Goal: Task Accomplishment & Management: Use online tool/utility

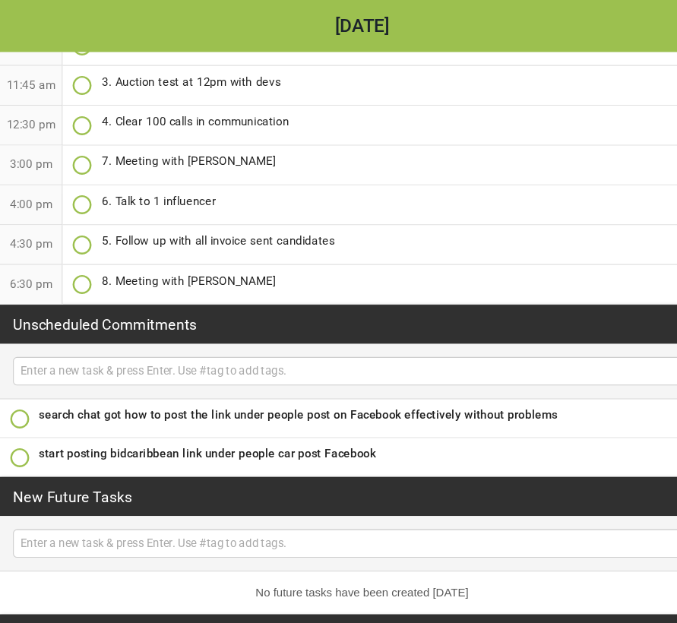
scroll to position [184, 0]
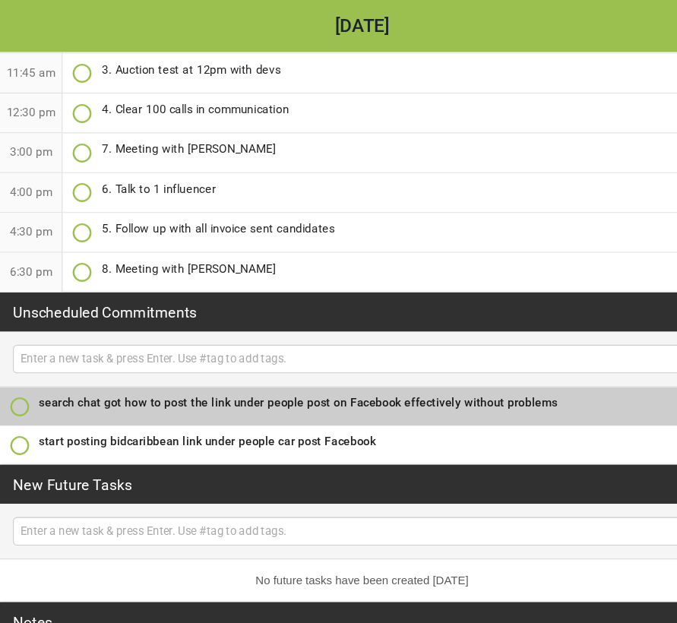
drag, startPoint x: 518, startPoint y: 376, endPoint x: 180, endPoint y: 379, distance: 337.4
click at [180, 379] on div "search chat got how to post the link under people post on Facebook effectively …" at bounding box center [339, 376] width 607 height 17
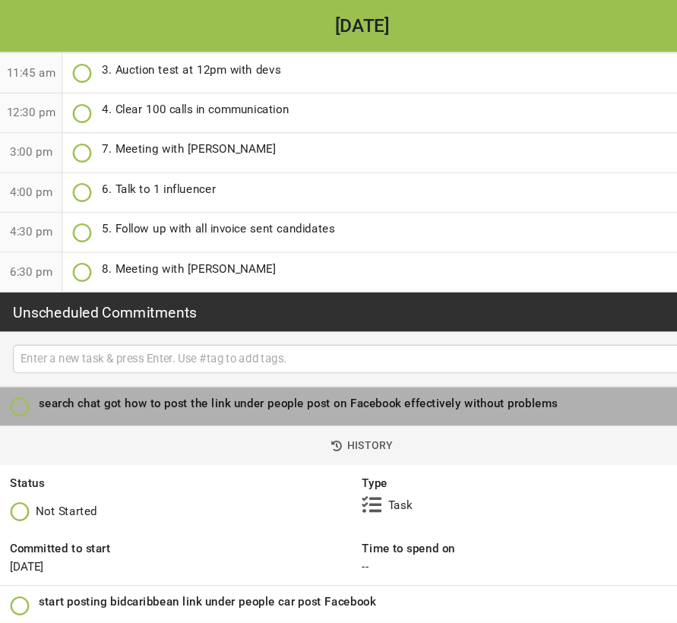
drag, startPoint x: 511, startPoint y: 376, endPoint x: 147, endPoint y: 373, distance: 364.8
click at [147, 373] on div "search chat got how to post the link under people post on Facebook effectively …" at bounding box center [339, 377] width 607 height 17
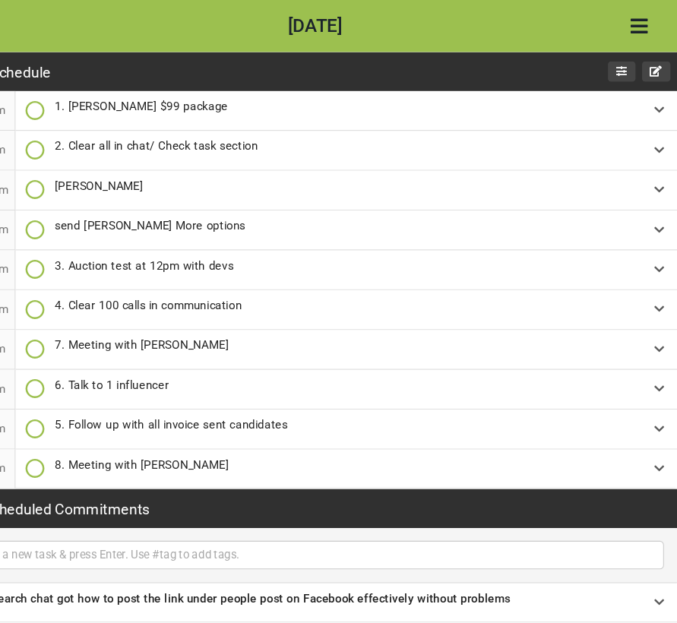
scroll to position [0, 0]
click at [619, 68] on icon "button" at bounding box center [625, 67] width 13 height 13
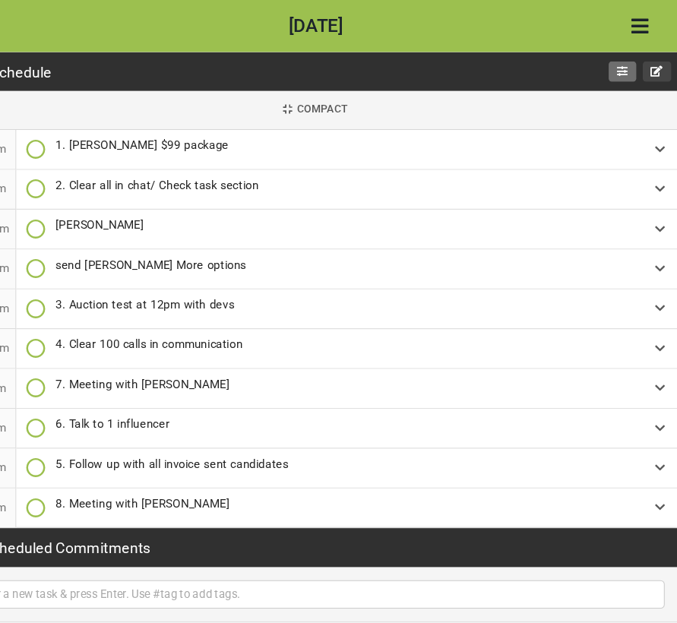
click at [619, 65] on icon "button" at bounding box center [625, 67] width 13 height 13
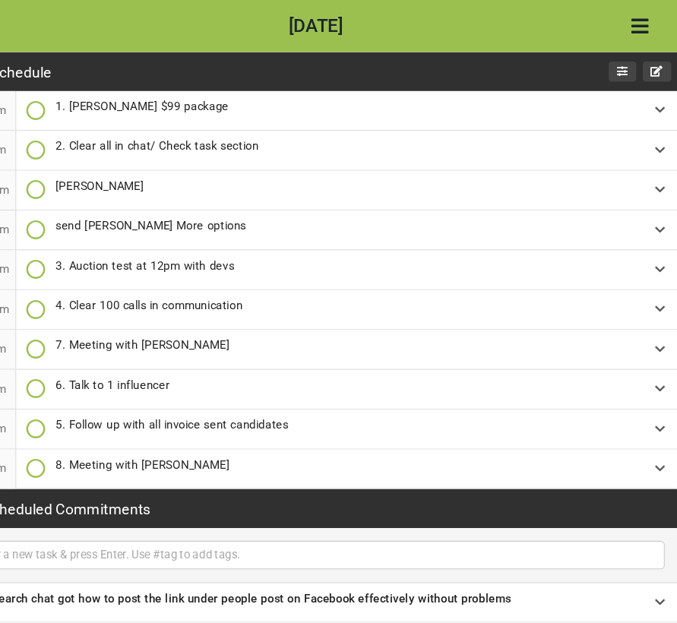
click at [619, 65] on icon "button" at bounding box center [625, 67] width 13 height 13
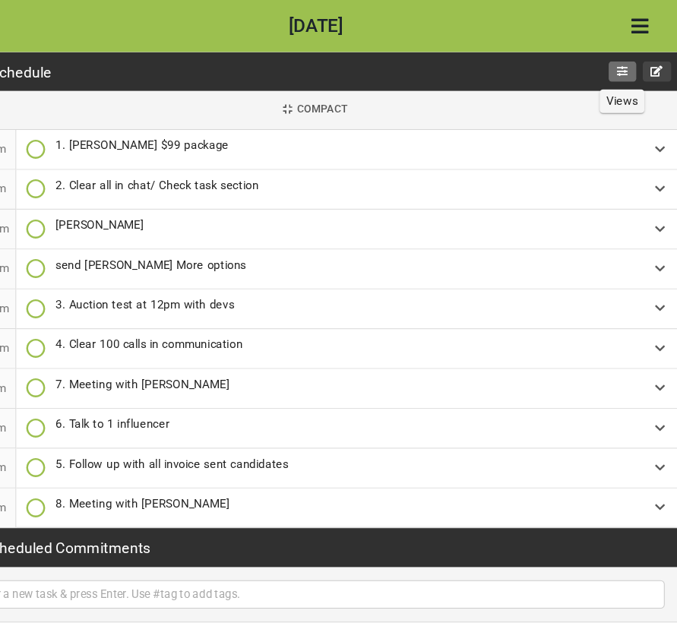
click at [619, 62] on icon "button" at bounding box center [625, 67] width 13 height 13
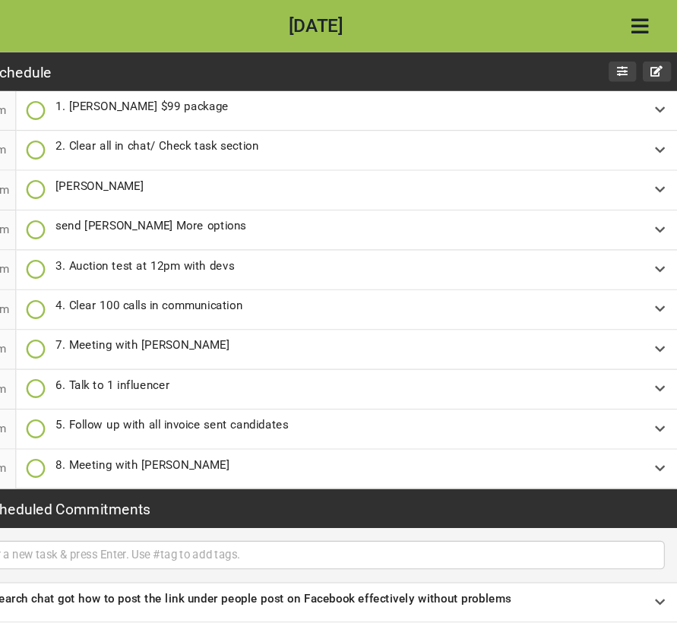
click at [634, 23] on icon "Open Menu" at bounding box center [642, 24] width 16 height 18
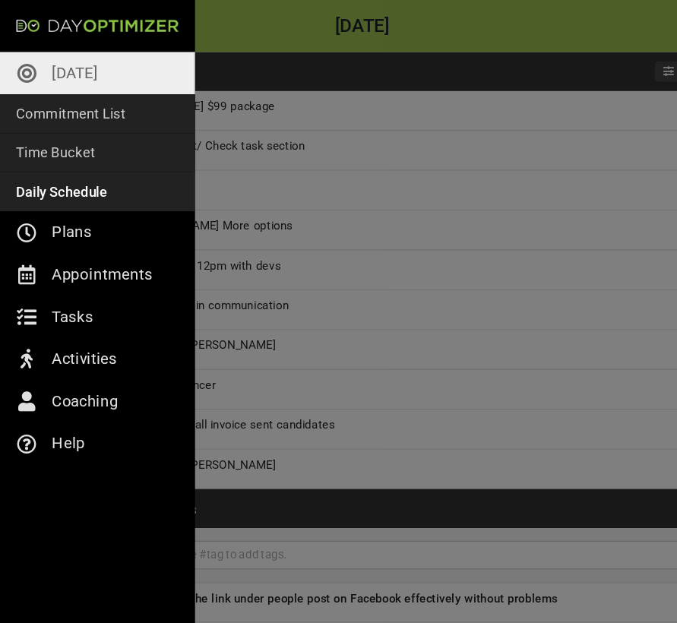
click at [74, 71] on p "[DATE]" at bounding box center [70, 68] width 43 height 24
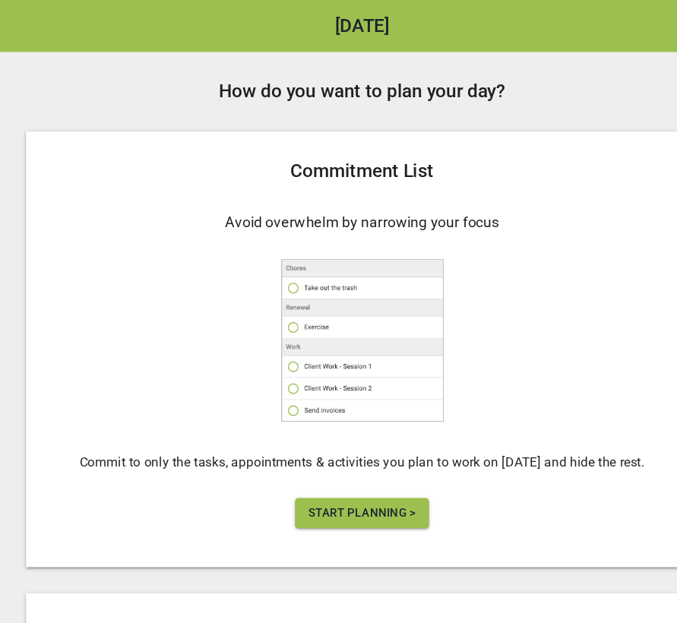
click at [318, 482] on span "Start Planning >" at bounding box center [338, 479] width 100 height 19
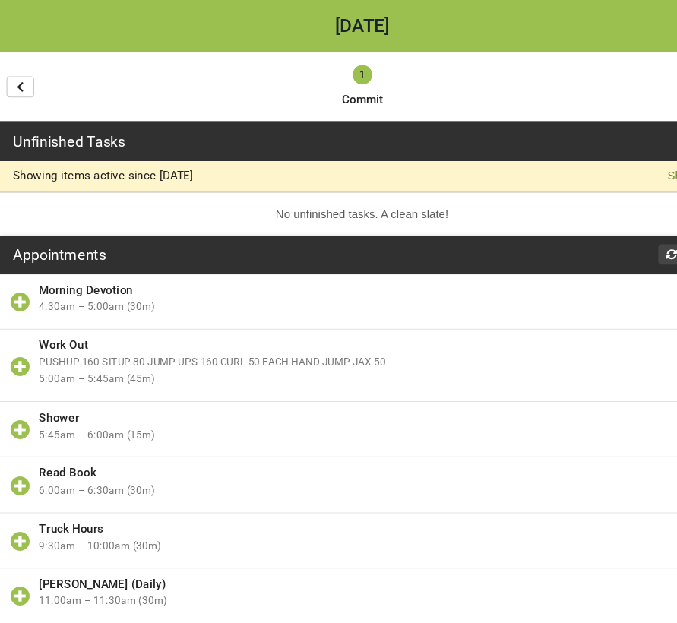
click at [129, 163] on p "active since [DATE]" at bounding box center [133, 164] width 93 height 12
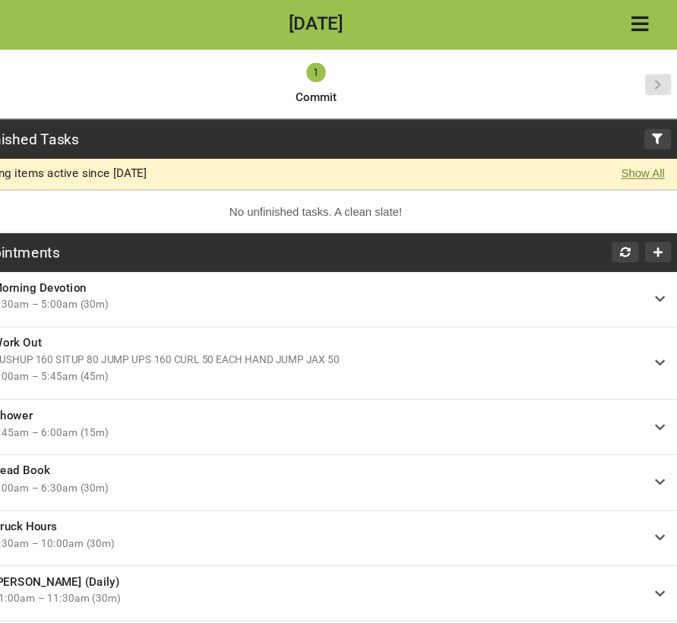
click at [624, 162] on link "Show All" at bounding box center [644, 165] width 41 height 16
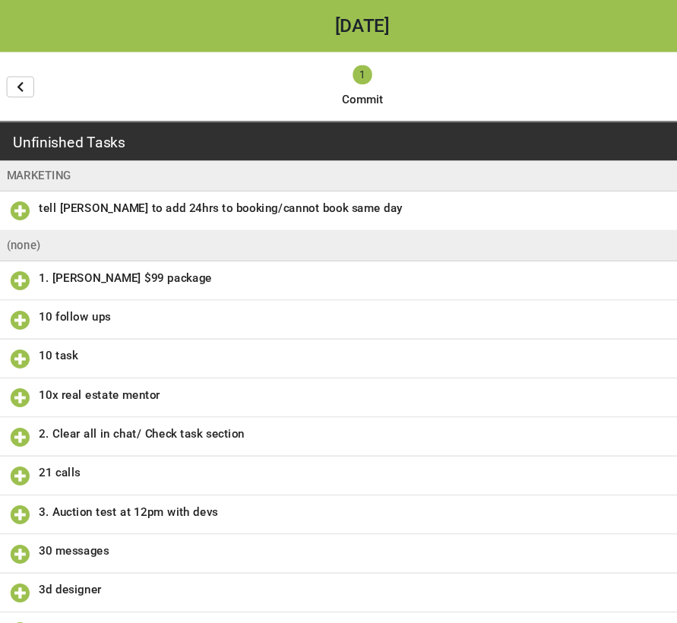
click at [16, 76] on icon "button" at bounding box center [18, 81] width 7 height 11
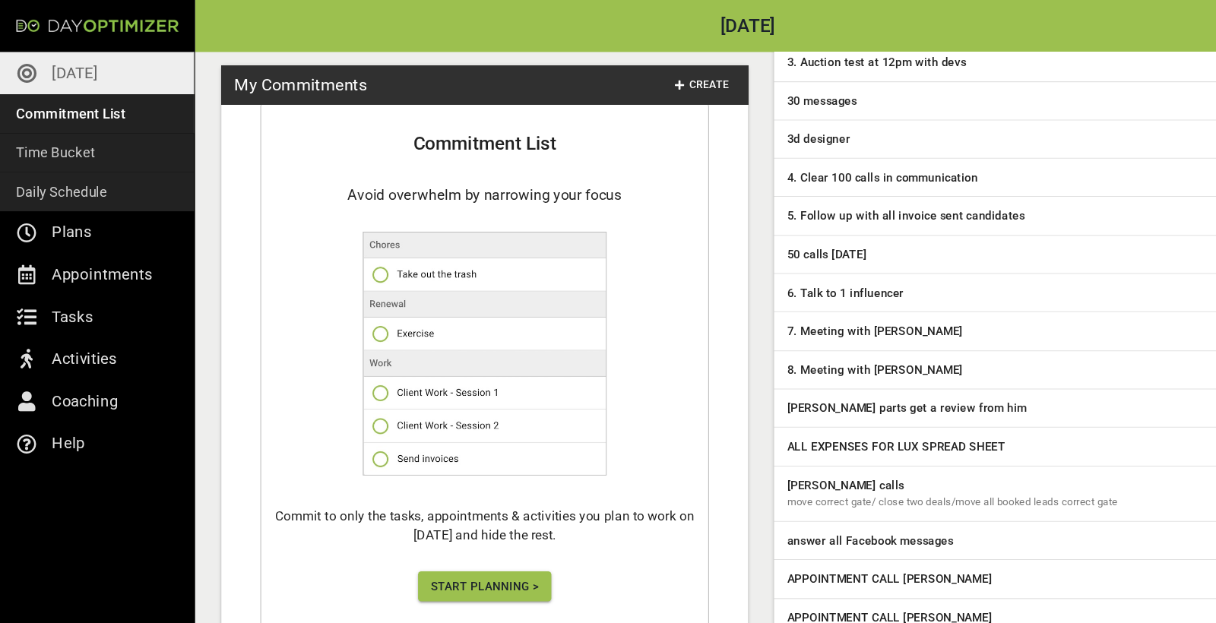
scroll to position [388, 0]
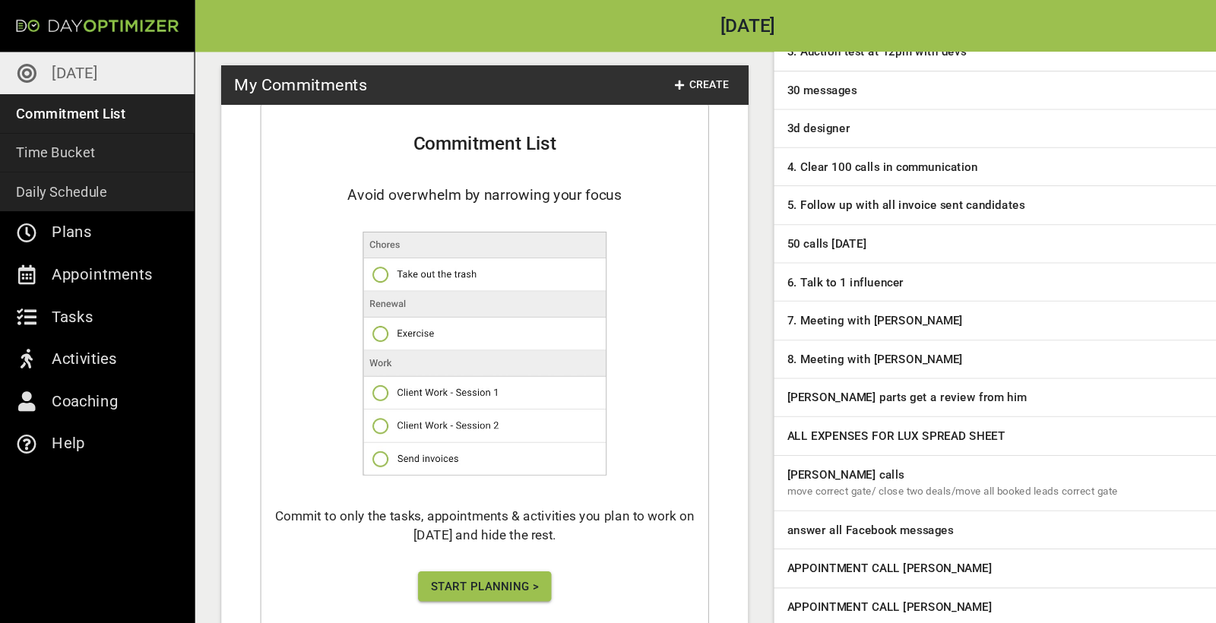
click at [484, 545] on span "Start Planning >" at bounding box center [453, 548] width 100 height 19
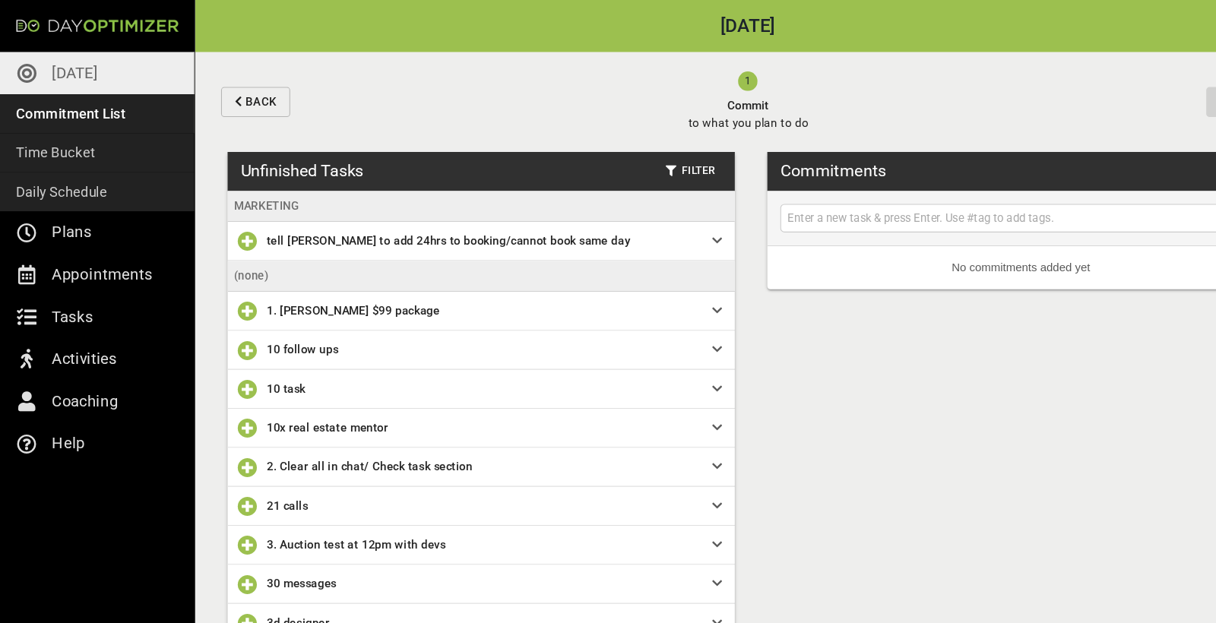
click at [676, 207] on input "text" at bounding box center [954, 204] width 442 height 19
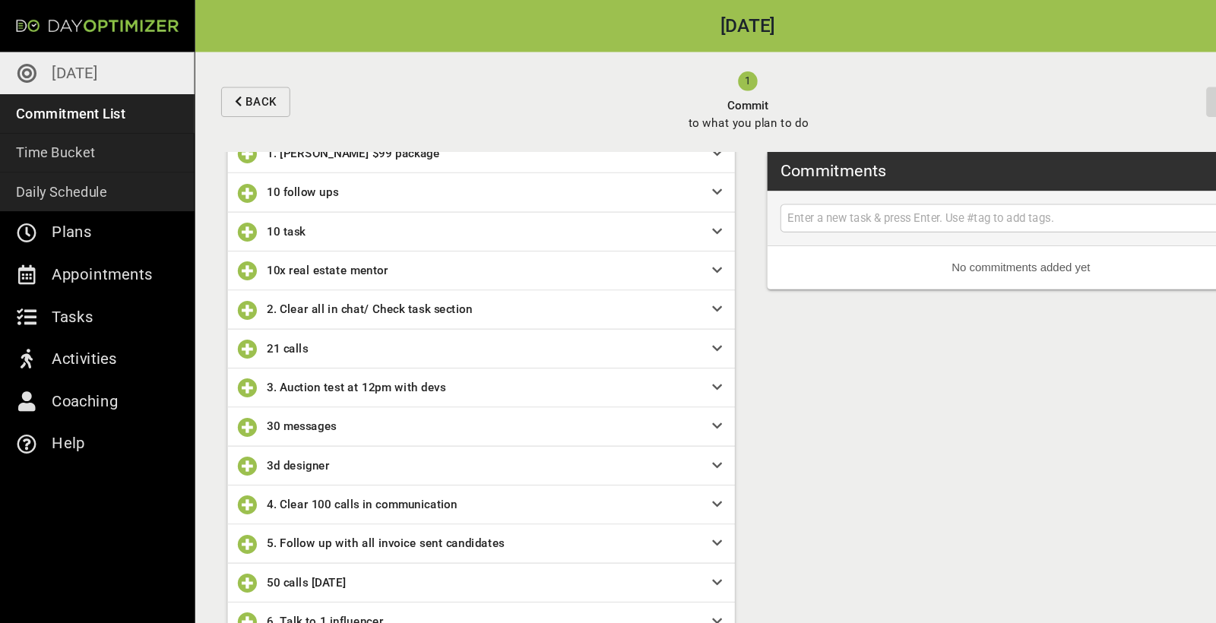
scroll to position [151, 0]
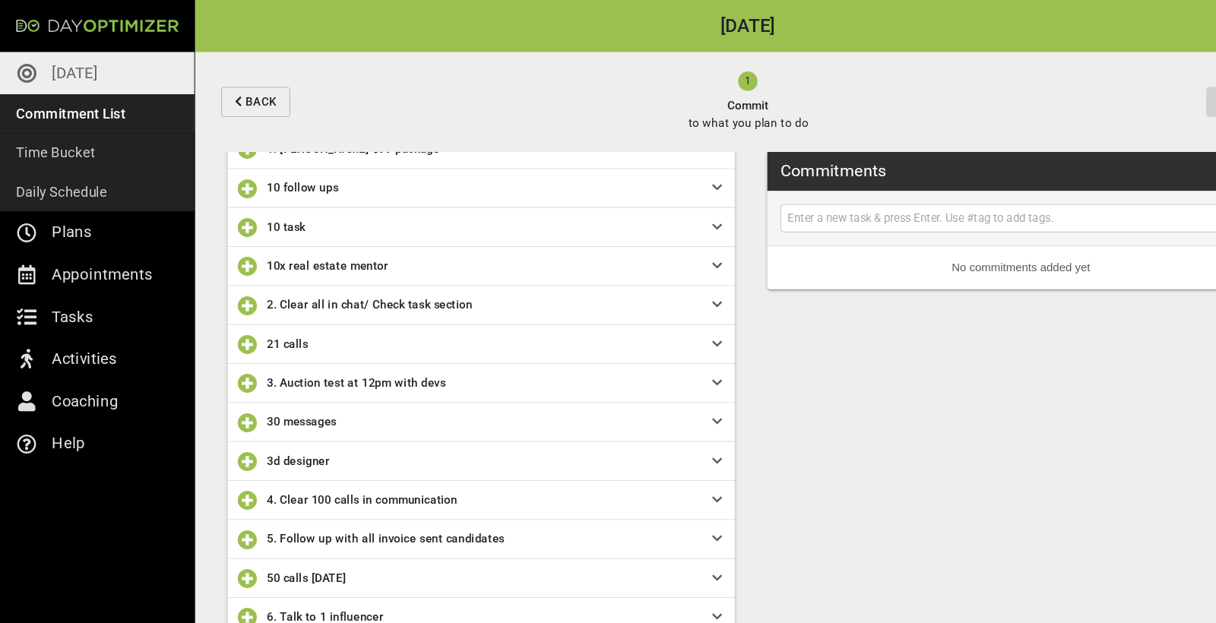
click at [291, 290] on span "2. Clear all in chat/ Check task section" at bounding box center [345, 285] width 192 height 12
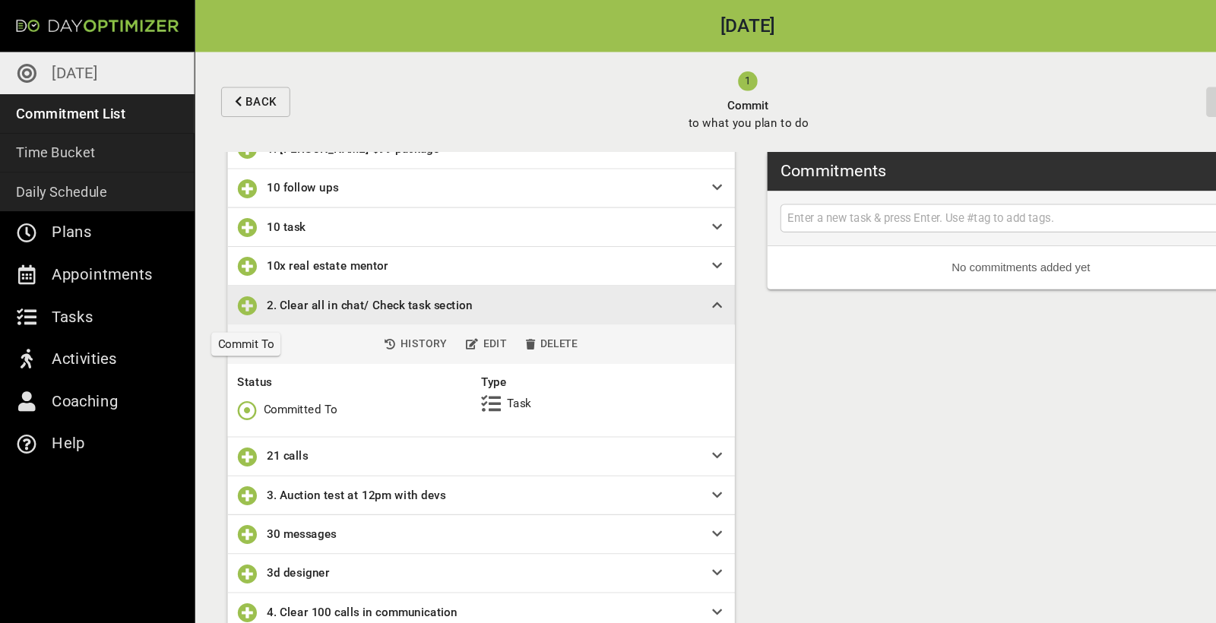
click at [230, 287] on icon "button" at bounding box center [231, 286] width 18 height 18
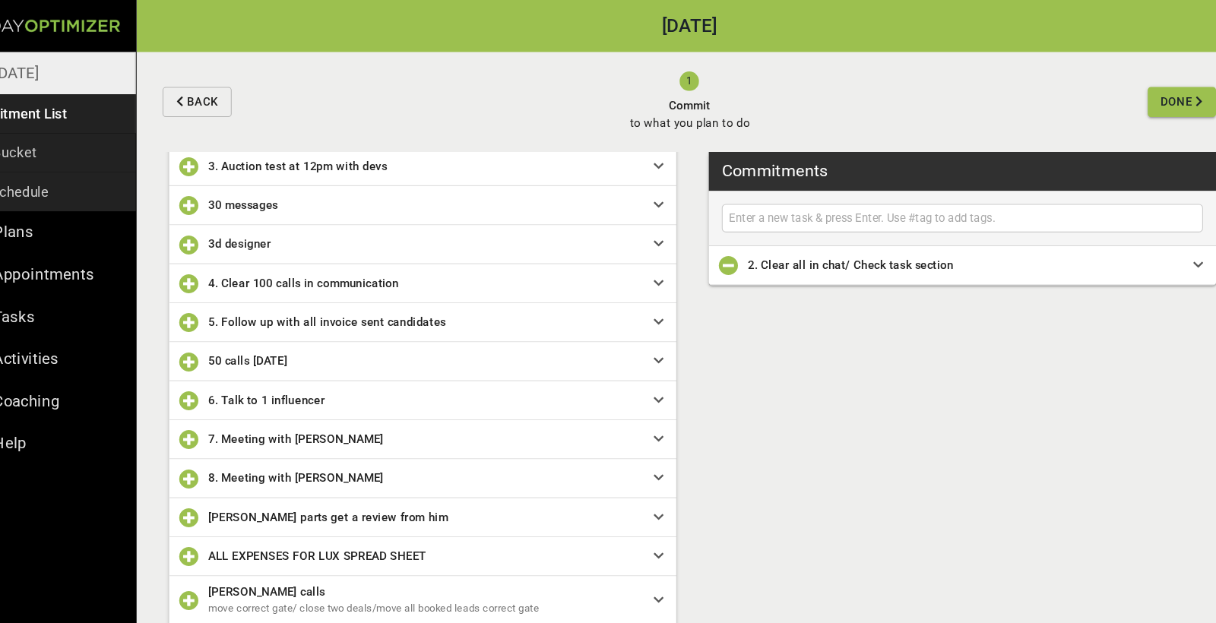
scroll to position [318, 0]
click at [222, 299] on icon "button" at bounding box center [231, 301] width 18 height 18
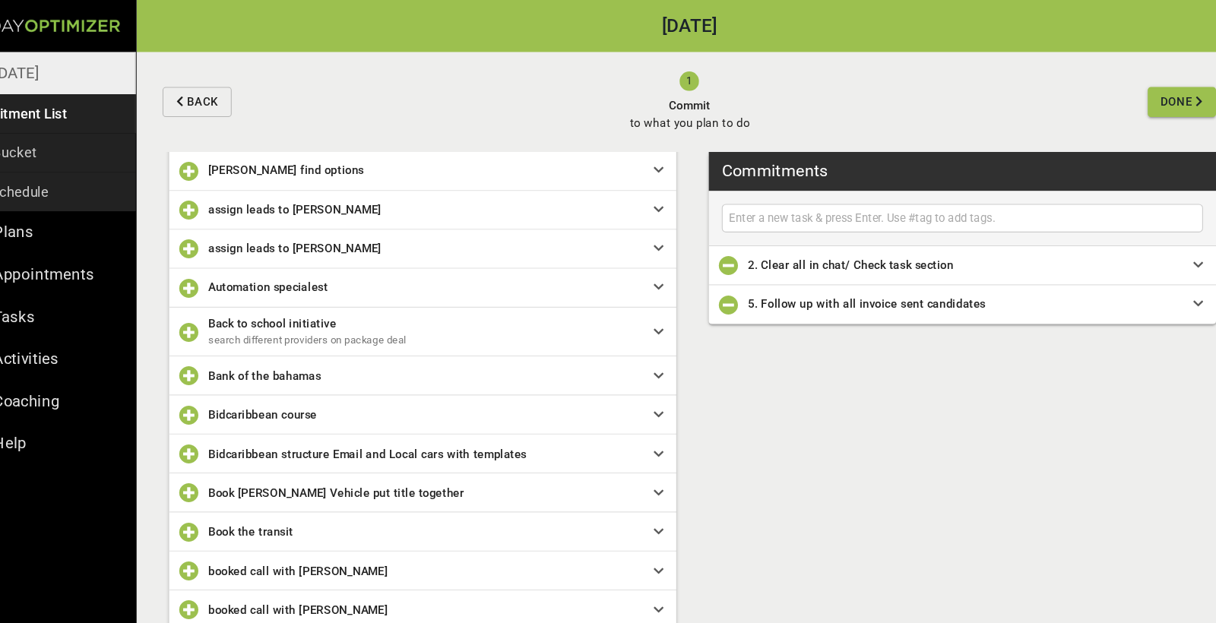
scroll to position [868, 0]
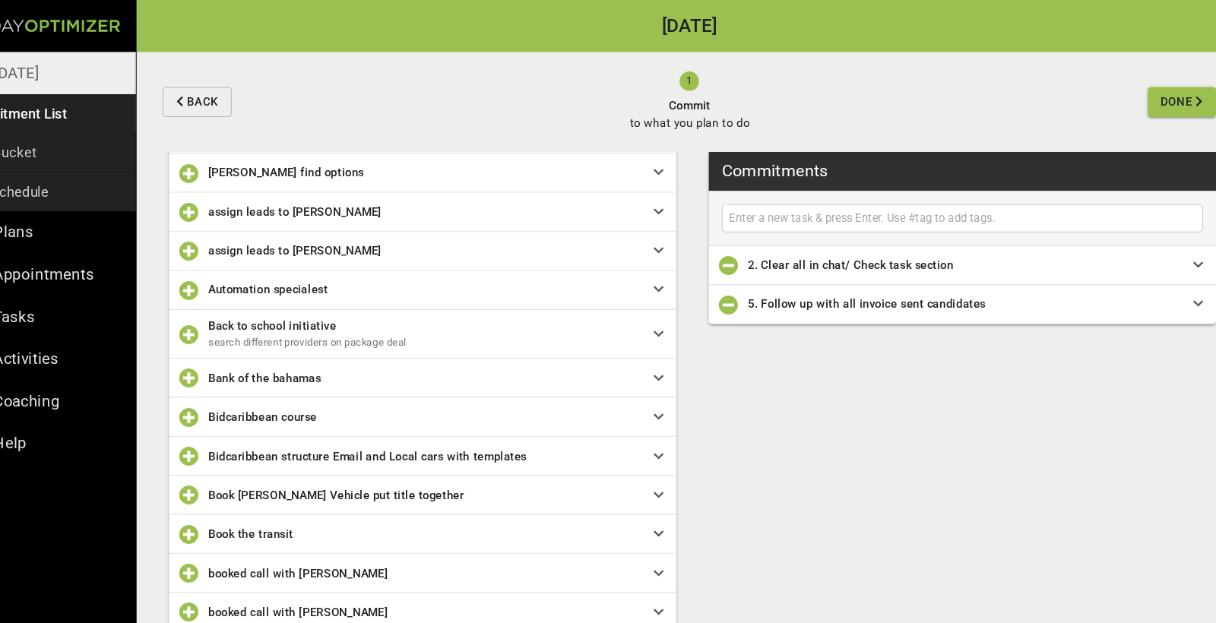
click at [222, 268] on icon "button" at bounding box center [231, 271] width 18 height 18
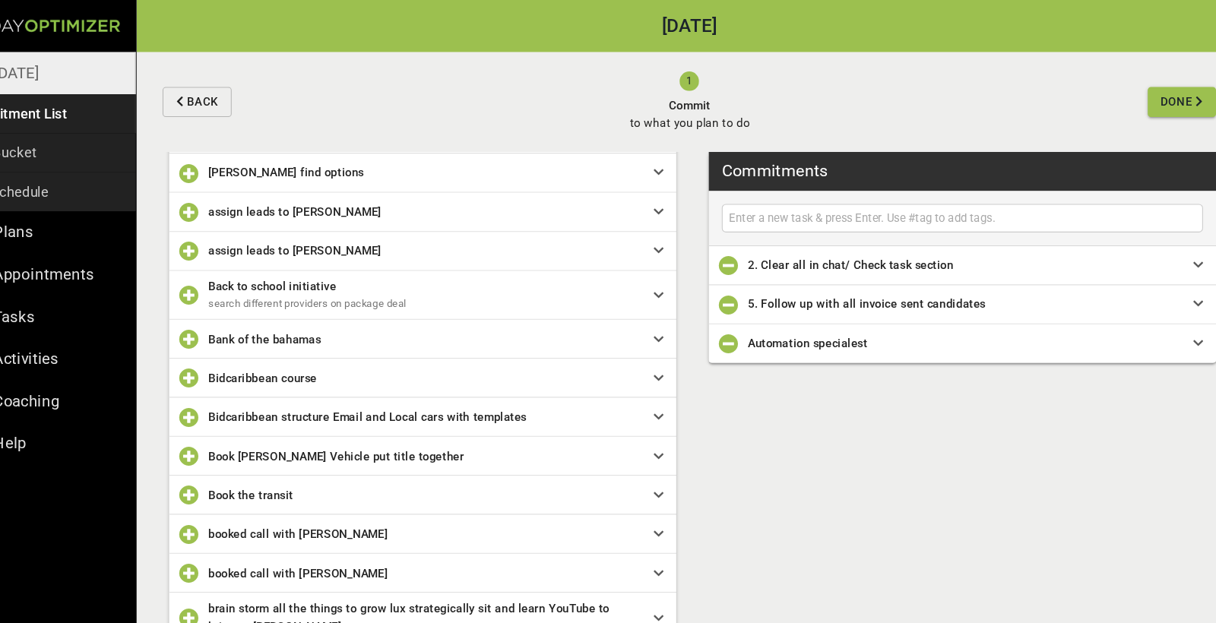
click at [676, 198] on input "text" at bounding box center [954, 204] width 442 height 19
type input "Permit for regional"
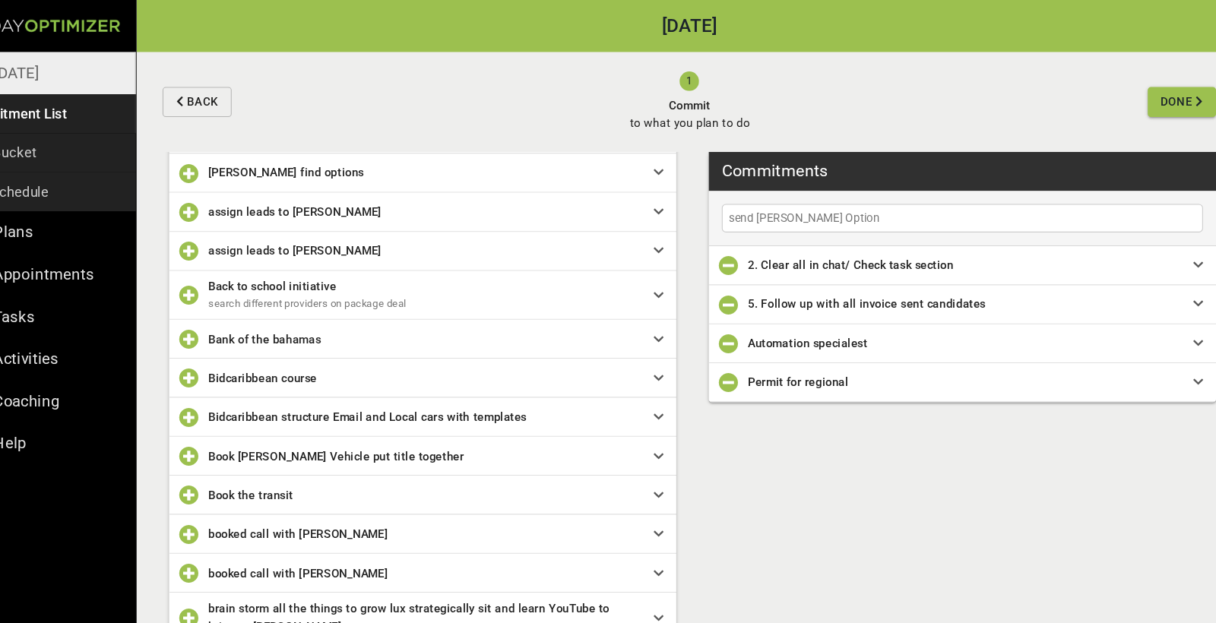
type input "send [PERSON_NAME] Options"
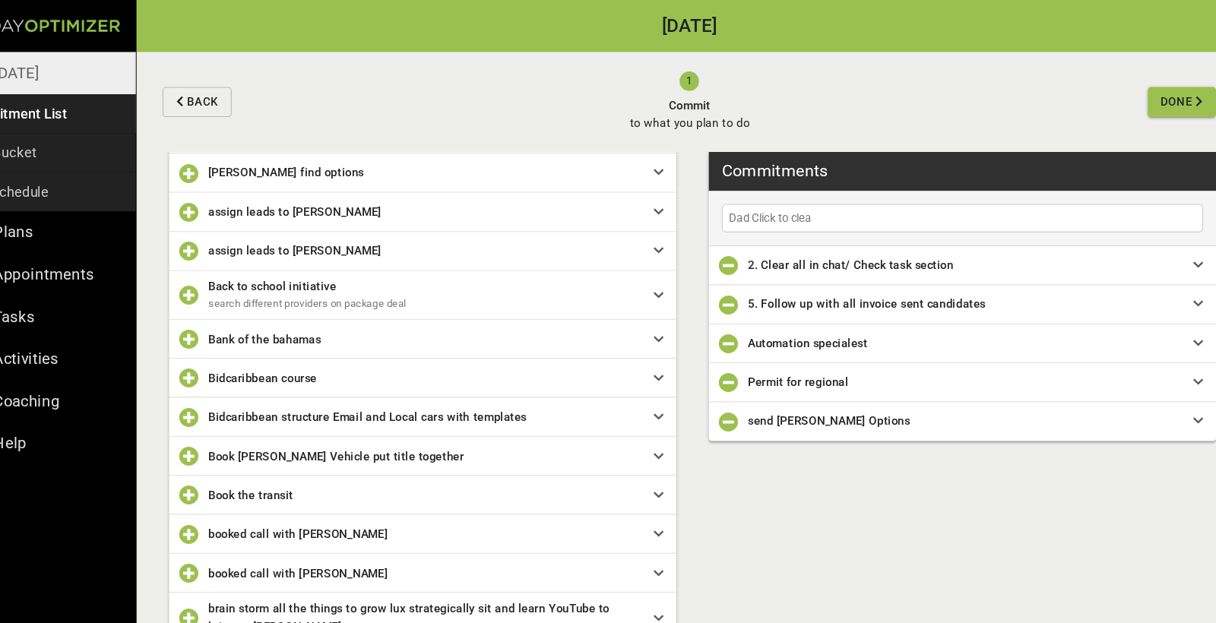
type input "Dad Click to clear"
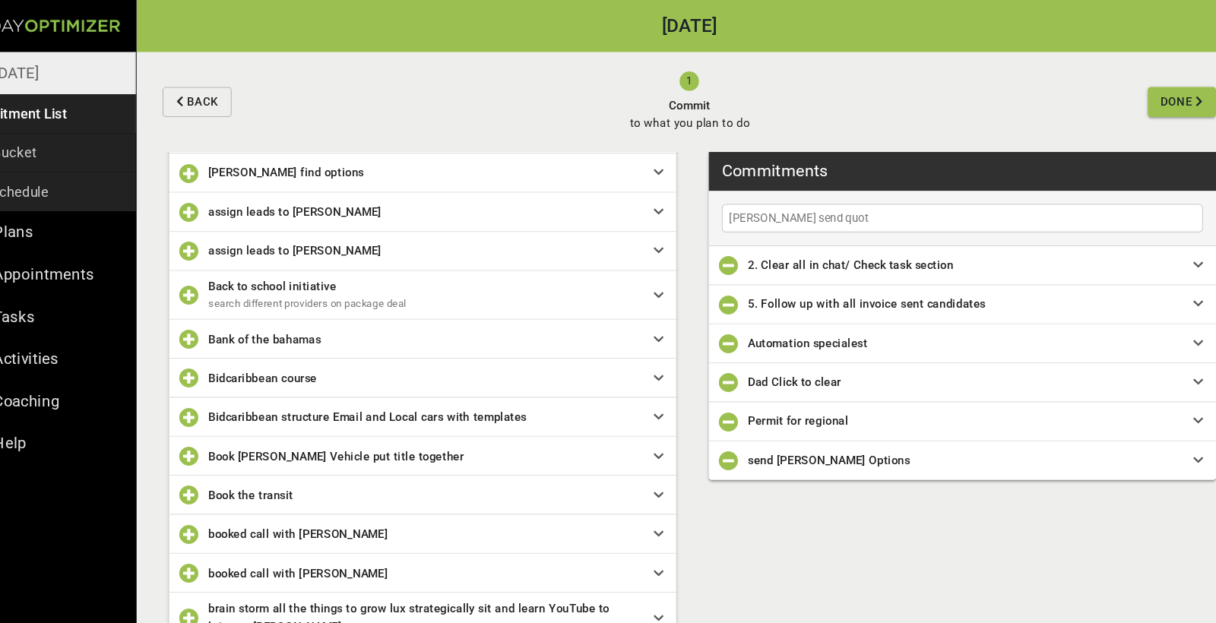
type input "[PERSON_NAME] send quote"
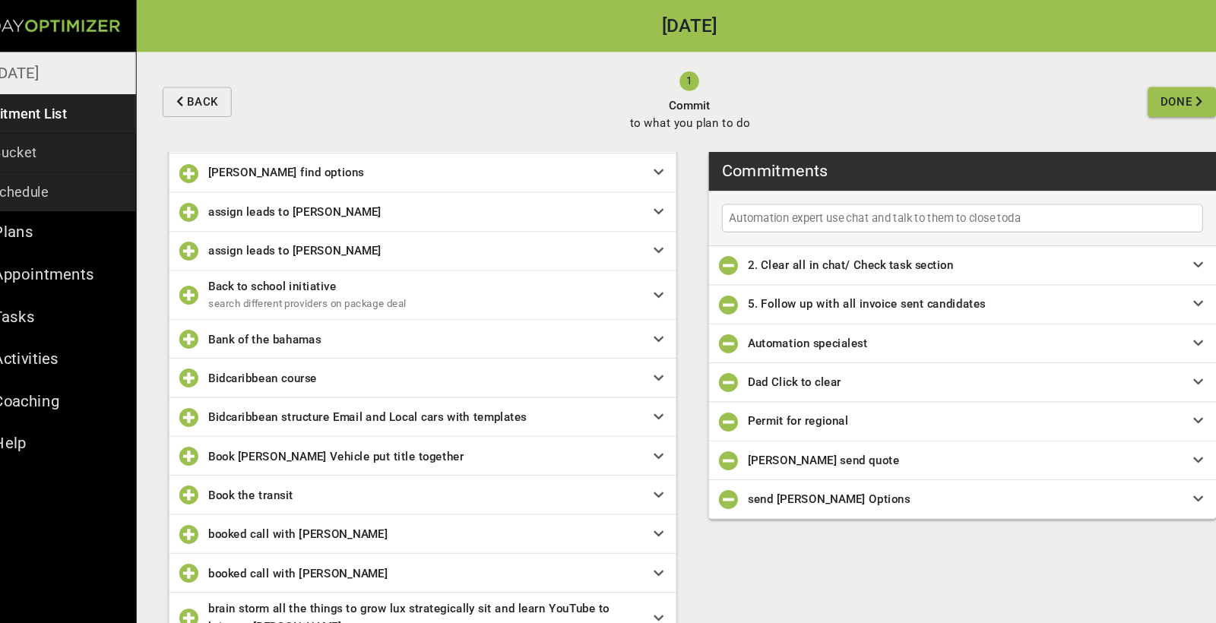
type input "Automation expert use chat and talk to them to close [DATE]"
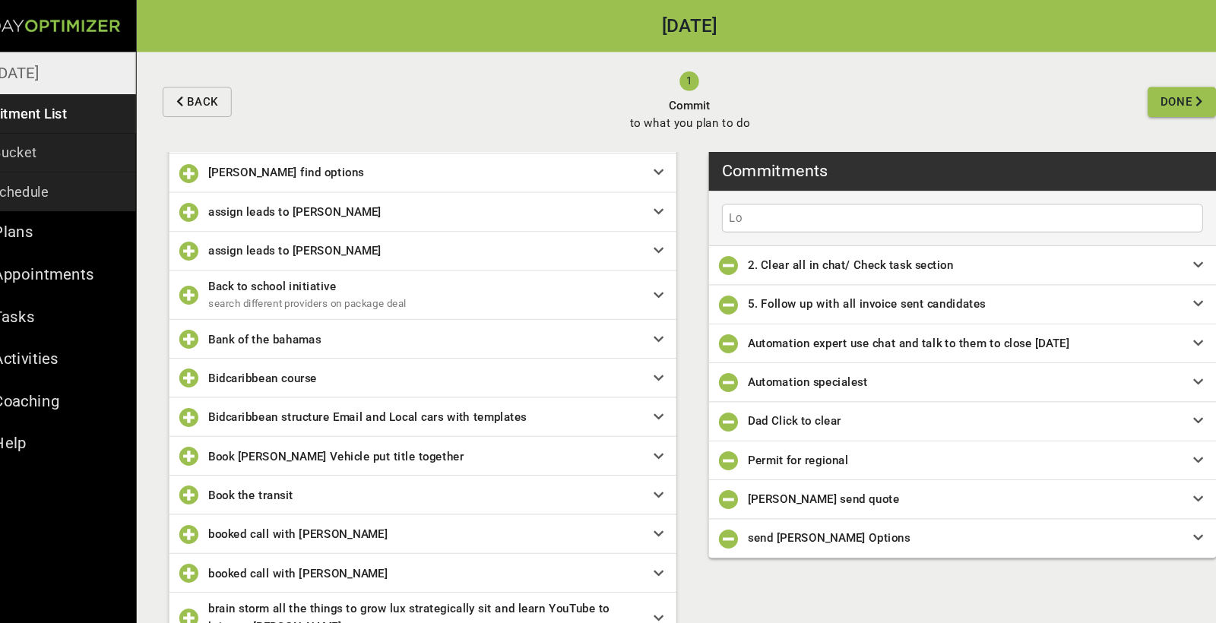
type input "L"
type input "consult expert in vehicle sales"
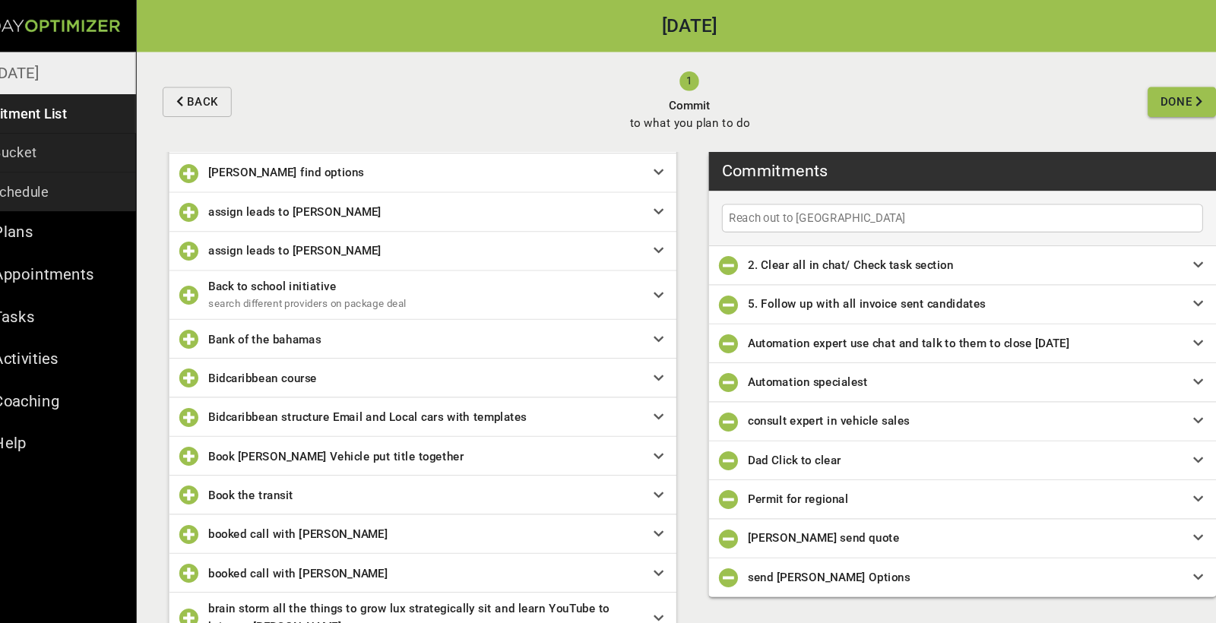
type input "Reach out to [GEOGRAPHIC_DATA]"
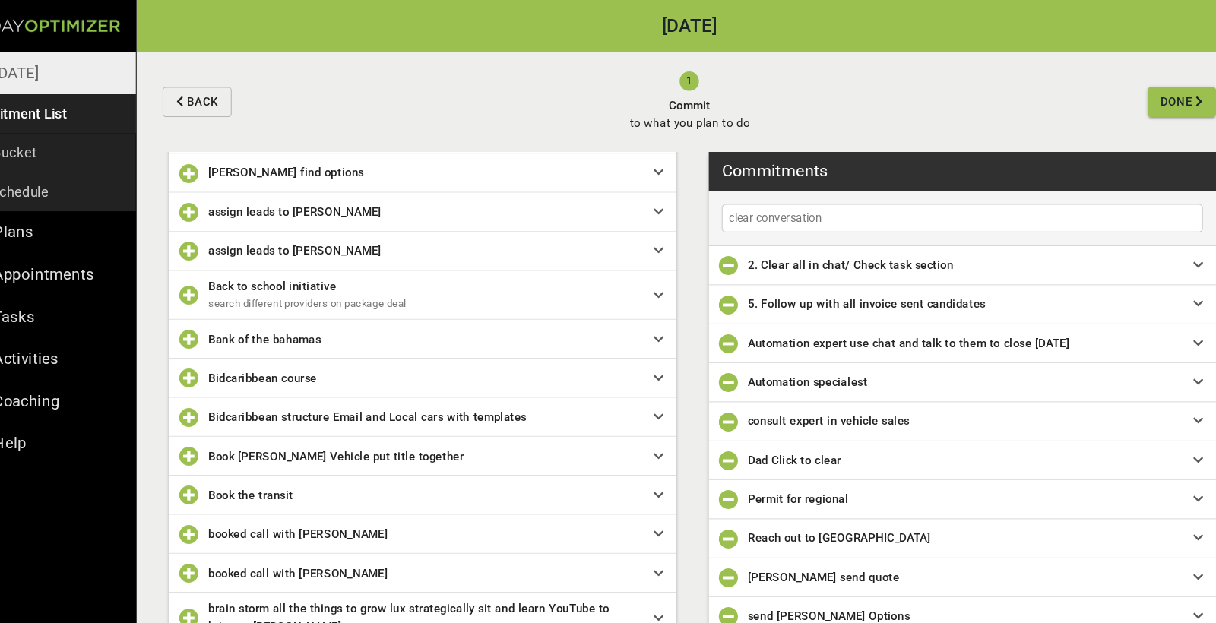
type input "clear conversations"
type input "Task clean 20 messages in conversations"
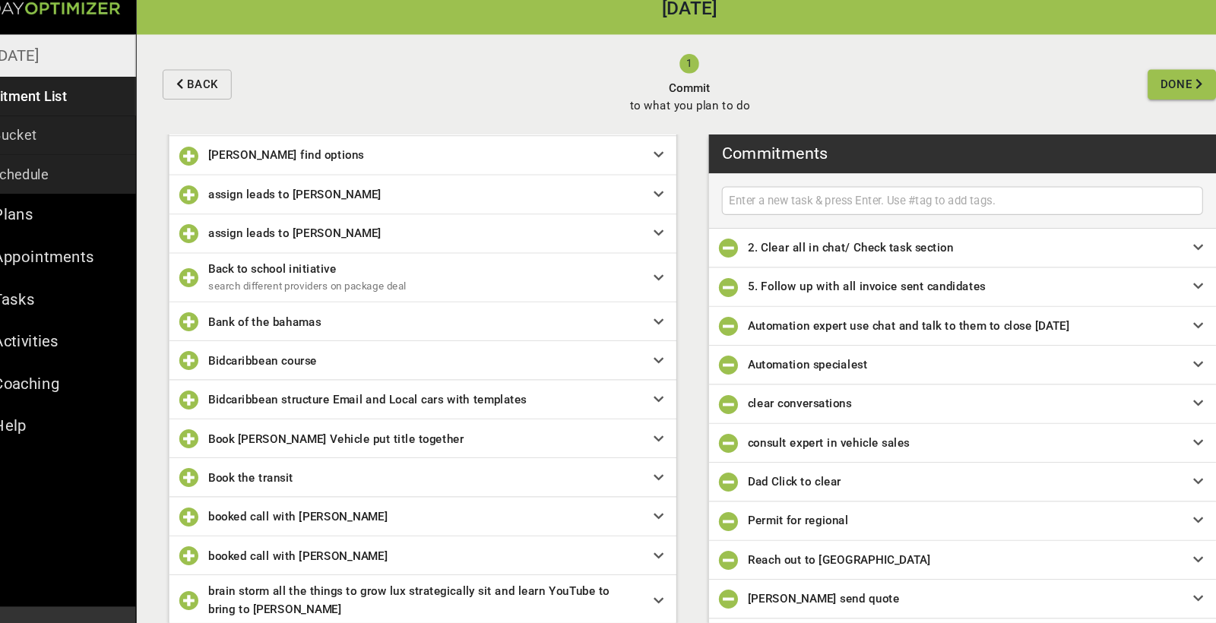
scroll to position [0, 0]
click at [676, 195] on input "text" at bounding box center [954, 204] width 442 height 19
type input "[PERSON_NAME] call"
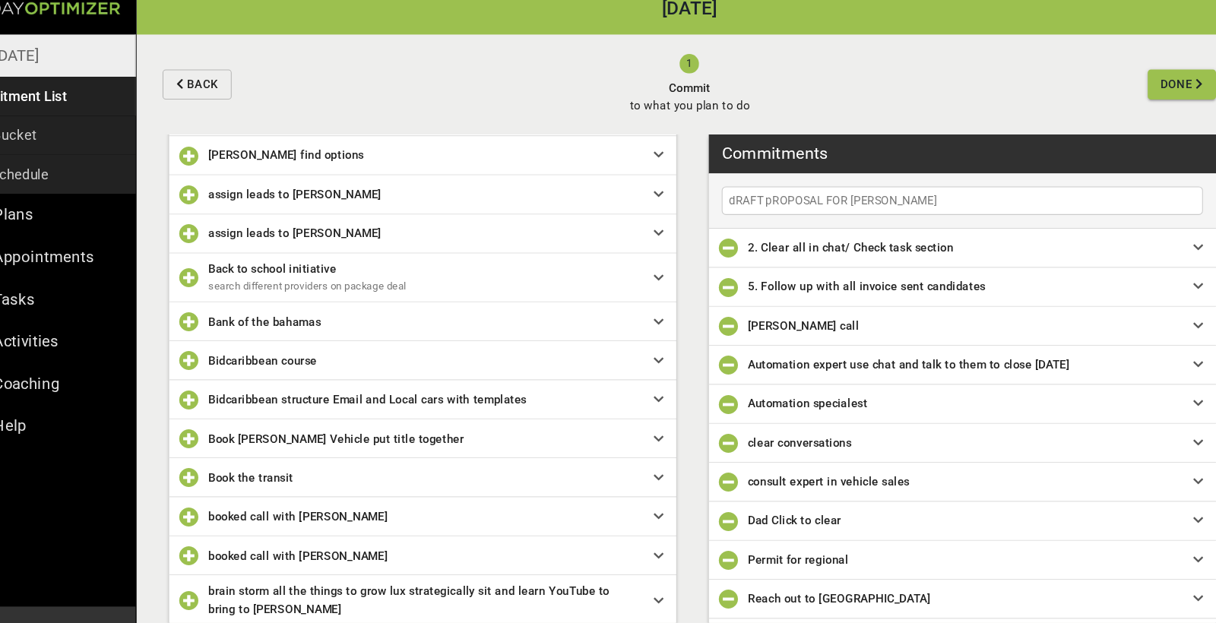
type input "dRAFT pROPOSAL FOR [PERSON_NAME]"
type input "pOSTING LINK UNDER LOCAL CARS CHATGPT CHECK FIRST OR CREATE FLYER"
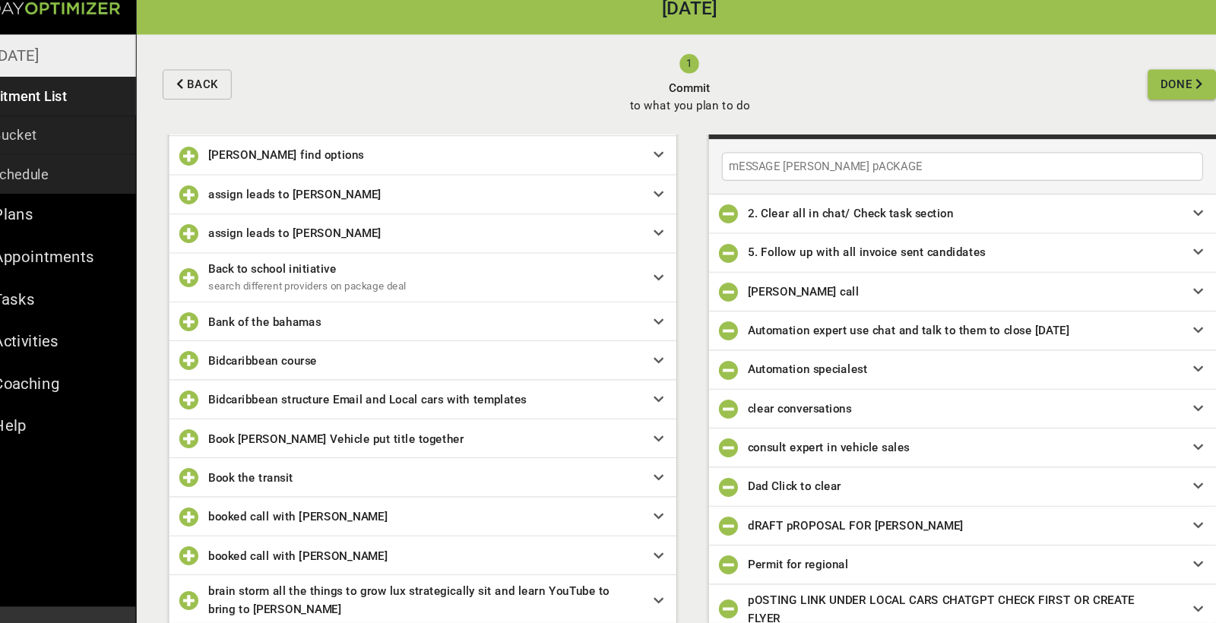
type input "mESSAGE [PERSON_NAME] pACKAGE"
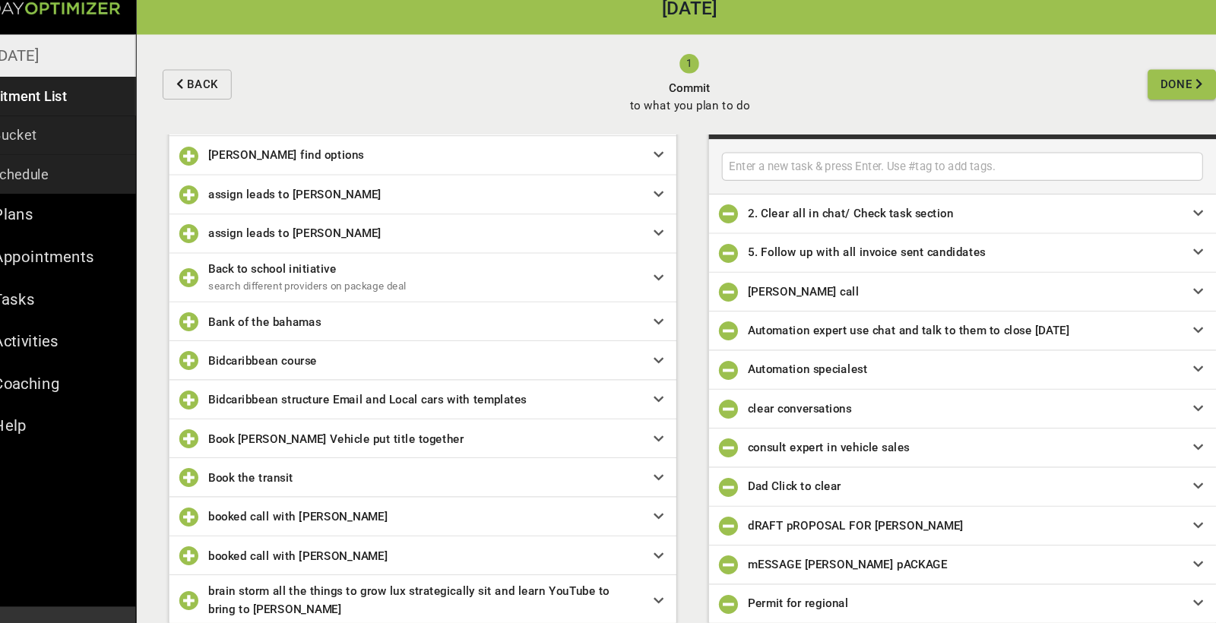
click at [676, 86] on span "Done" at bounding box center [1155, 95] width 30 height 19
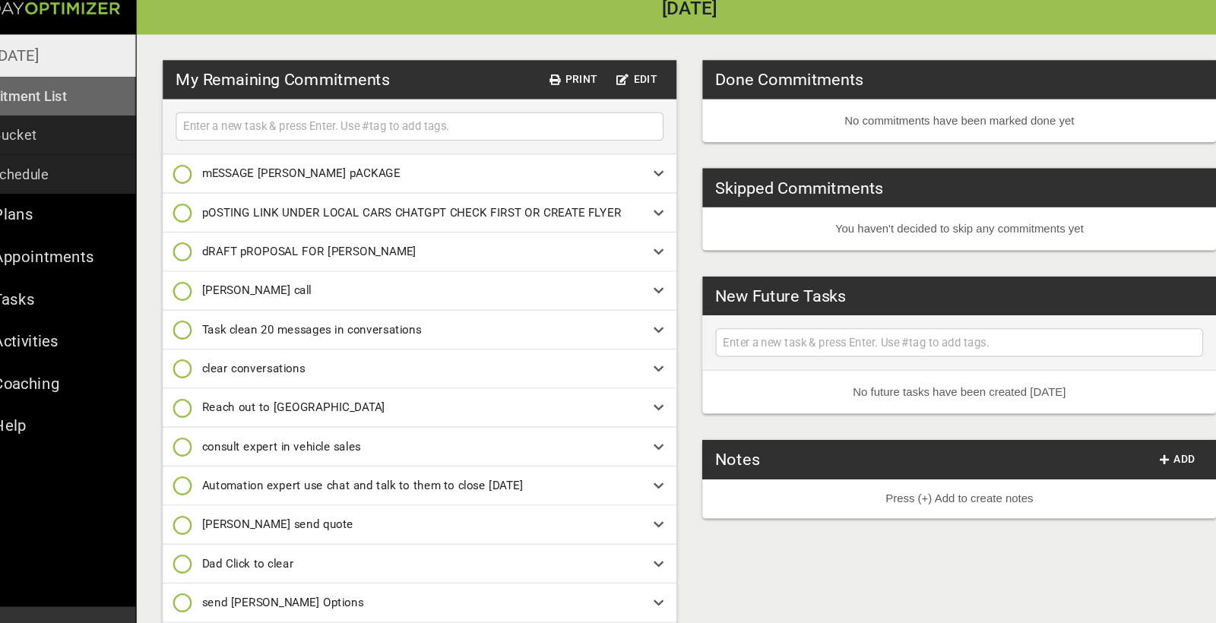
click at [49, 96] on p "Commitment List" at bounding box center [66, 106] width 103 height 21
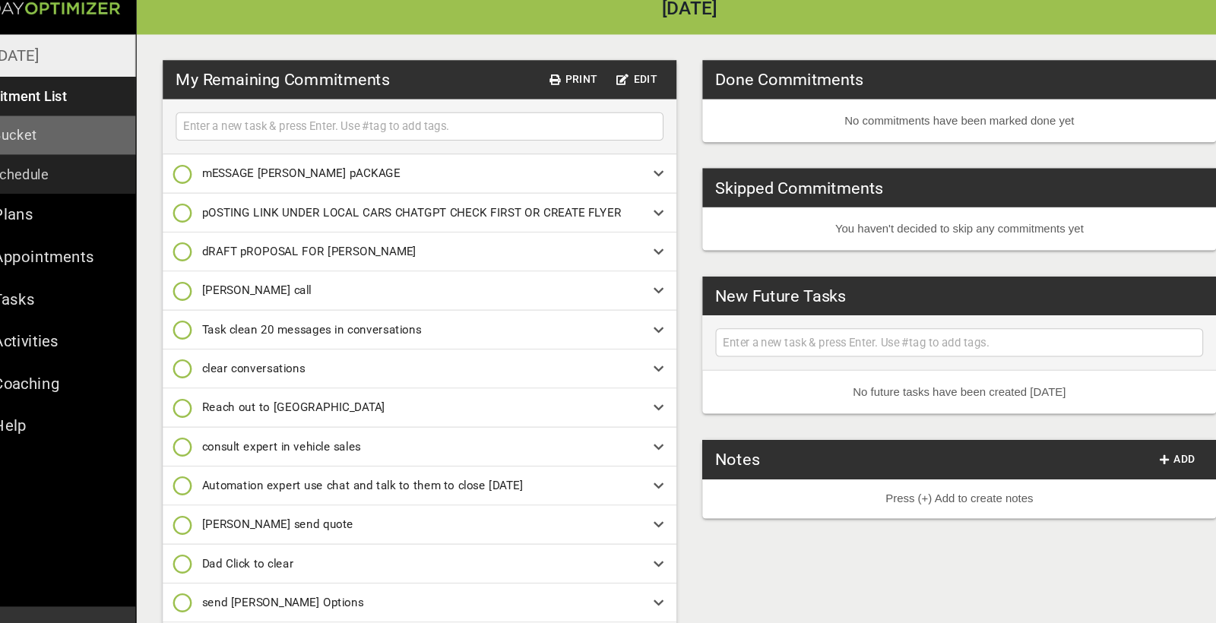
click at [46, 125] on link "Time Bucket" at bounding box center [91, 143] width 182 height 36
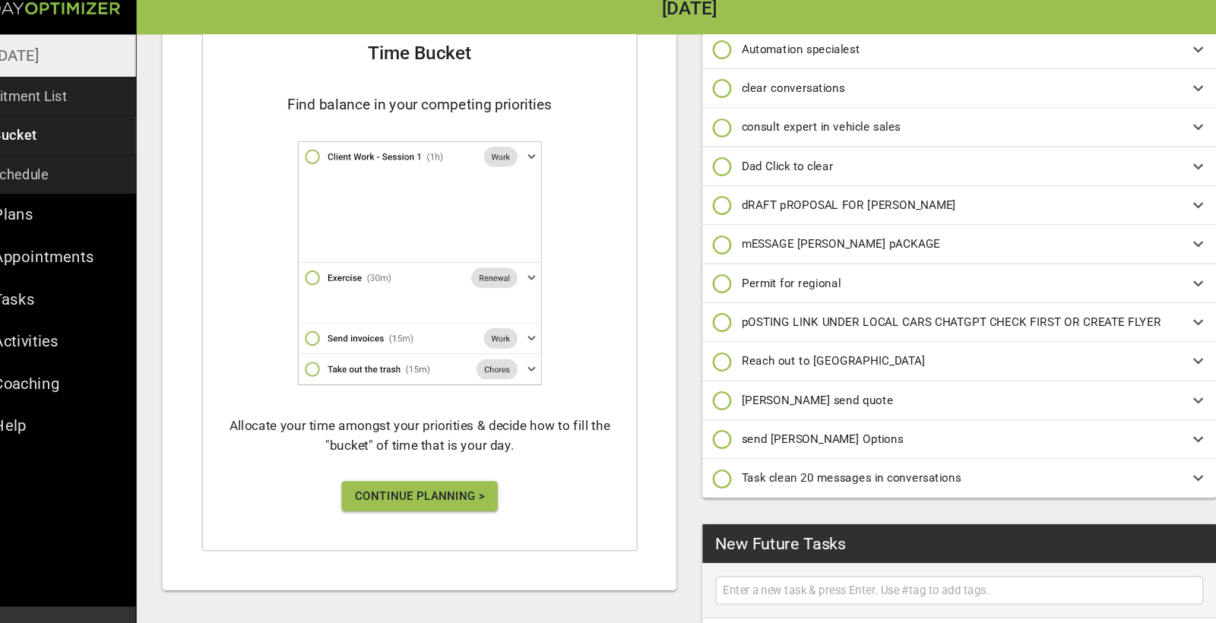
scroll to position [295, 0]
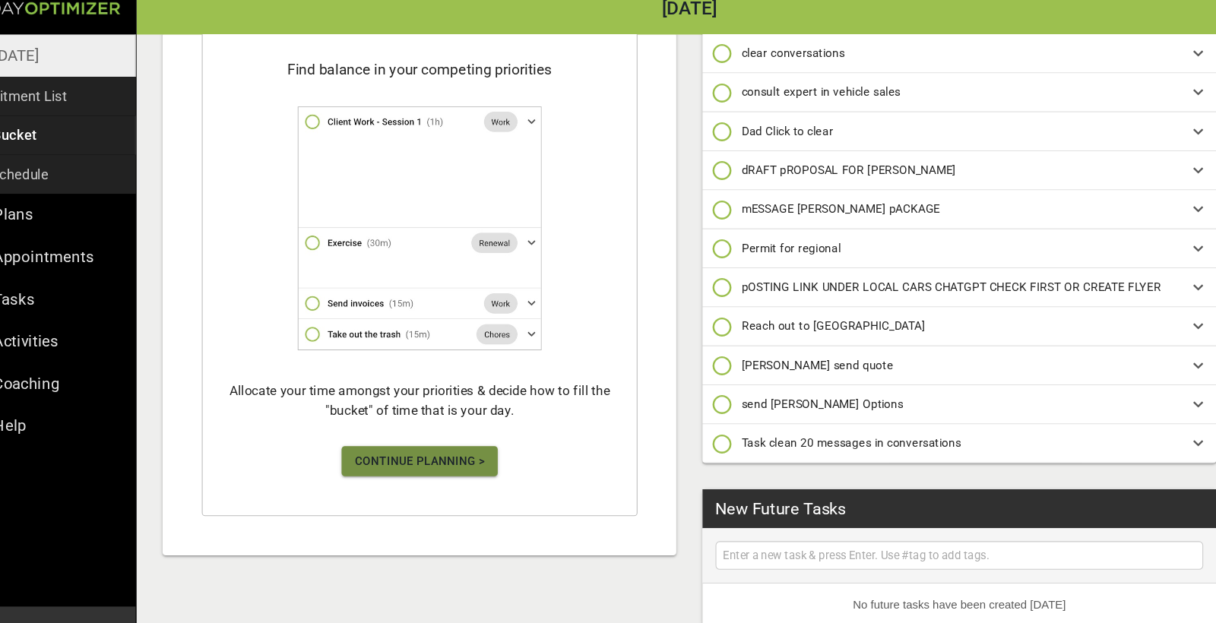
click at [398, 438] on span "Continue Planning >" at bounding box center [447, 447] width 122 height 19
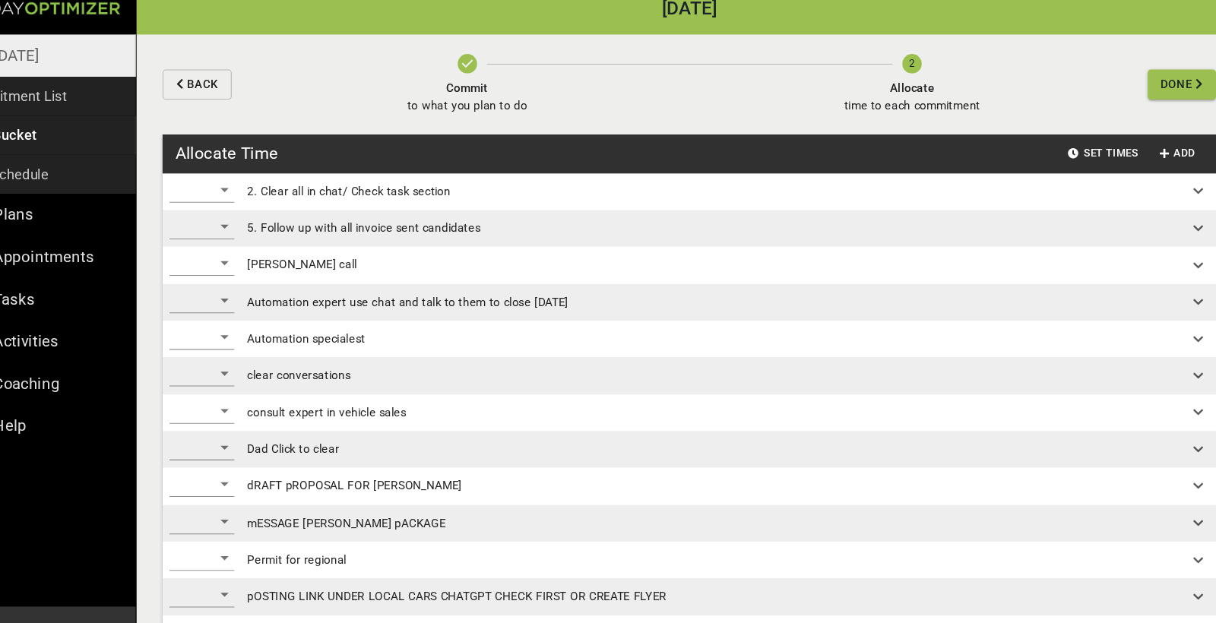
click at [213, 182] on div "​" at bounding box center [243, 194] width 61 height 24
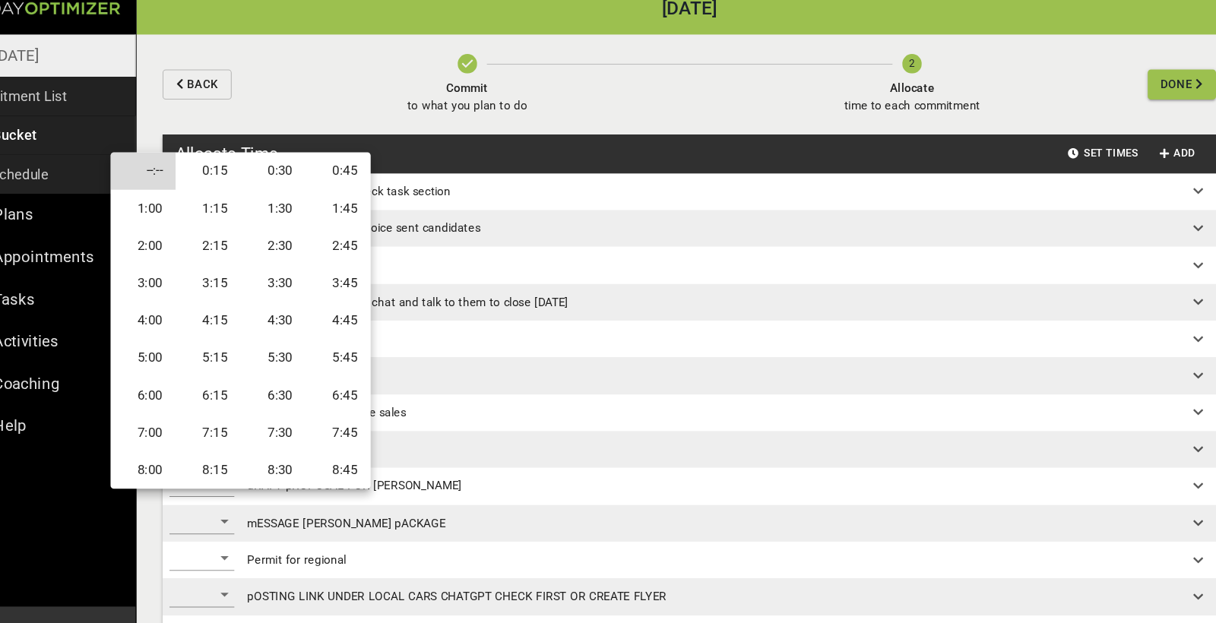
click at [158, 194] on li "1:00" at bounding box center [188, 211] width 61 height 35
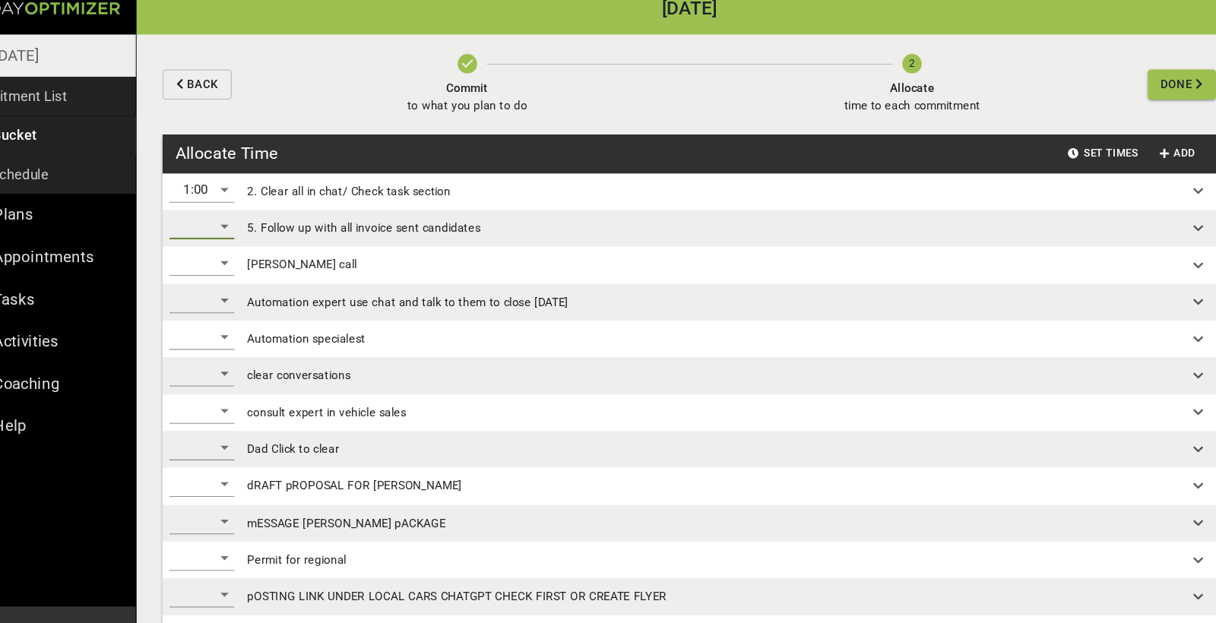
click at [213, 216] on div "​" at bounding box center [243, 228] width 61 height 24
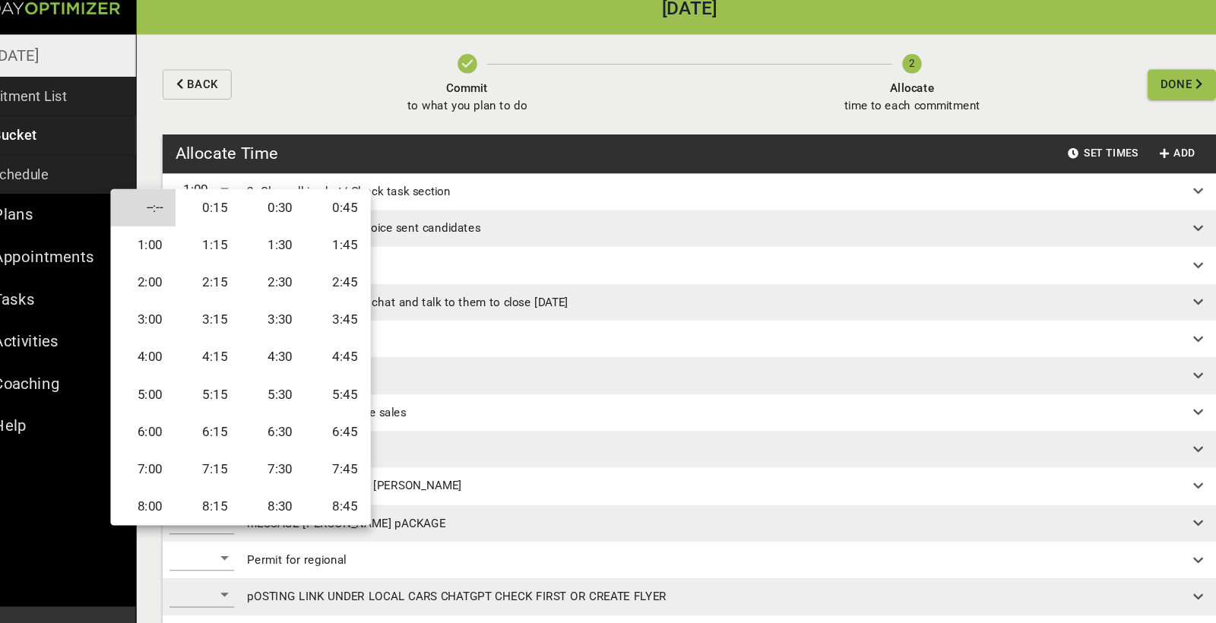
click at [280, 228] on li "1:30" at bounding box center [310, 245] width 61 height 35
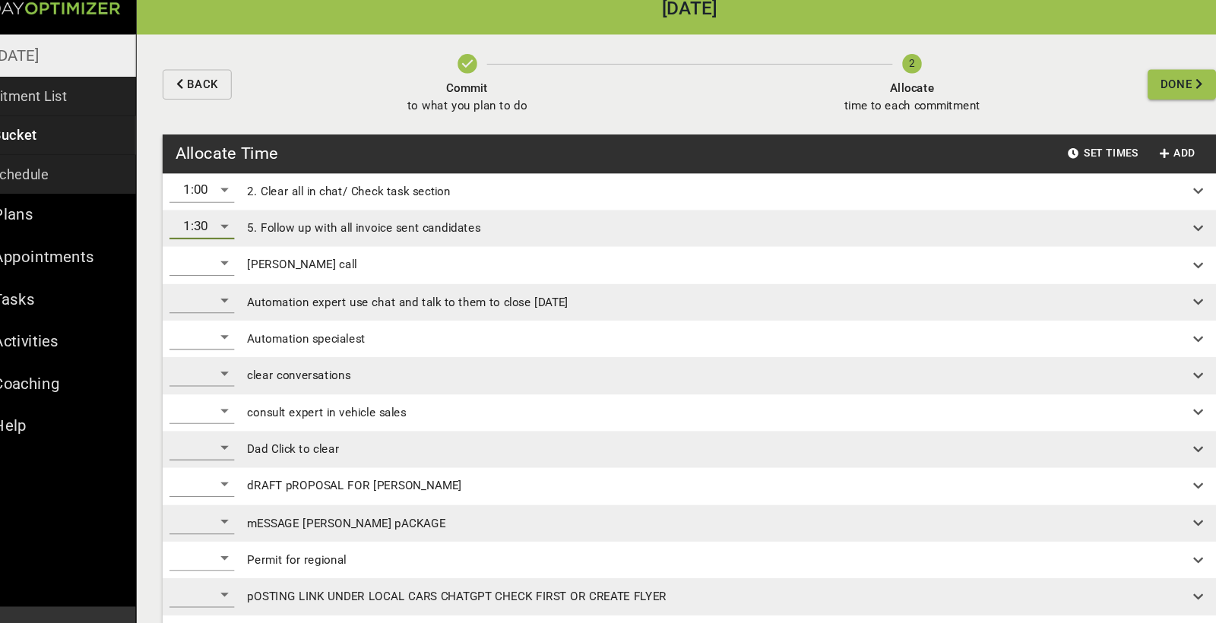
click at [214, 250] on div "​" at bounding box center [243, 262] width 61 height 24
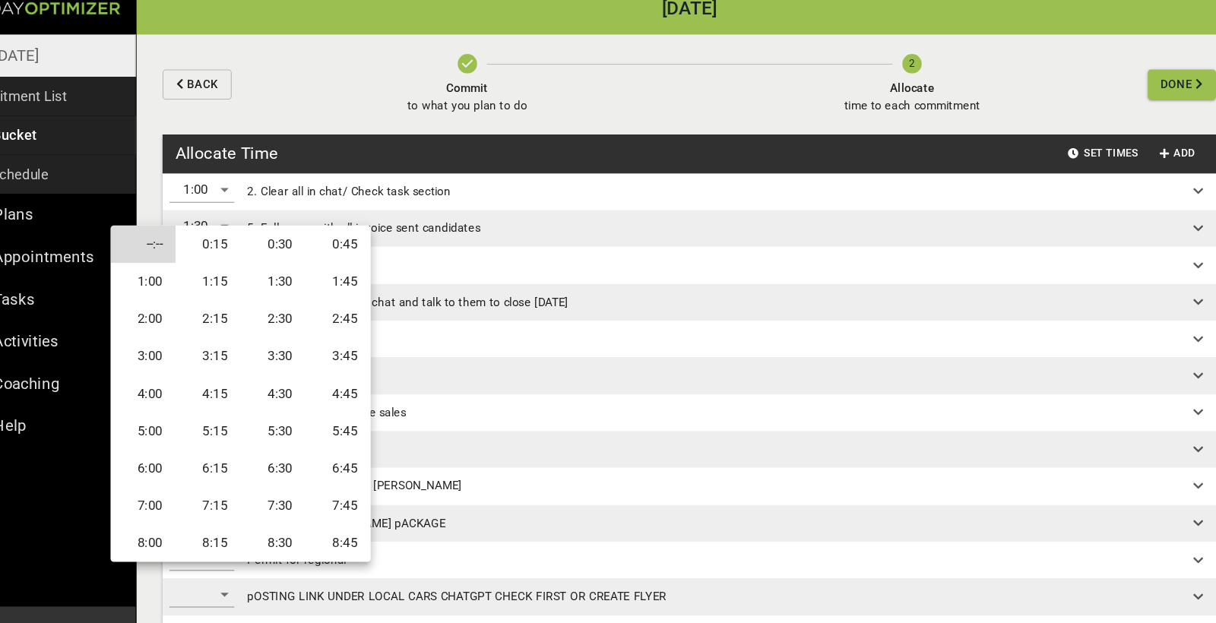
click at [280, 229] on li "0:30" at bounding box center [310, 244] width 61 height 35
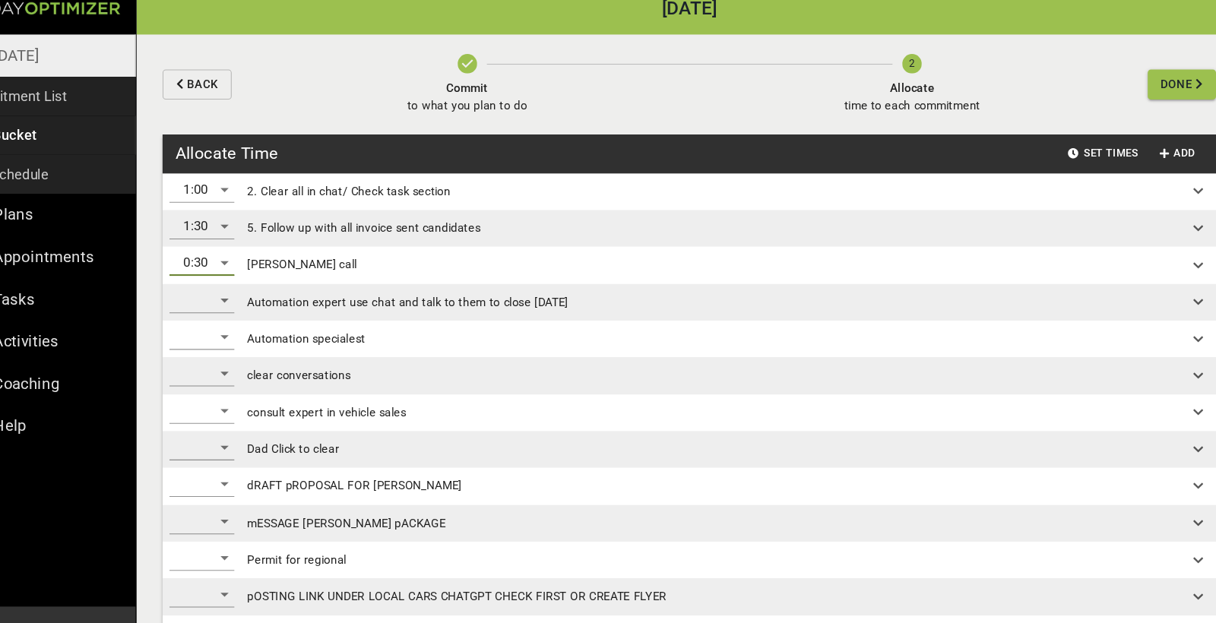
click at [213, 285] on div "​" at bounding box center [243, 297] width 61 height 24
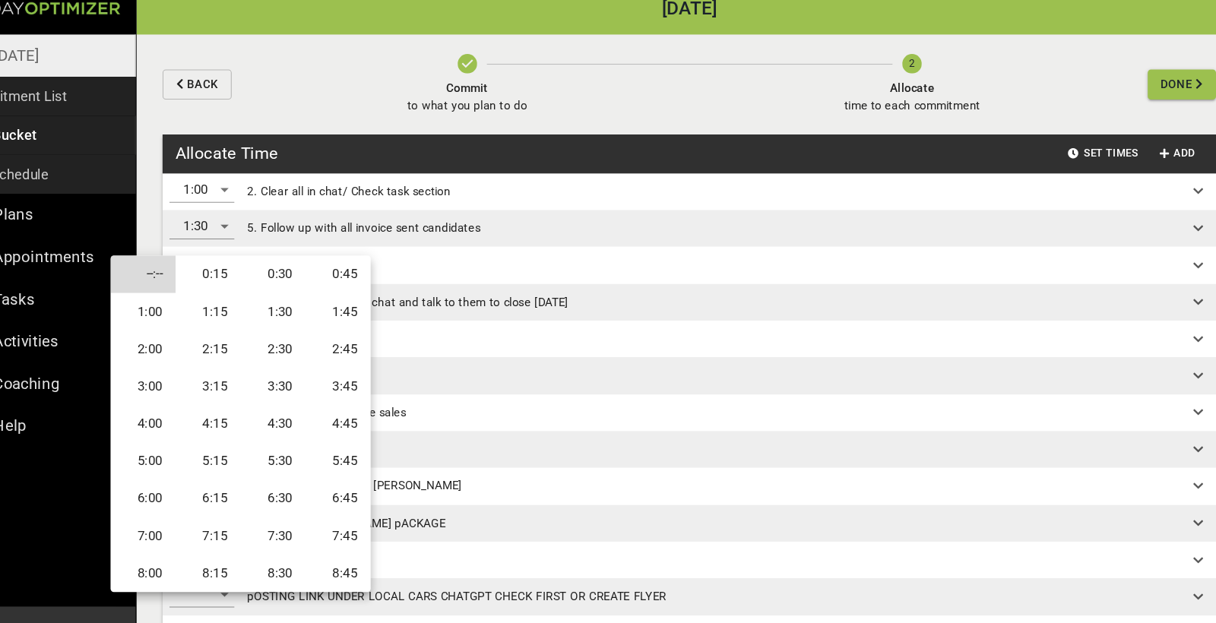
click at [158, 292] on li "1:00" at bounding box center [188, 307] width 61 height 35
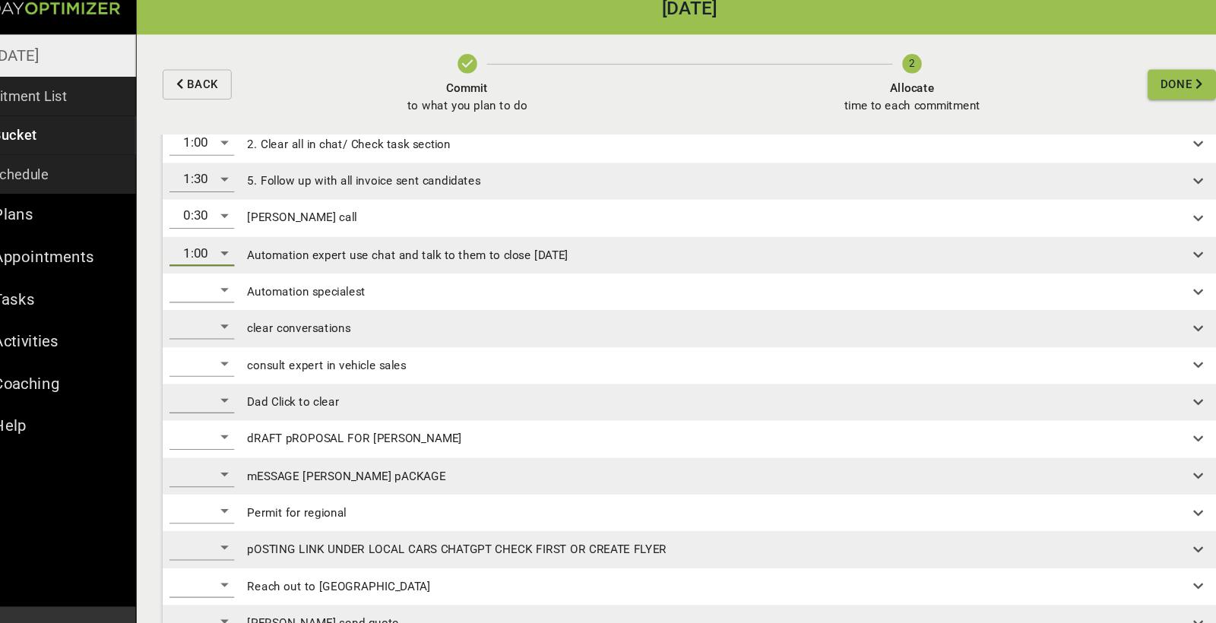
scroll to position [58, 0]
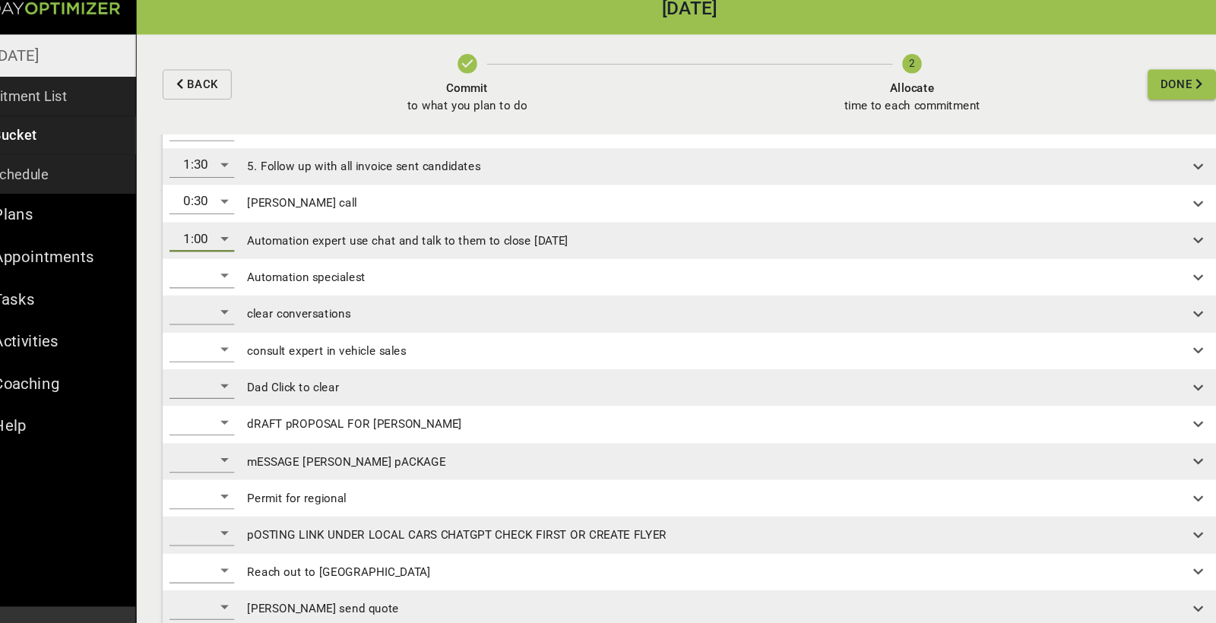
click at [213, 296] on div "​" at bounding box center [243, 308] width 61 height 24
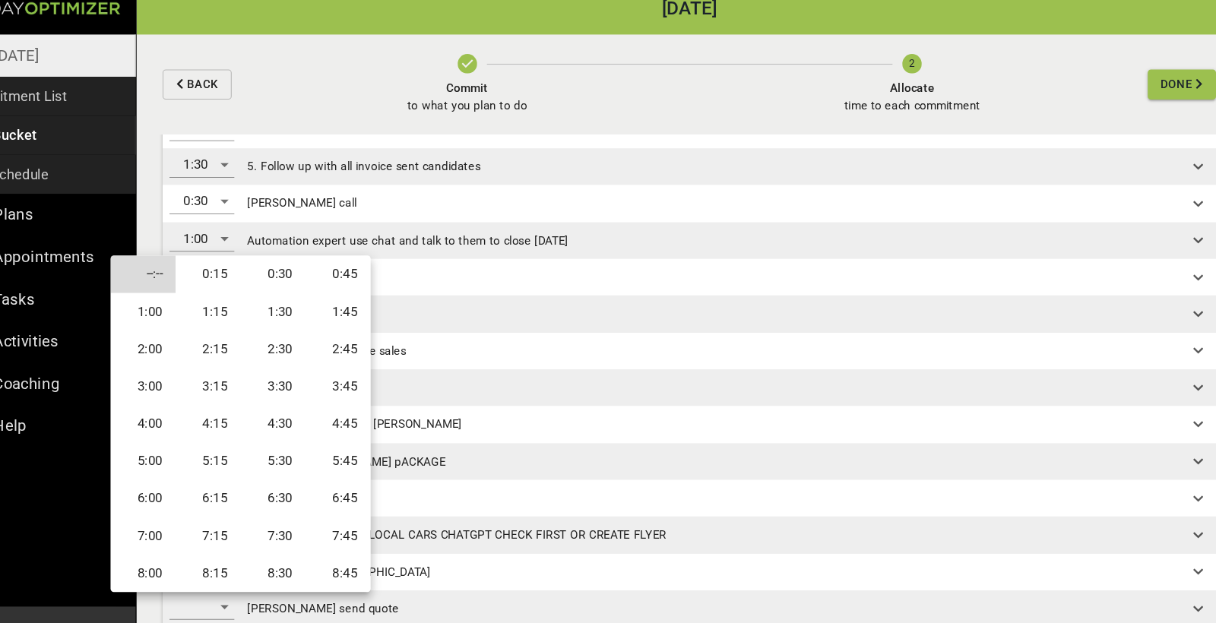
click at [158, 294] on li "1:00" at bounding box center [188, 307] width 61 height 35
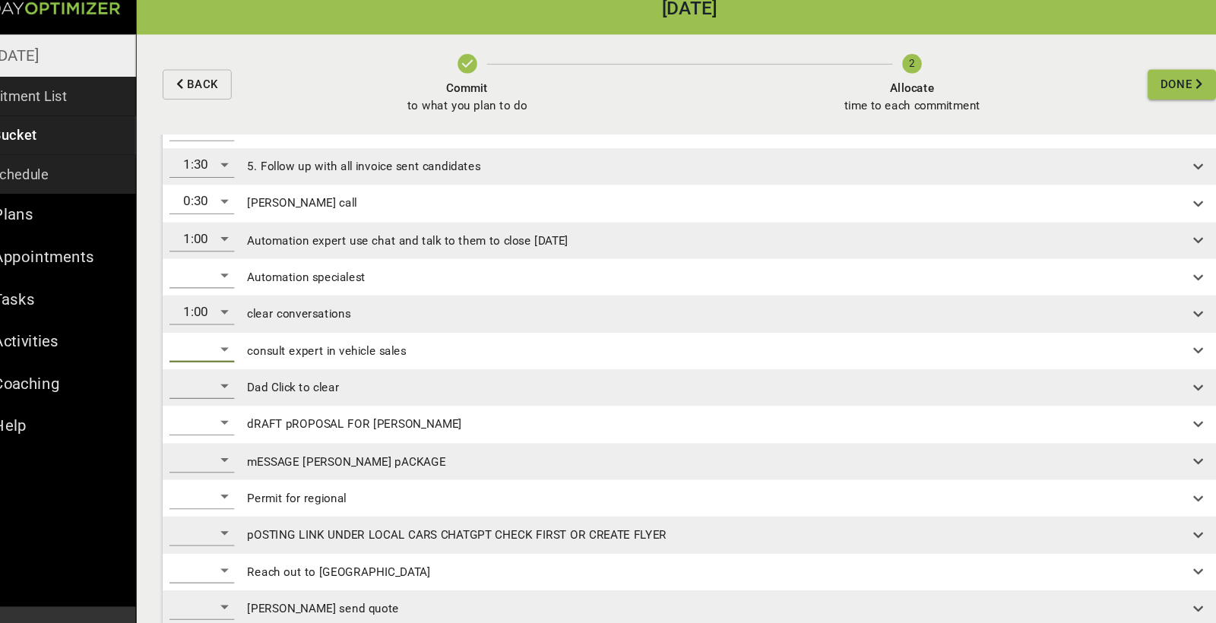
click at [213, 331] on div "​" at bounding box center [243, 343] width 61 height 24
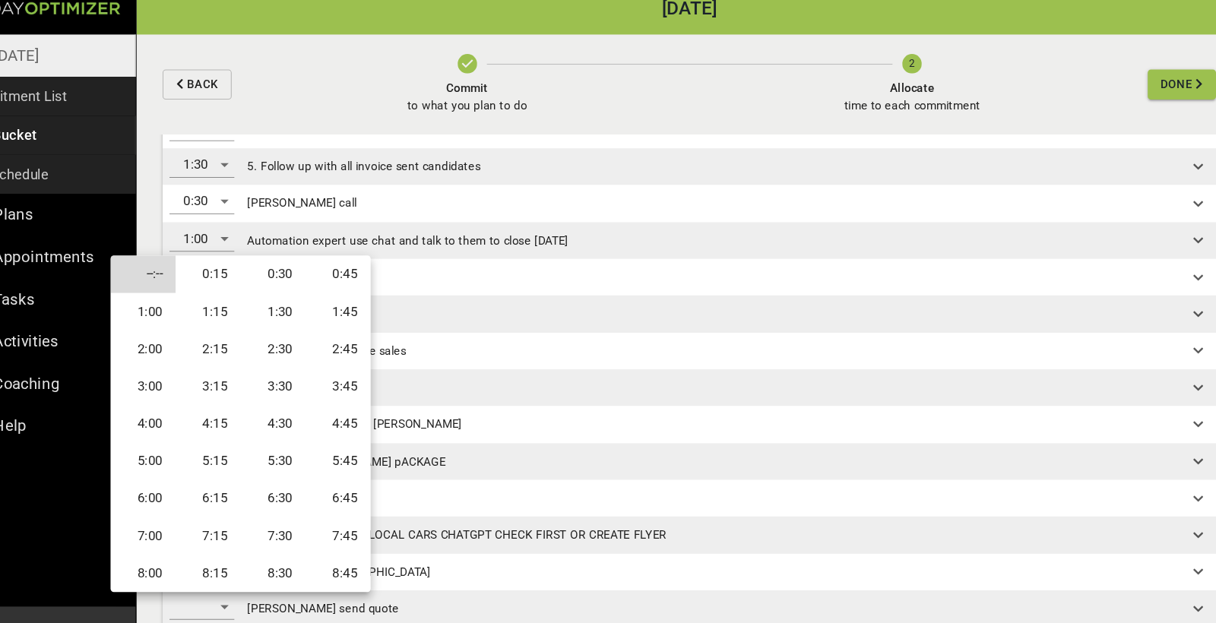
click at [158, 290] on li "1:00" at bounding box center [188, 307] width 61 height 35
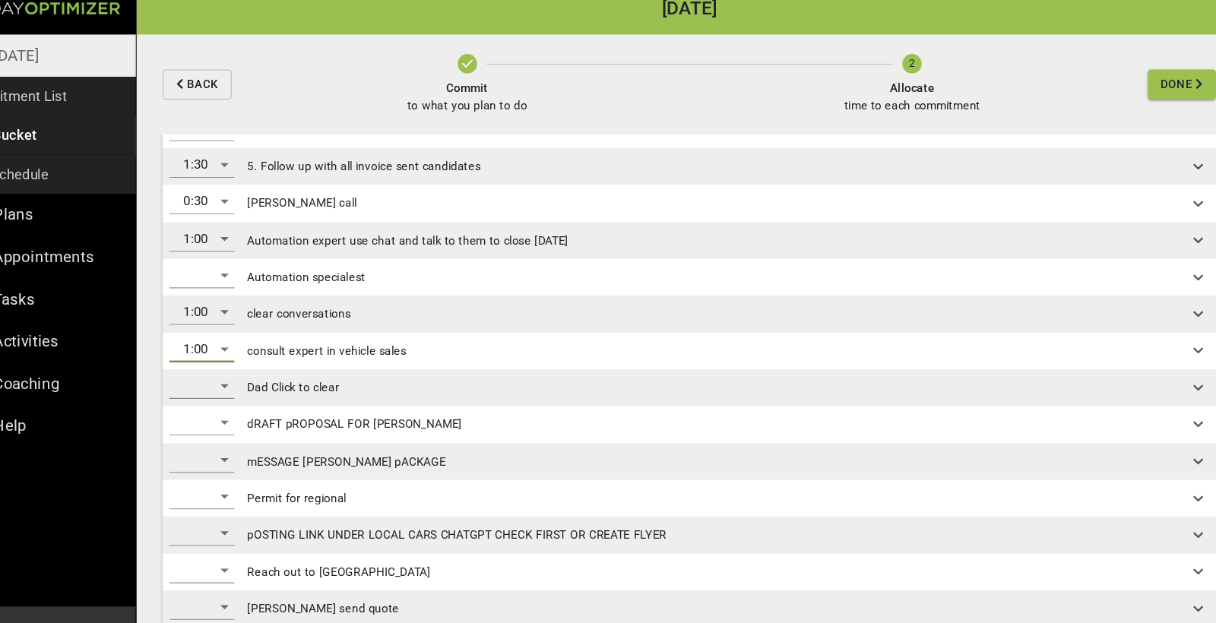
click at [213, 365] on div "​" at bounding box center [243, 377] width 61 height 24
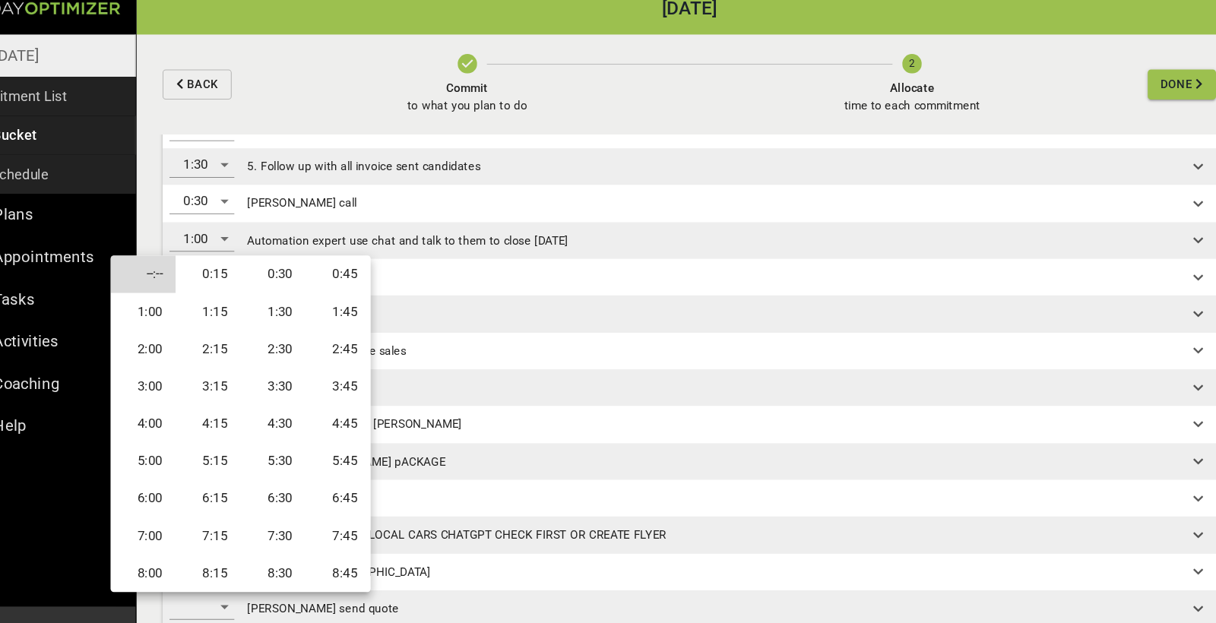
click at [158, 290] on li "1:00" at bounding box center [188, 307] width 61 height 35
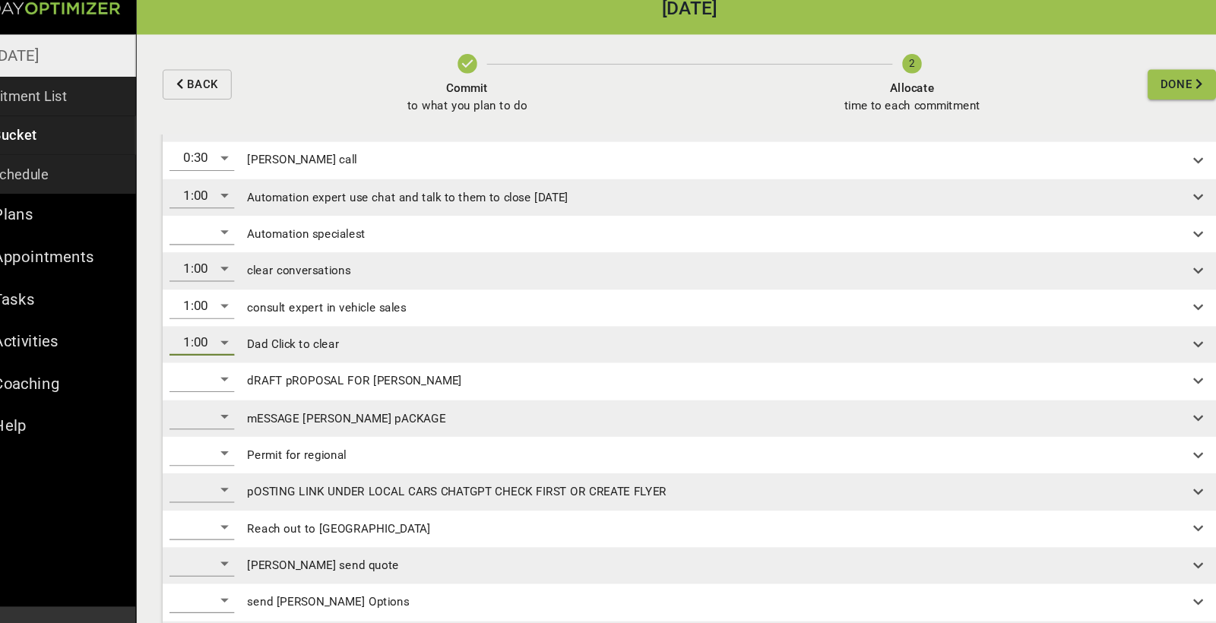
scroll to position [126, 0]
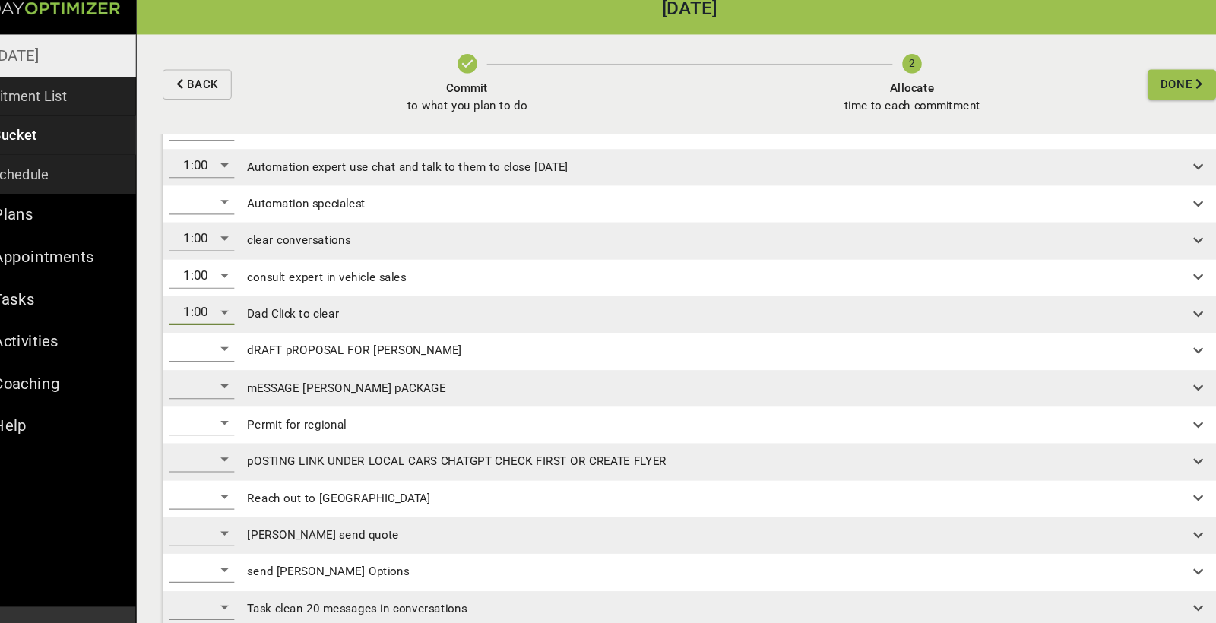
click at [213, 331] on div "​" at bounding box center [243, 343] width 61 height 24
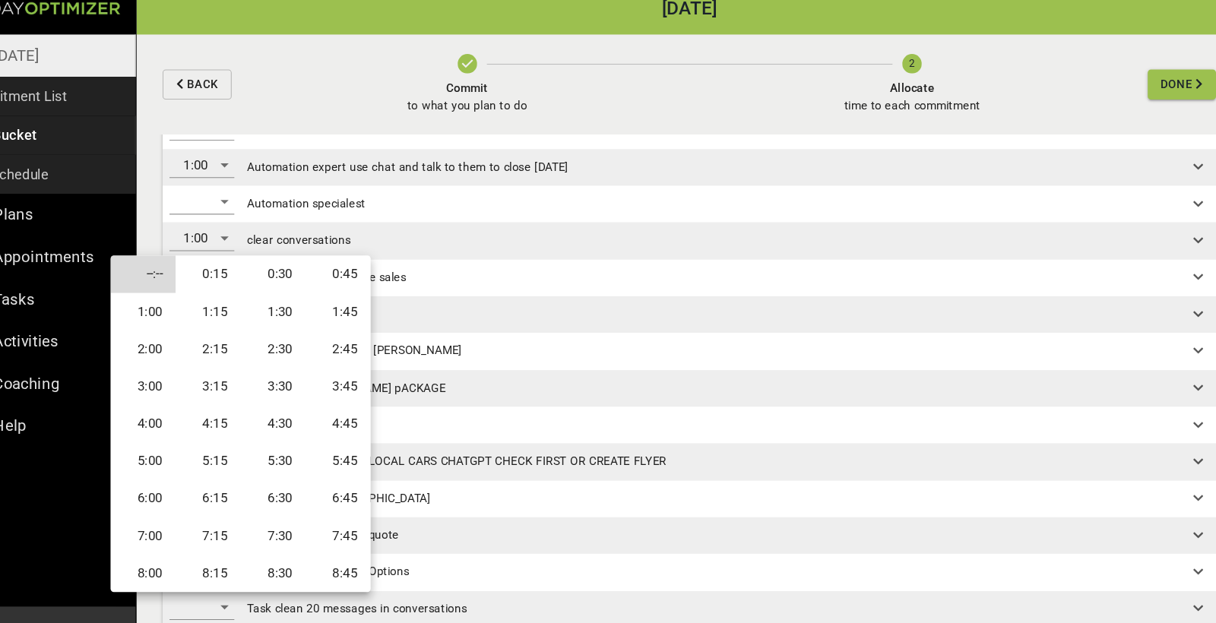
click at [340, 259] on li "0:45" at bounding box center [370, 272] width 61 height 35
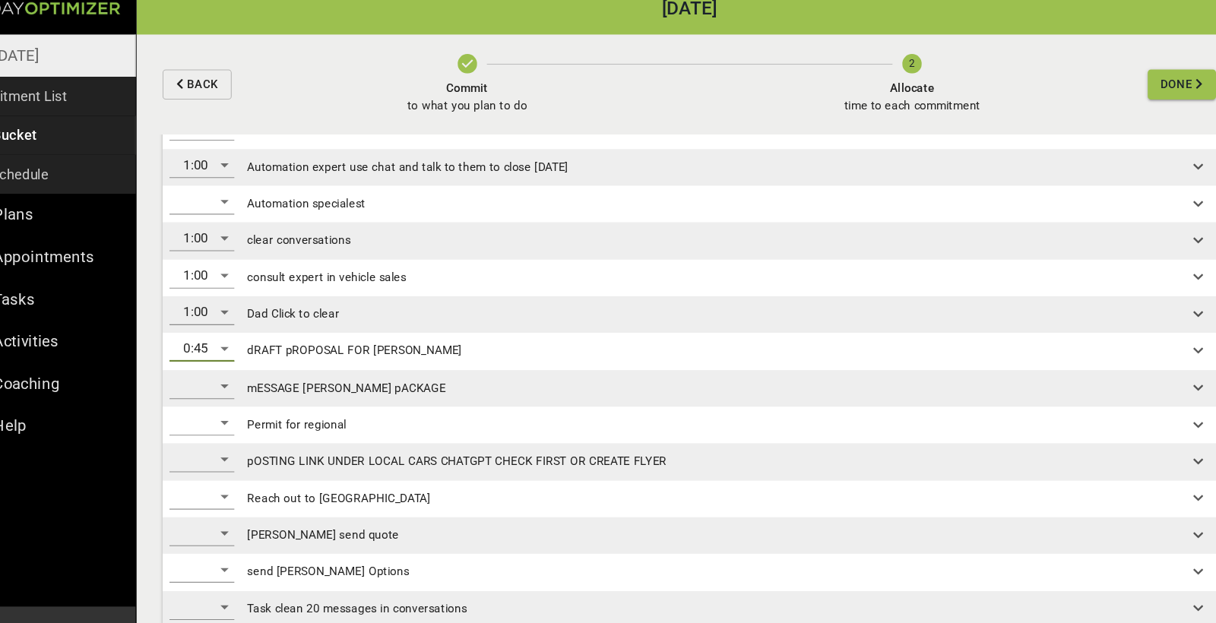
click at [213, 366] on div "​" at bounding box center [243, 378] width 61 height 24
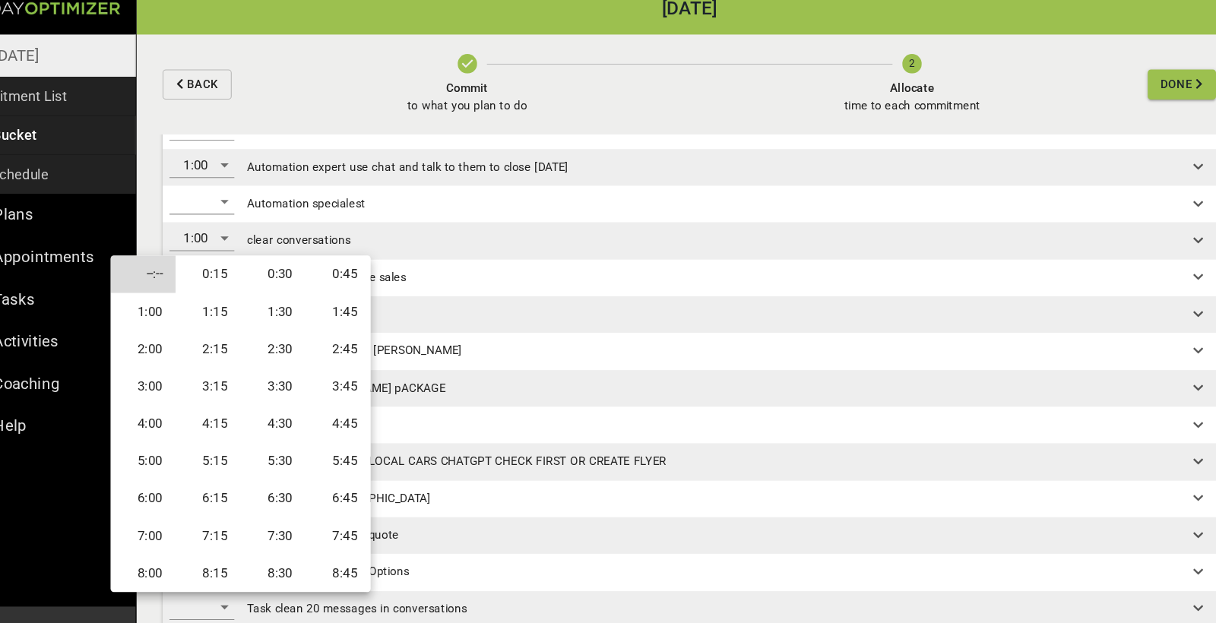
click at [280, 258] on li "0:30" at bounding box center [310, 272] width 61 height 35
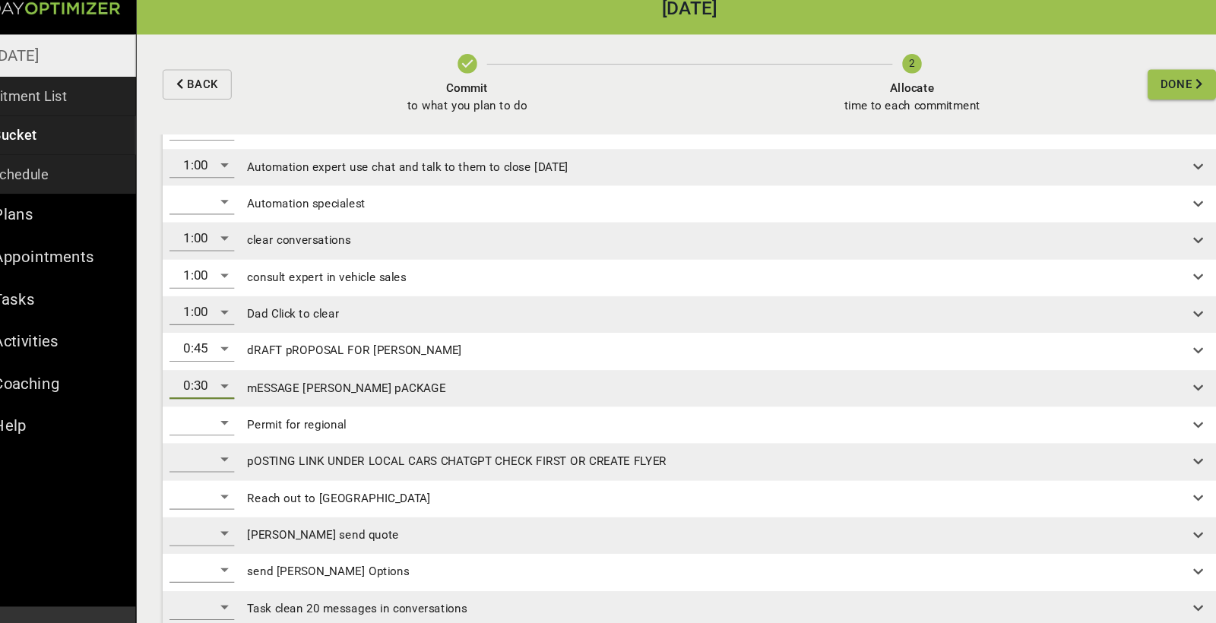
click at [213, 366] on div "0:30" at bounding box center [243, 378] width 61 height 24
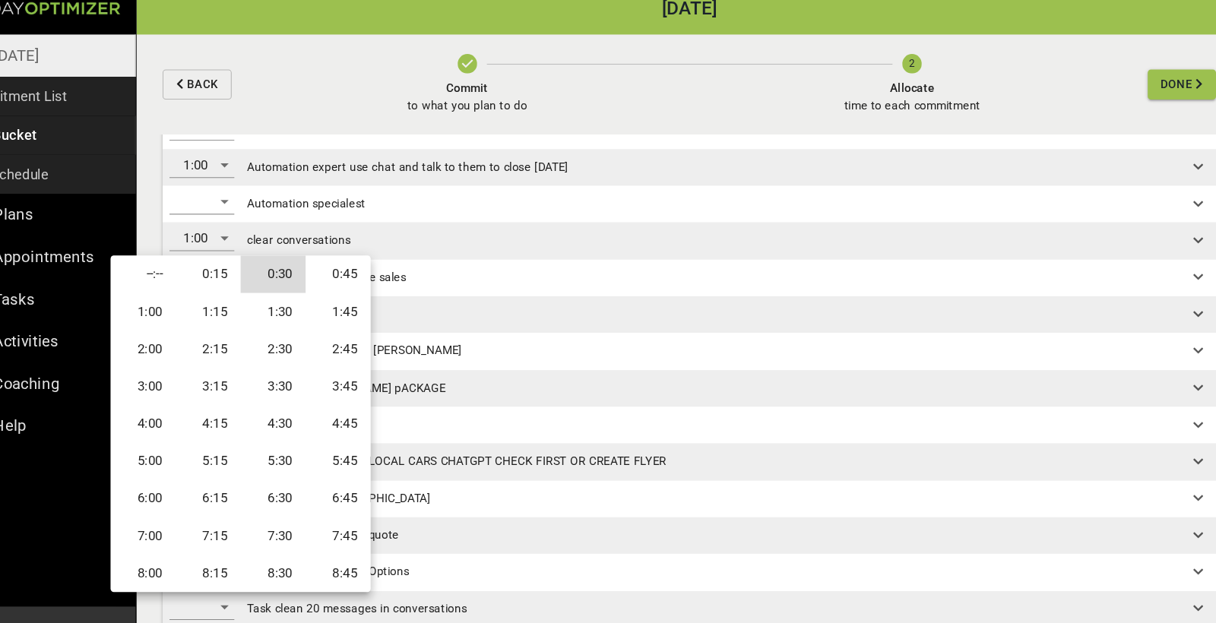
click at [219, 257] on li "0:15" at bounding box center [249, 272] width 61 height 35
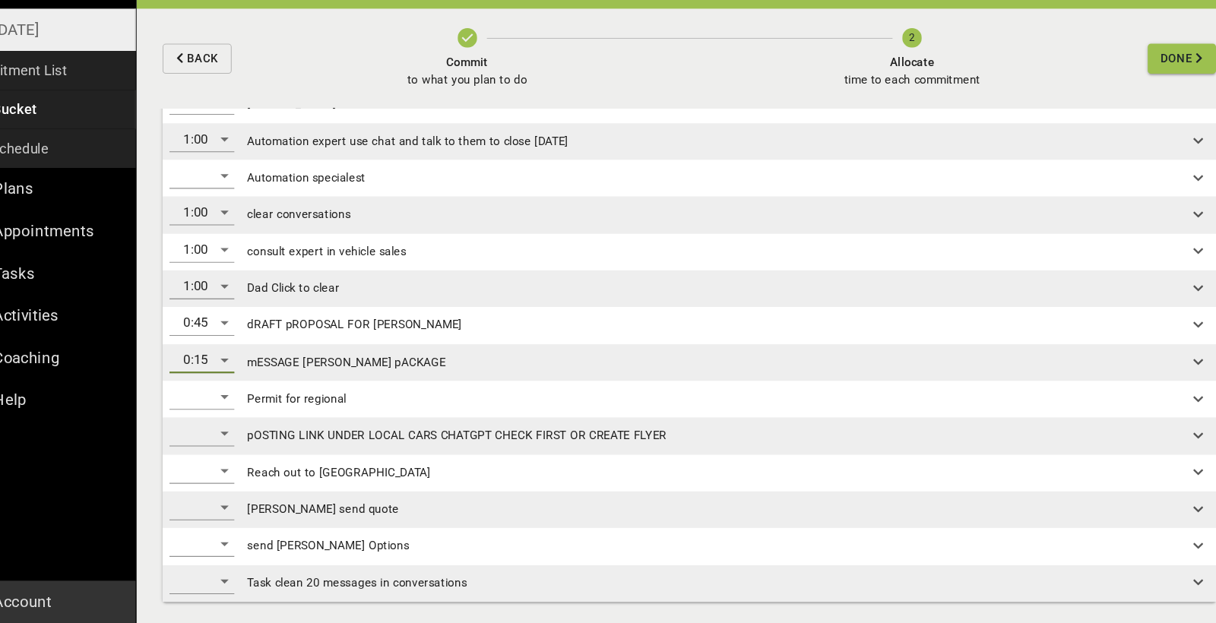
scroll to position [0, 0]
click at [213, 400] on div "​" at bounding box center [243, 412] width 61 height 24
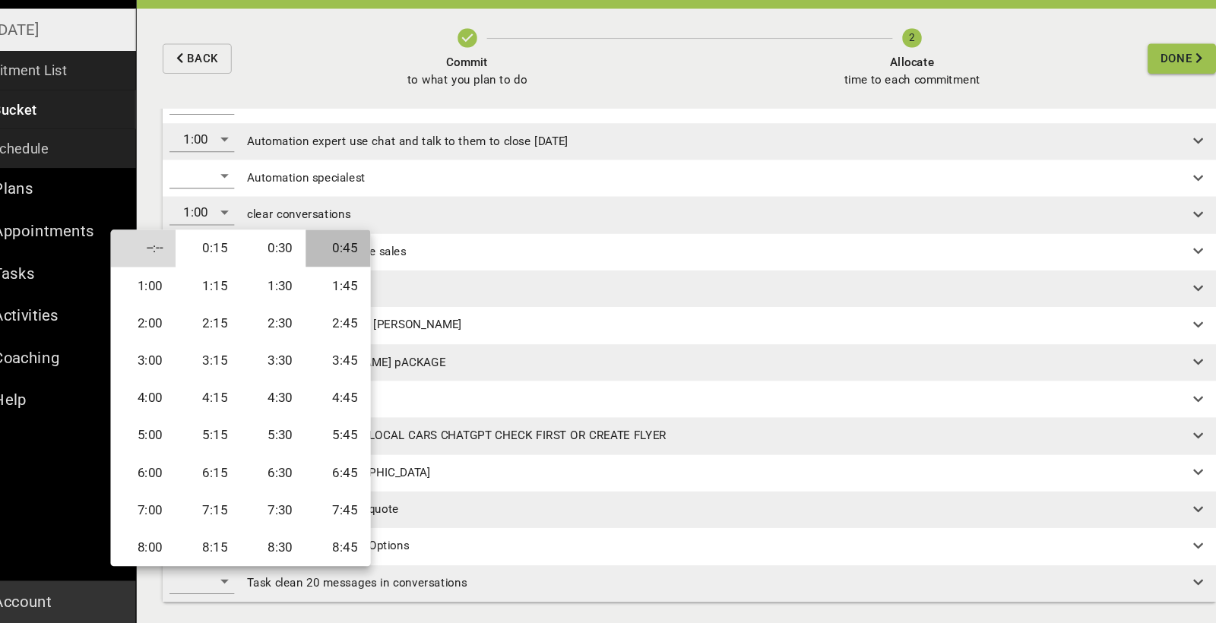
click at [340, 255] on li "0:45" at bounding box center [370, 272] width 61 height 35
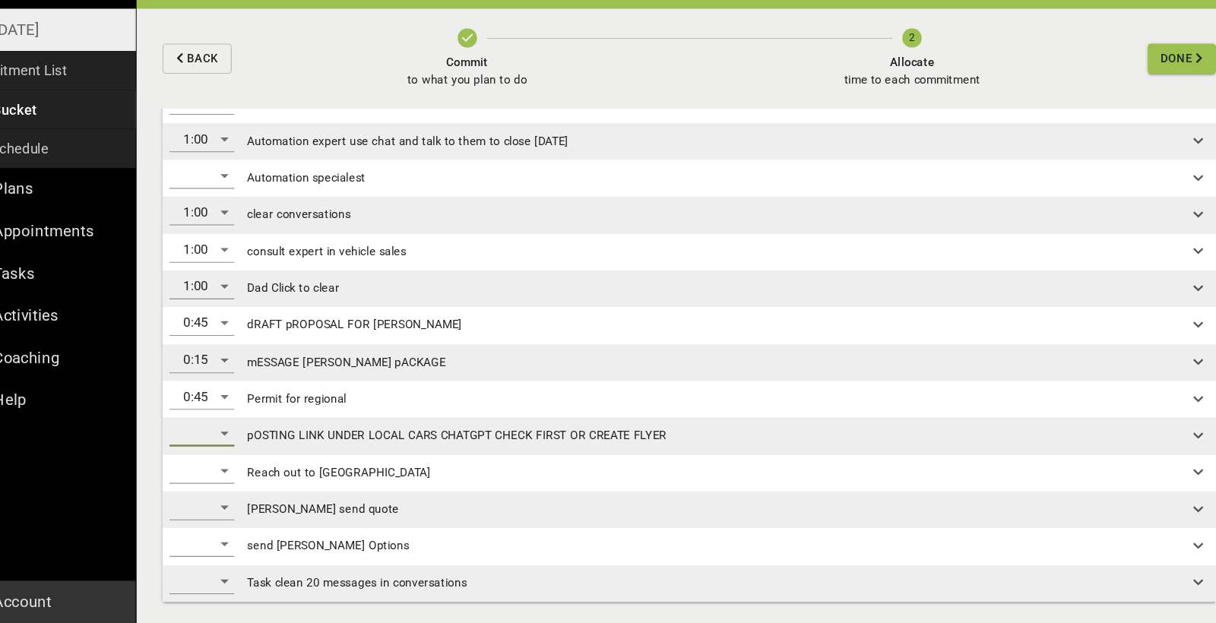
click at [213, 434] on div "​" at bounding box center [243, 446] width 61 height 24
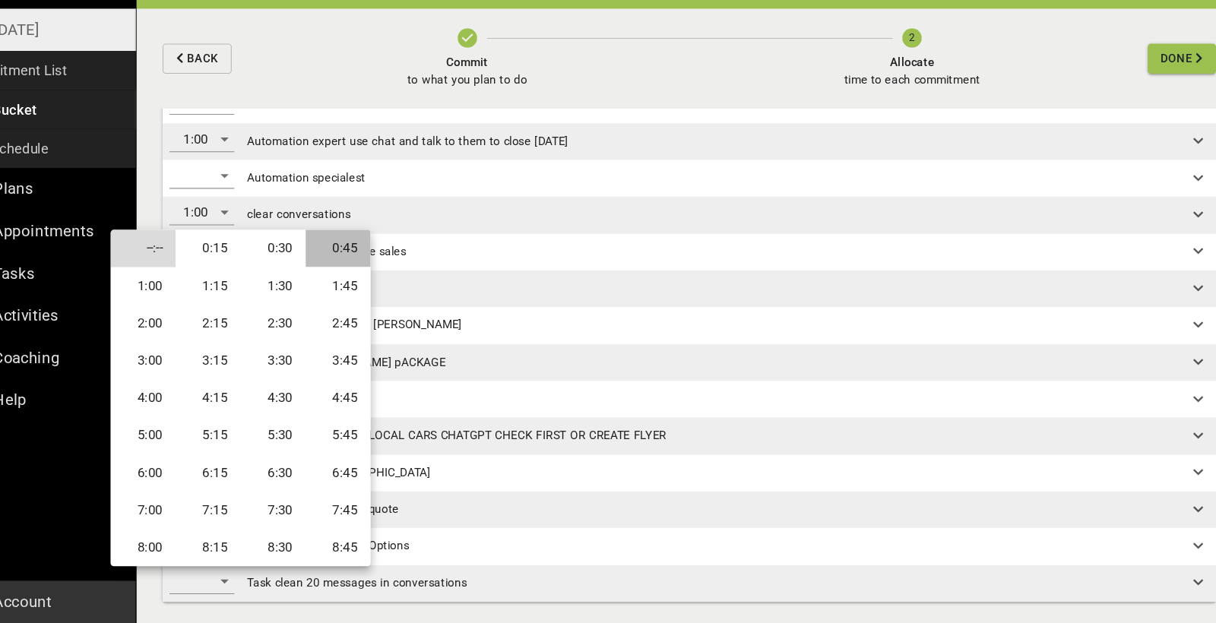
click at [340, 255] on li "0:45" at bounding box center [370, 272] width 61 height 35
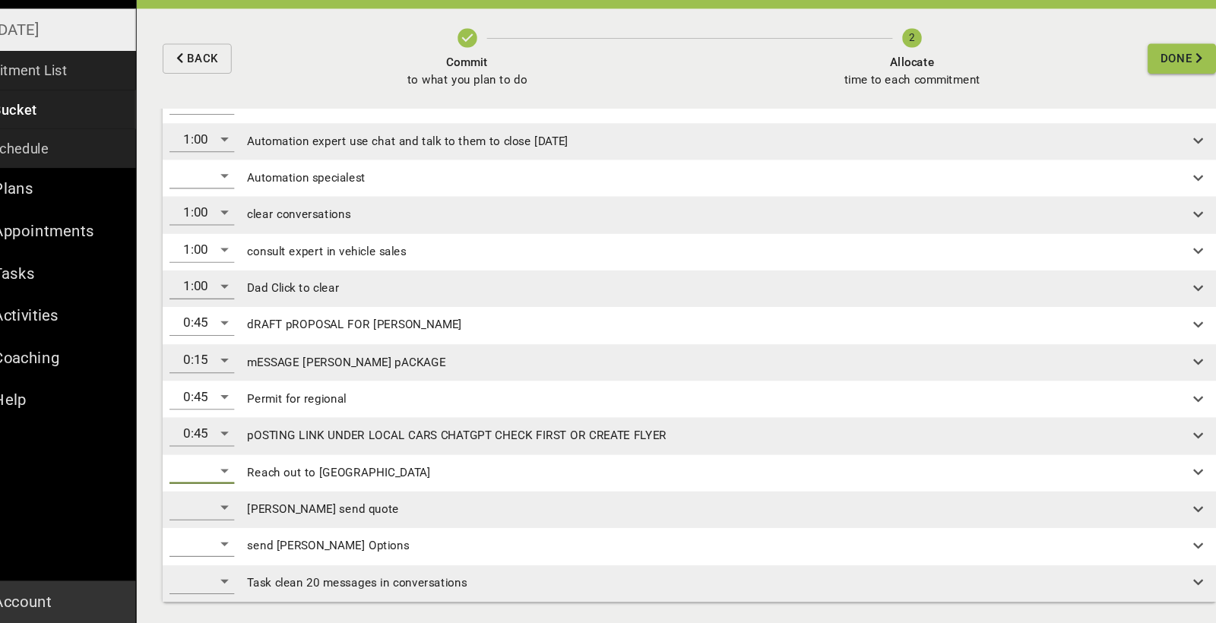
click at [213, 469] on div "​" at bounding box center [243, 481] width 61 height 24
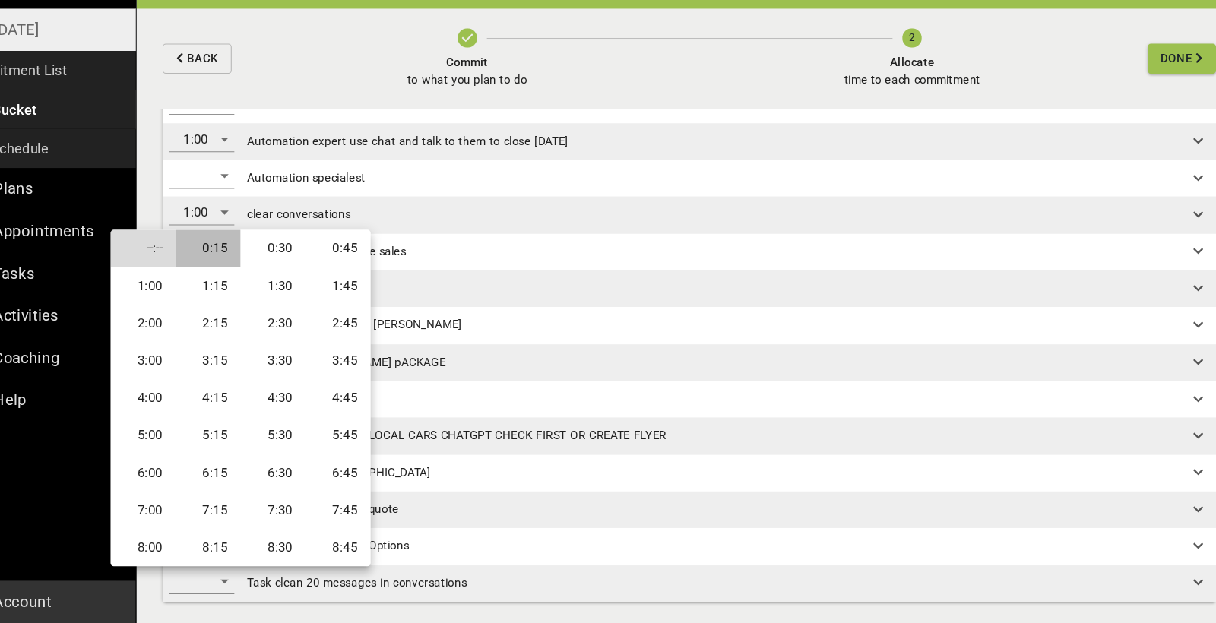
click at [219, 255] on li "0:15" at bounding box center [249, 272] width 61 height 35
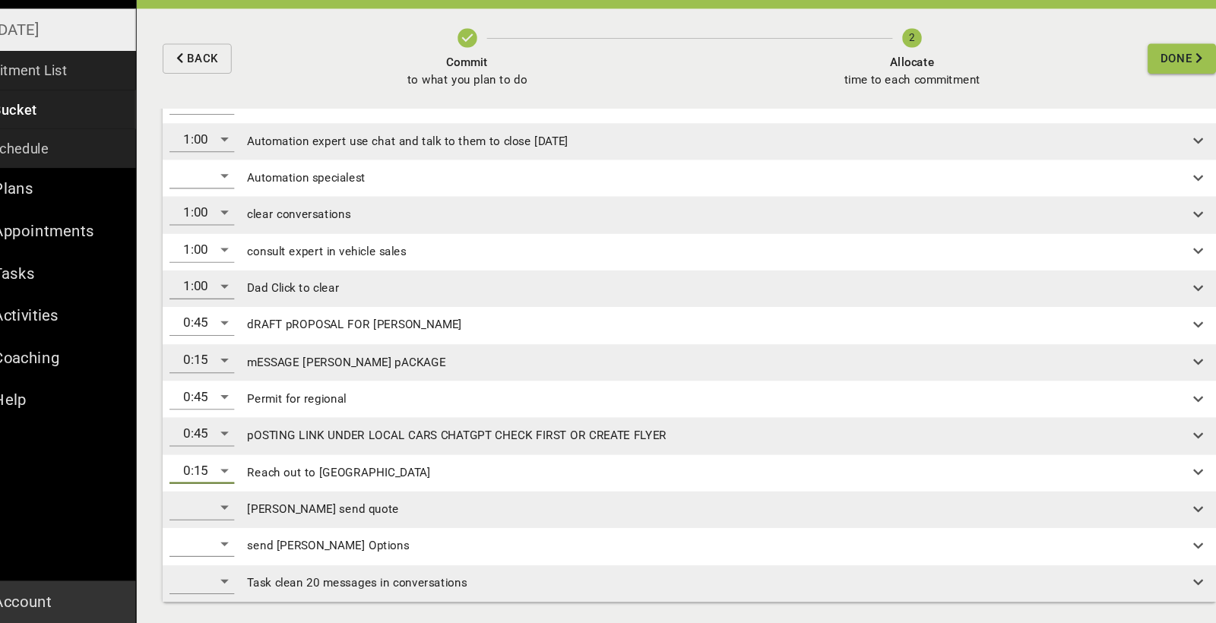
click at [213, 503] on div "​" at bounding box center [243, 515] width 61 height 24
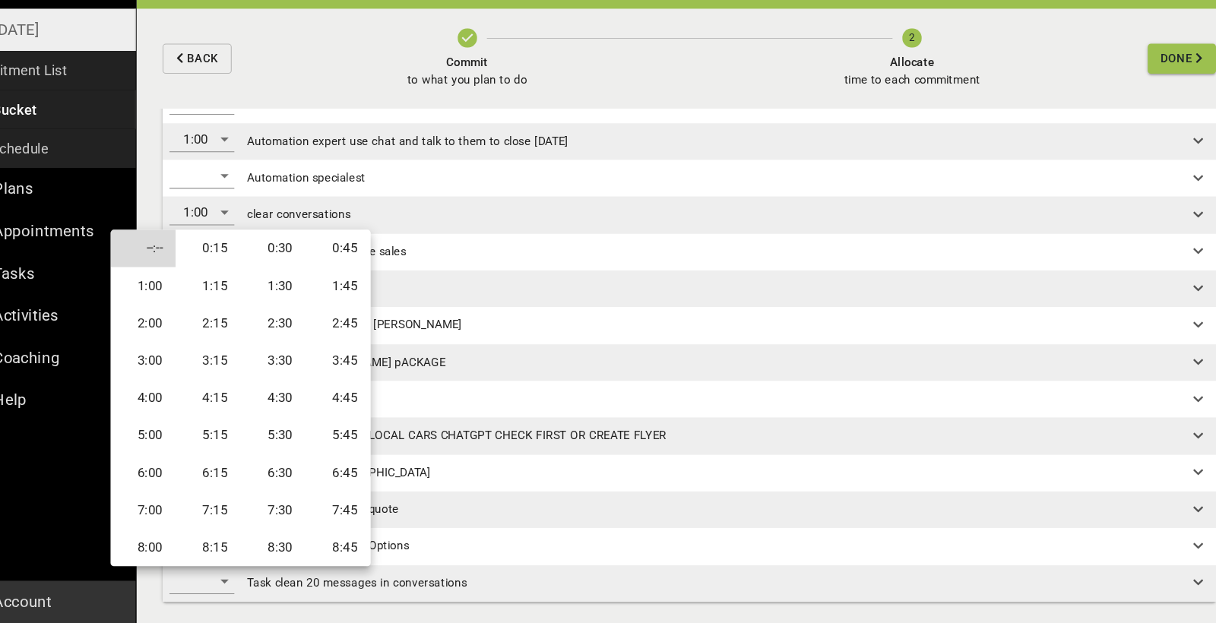
click at [219, 255] on li "0:15" at bounding box center [249, 272] width 61 height 35
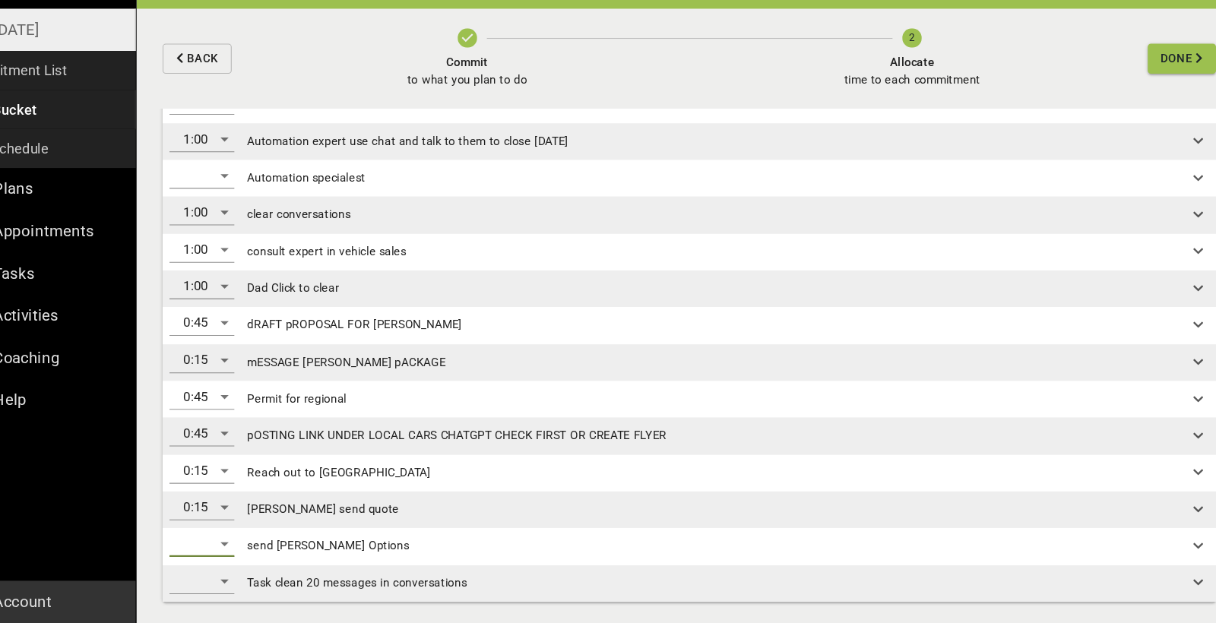
click at [213, 537] on div "​" at bounding box center [243, 549] width 61 height 24
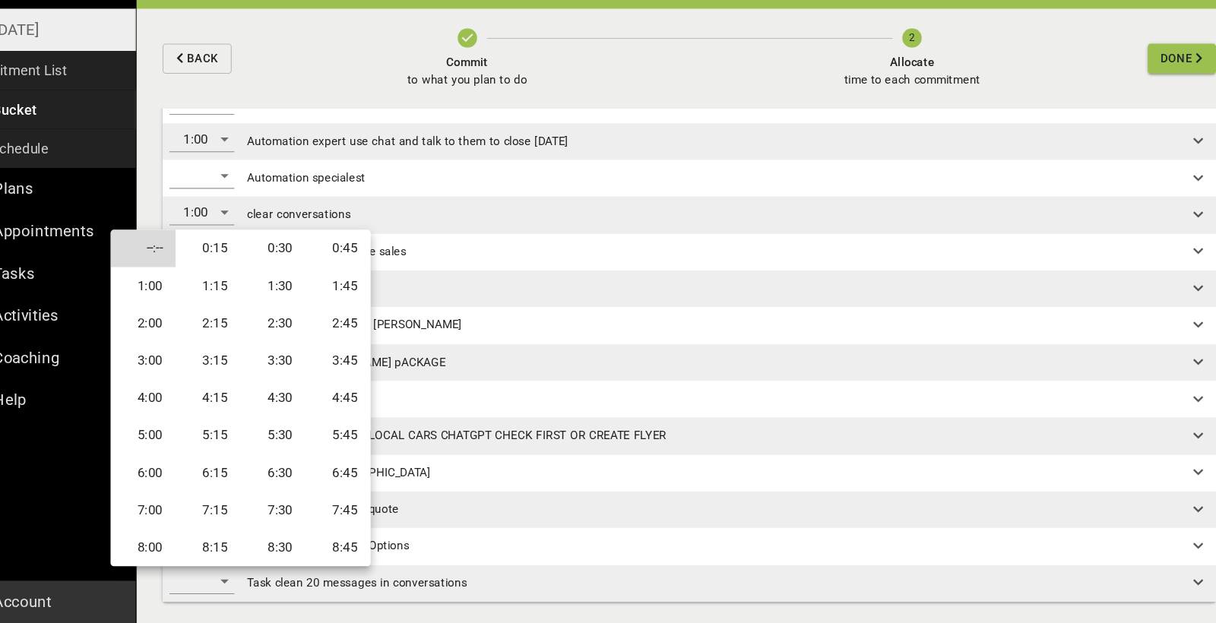
click at [158, 290] on li "1:00" at bounding box center [188, 307] width 61 height 35
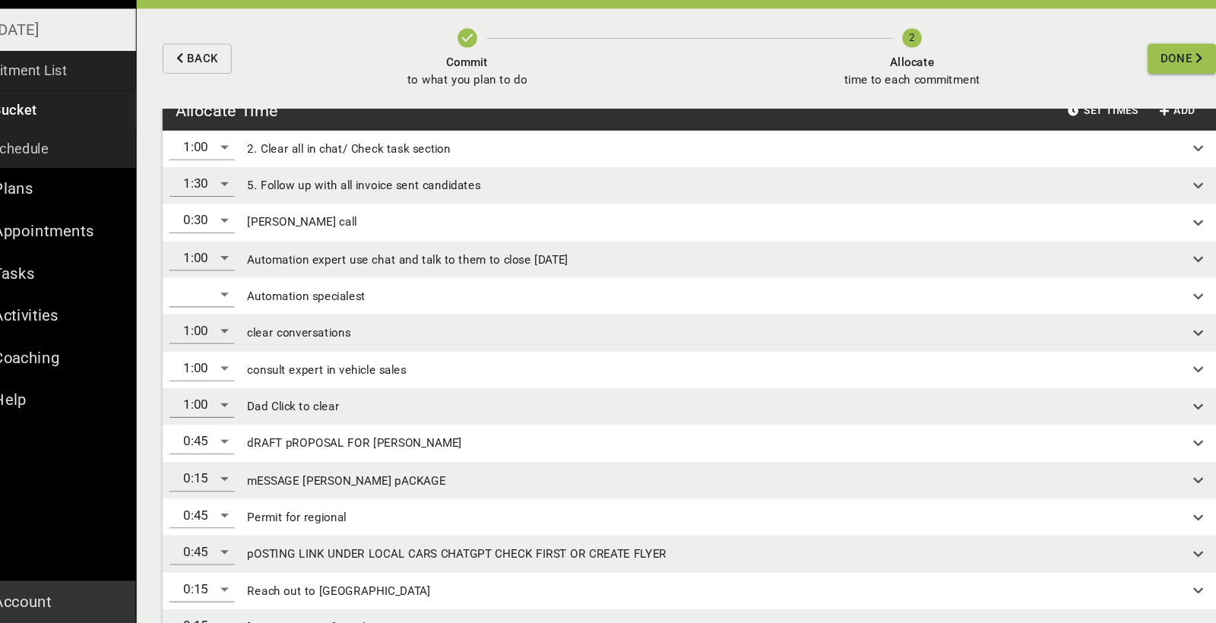
scroll to position [22, 0]
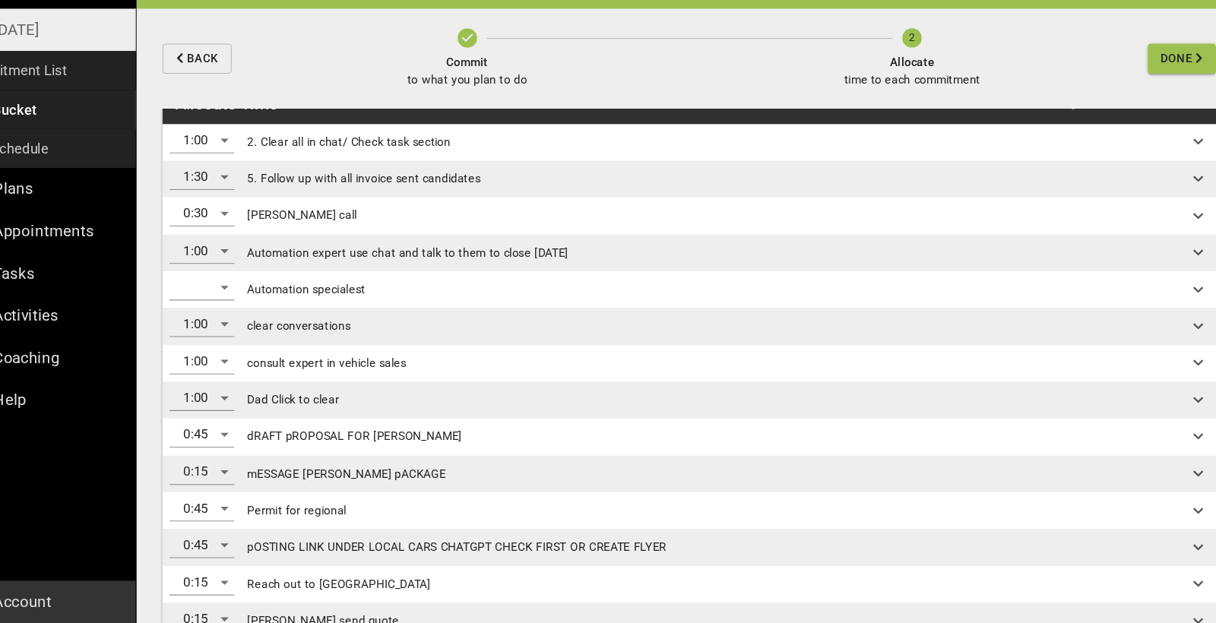
click at [213, 160] on div "1:00" at bounding box center [243, 172] width 61 height 24
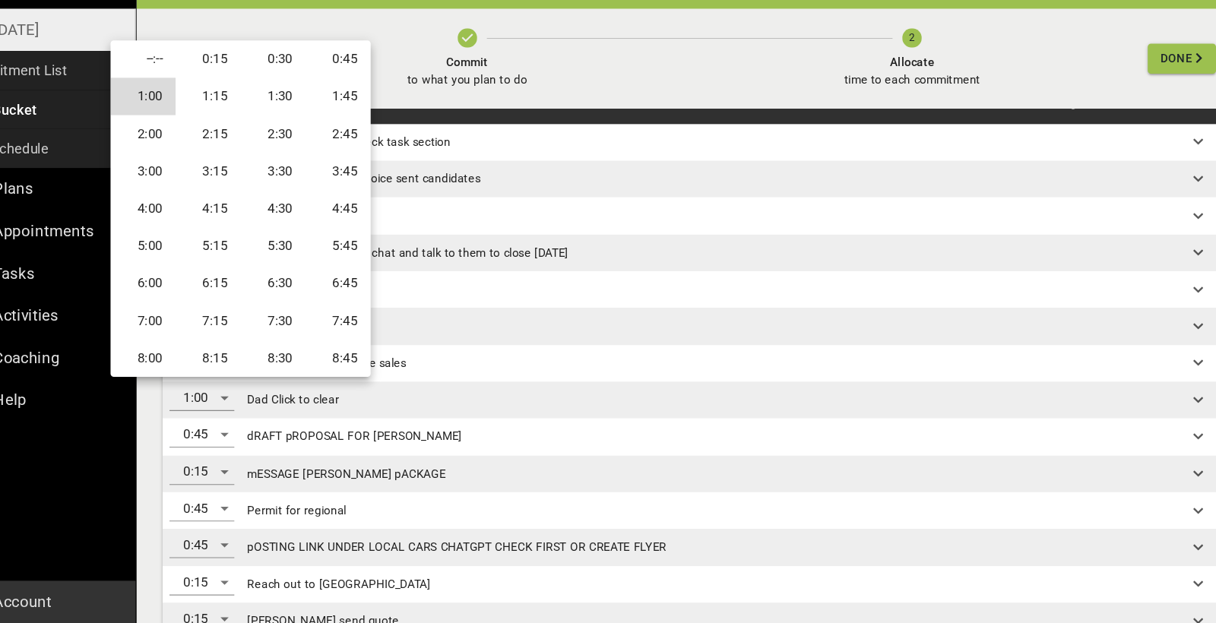
click at [158, 148] on li "2:00" at bounding box center [188, 165] width 61 height 35
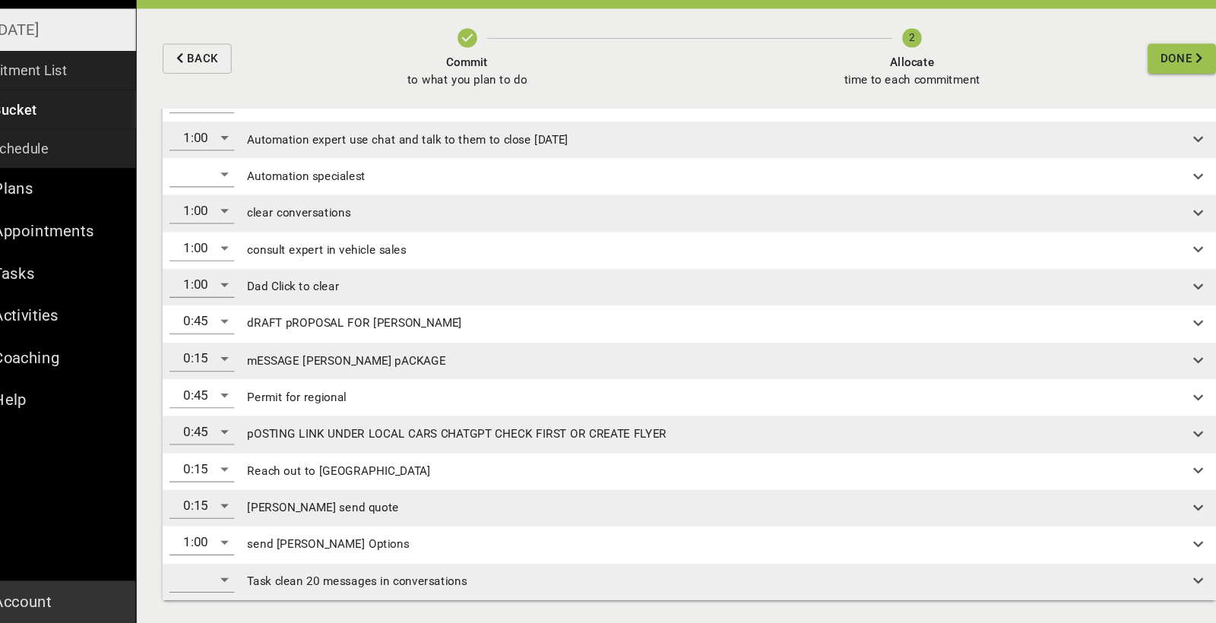
scroll to position [126, 0]
click at [676, 86] on span "Done" at bounding box center [1155, 95] width 30 height 19
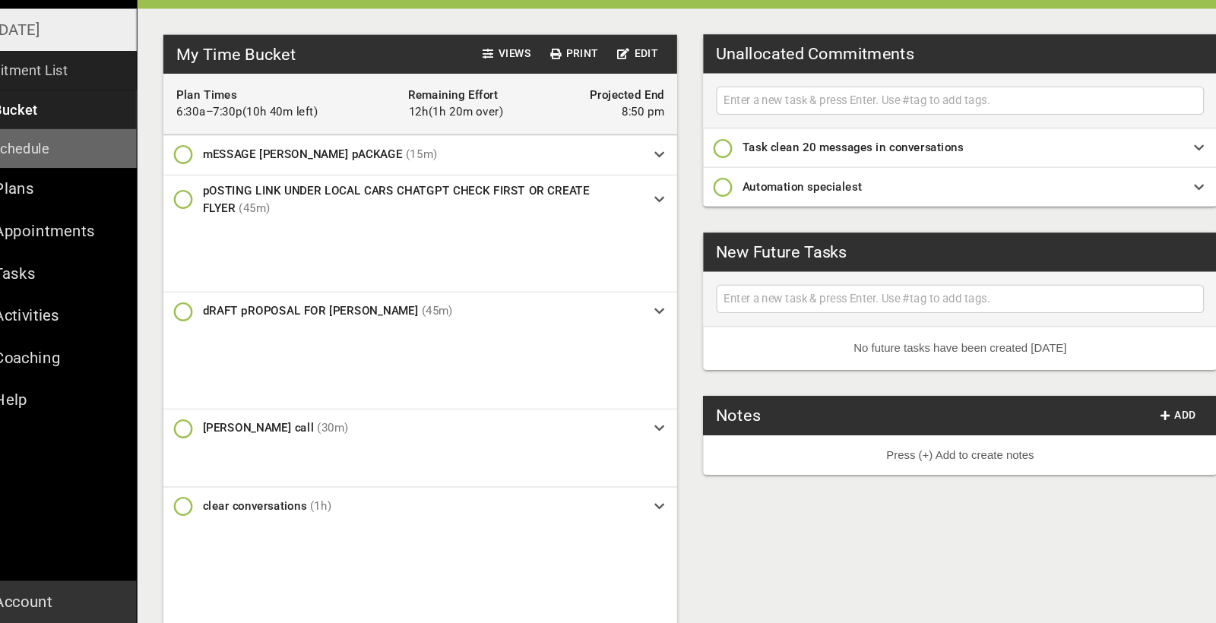
click at [46, 169] on p "Daily Schedule" at bounding box center [57, 179] width 85 height 21
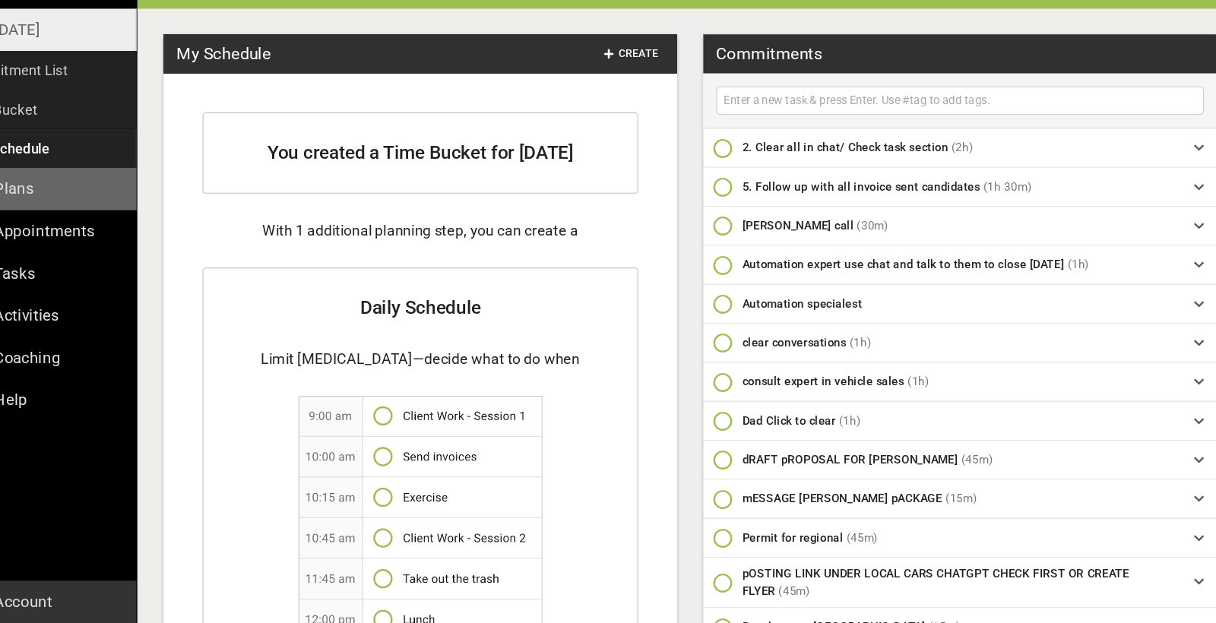
click at [67, 198] on link "Plans" at bounding box center [91, 218] width 182 height 40
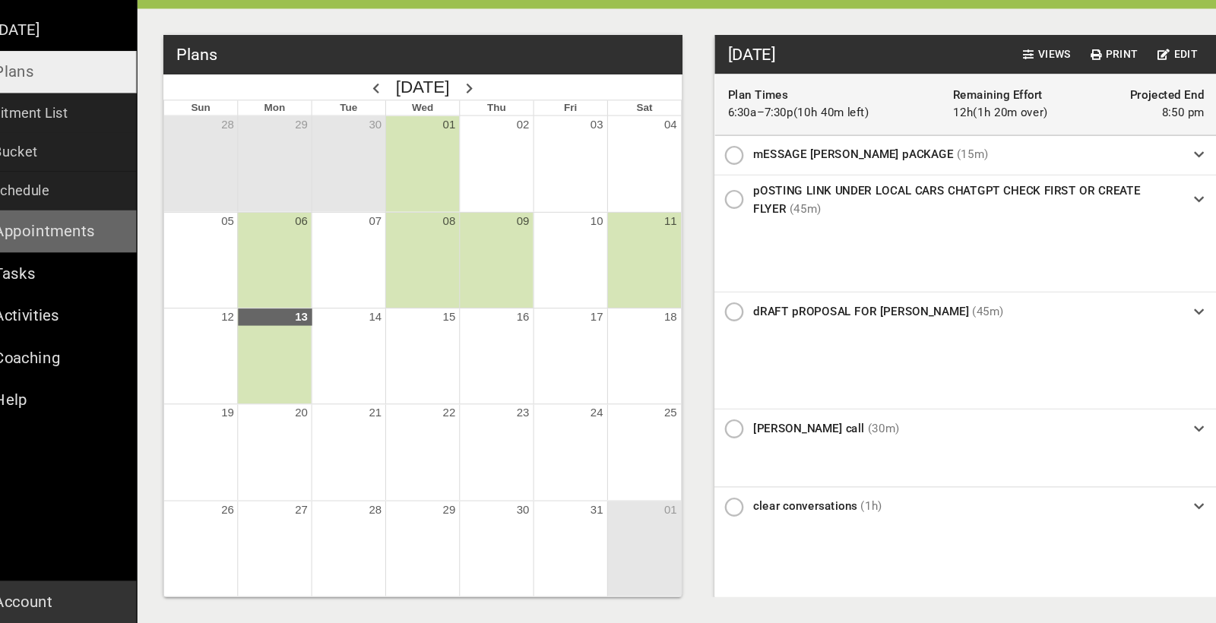
click at [62, 237] on link "Appointments" at bounding box center [91, 257] width 182 height 40
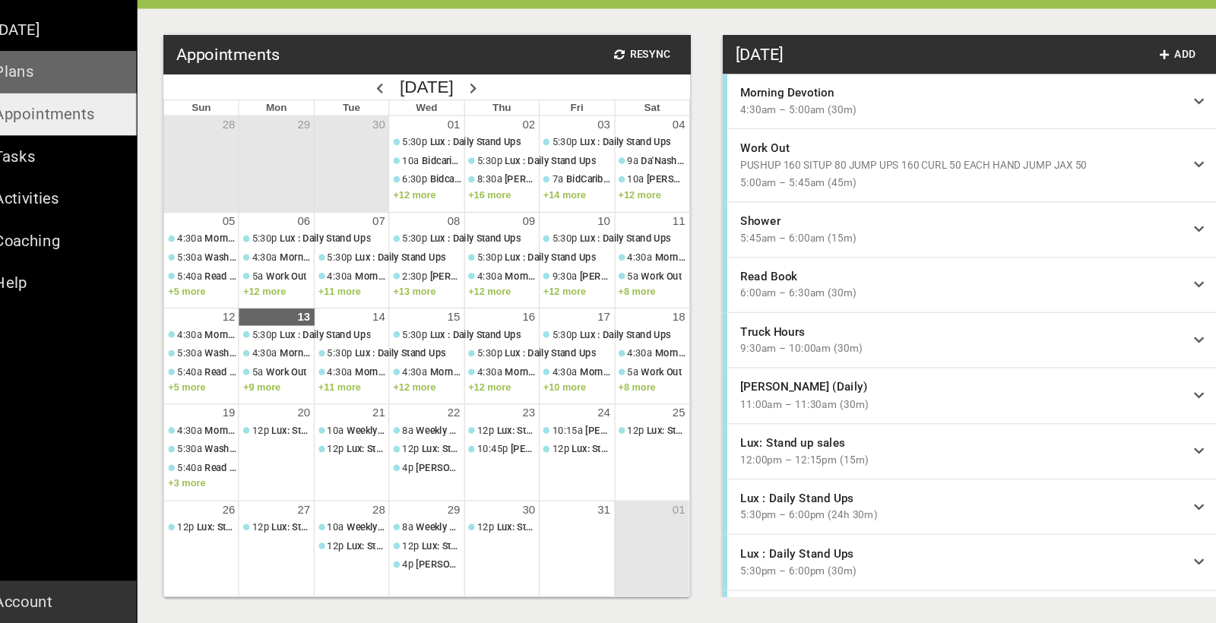
click at [40, 88] on link "Plans" at bounding box center [91, 108] width 182 height 40
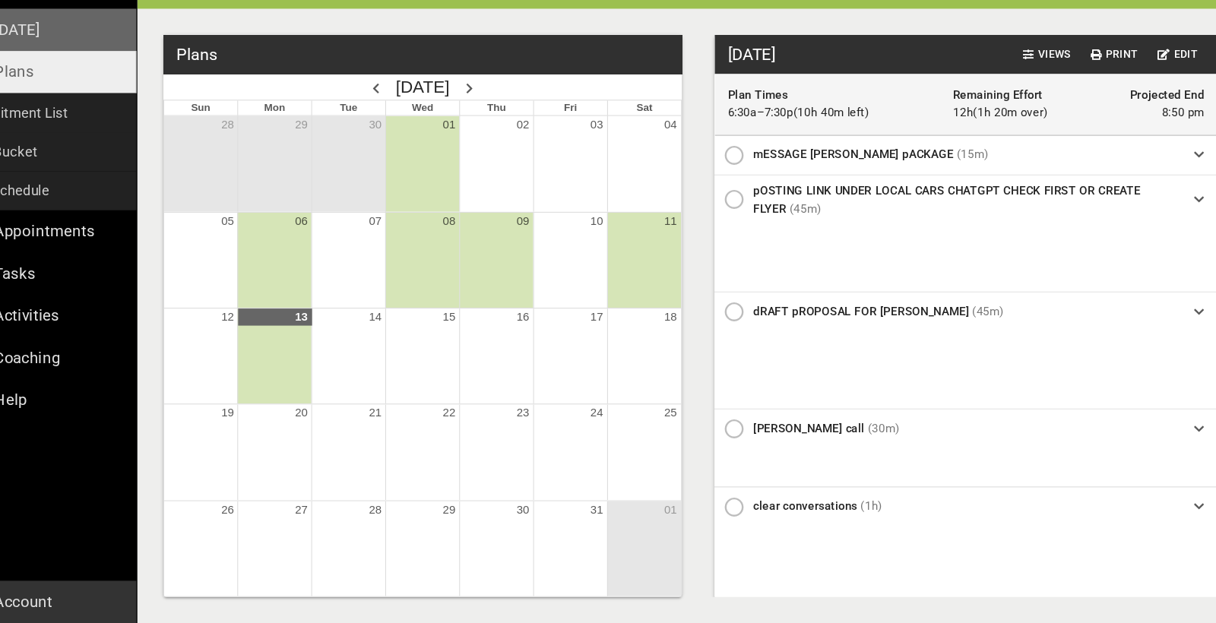
click at [36, 49] on link "[DATE]" at bounding box center [91, 69] width 182 height 40
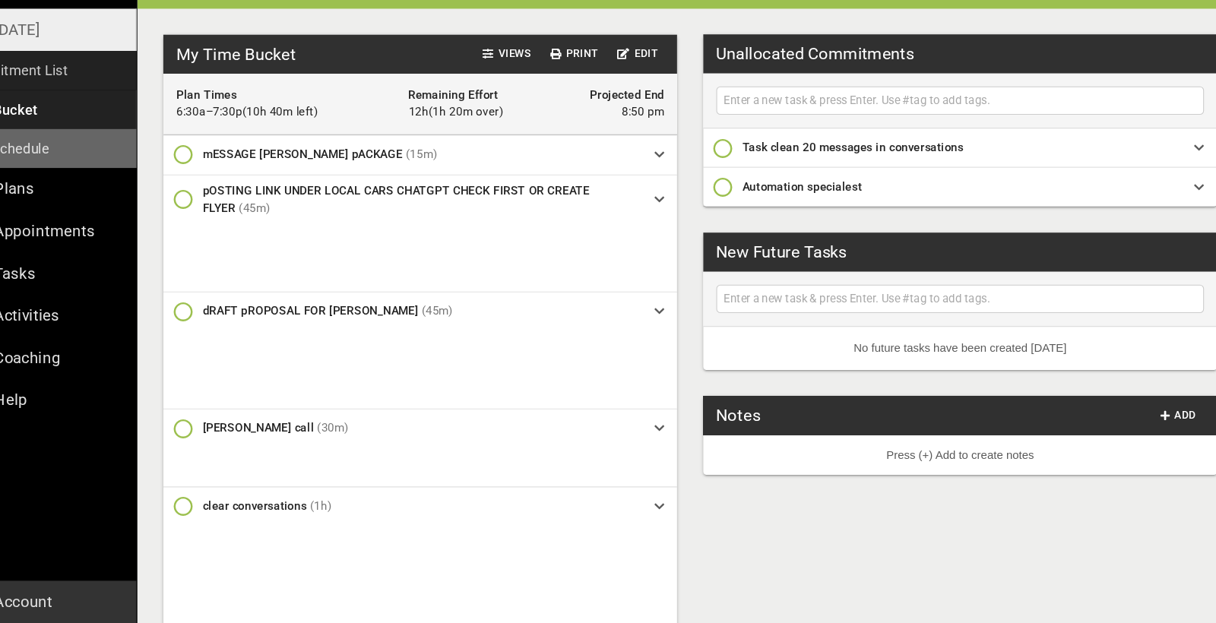
click at [33, 169] on p "Daily Schedule" at bounding box center [57, 179] width 85 height 21
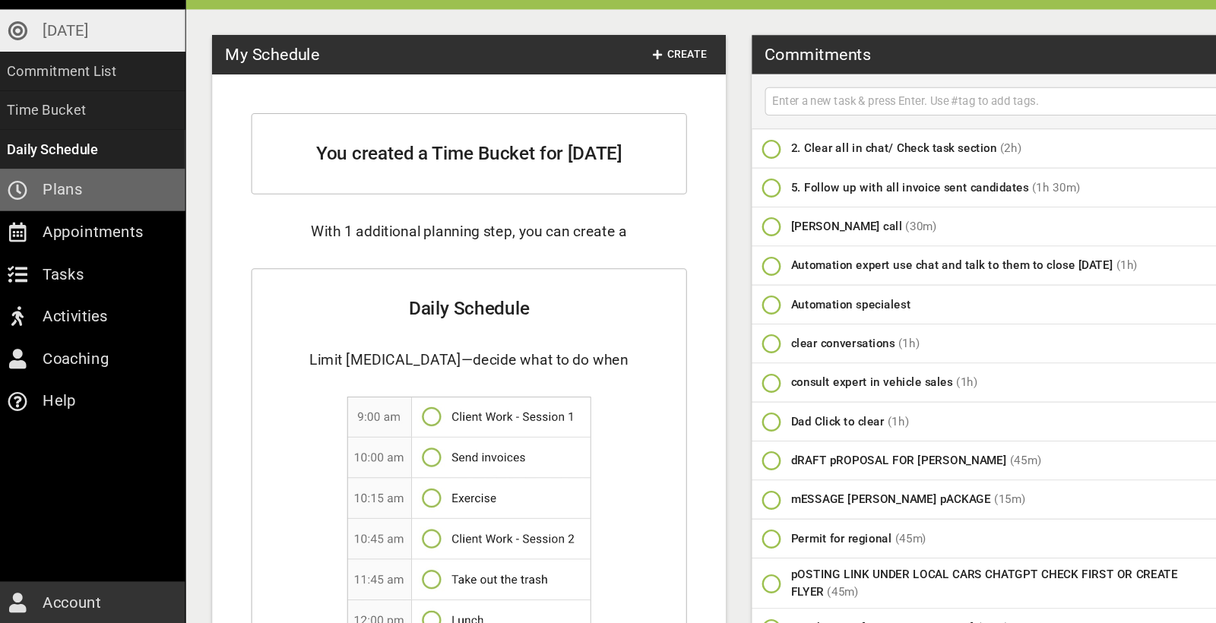
click at [56, 205] on p "Plans" at bounding box center [67, 217] width 37 height 24
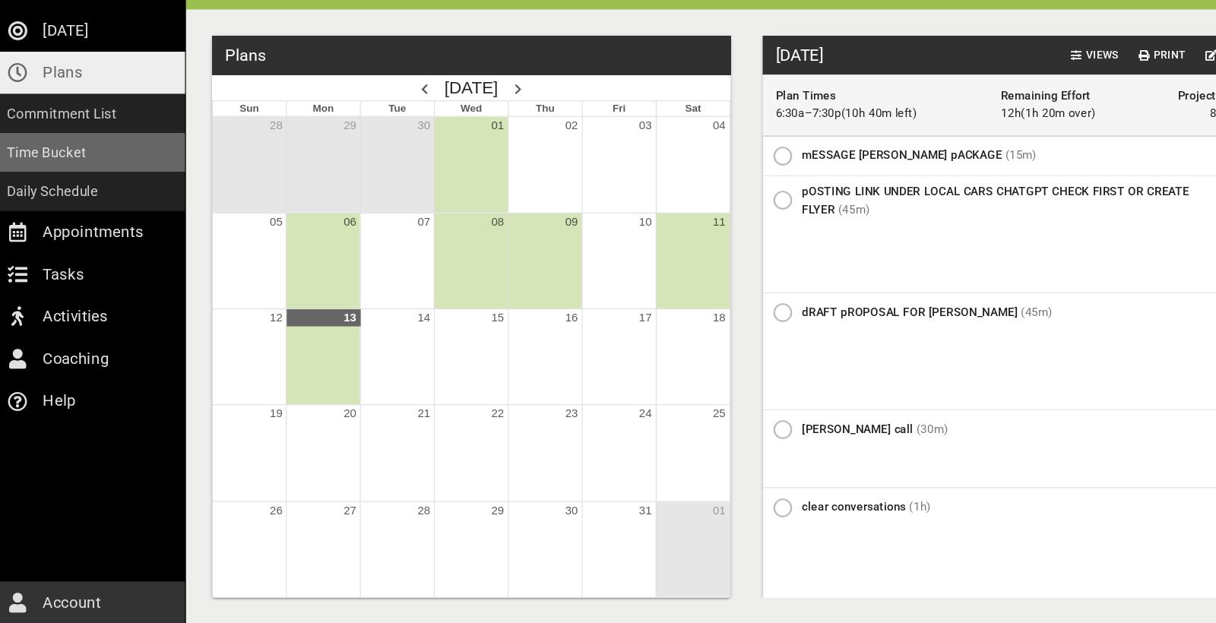
click at [54, 172] on p "Time Bucket" at bounding box center [52, 182] width 74 height 21
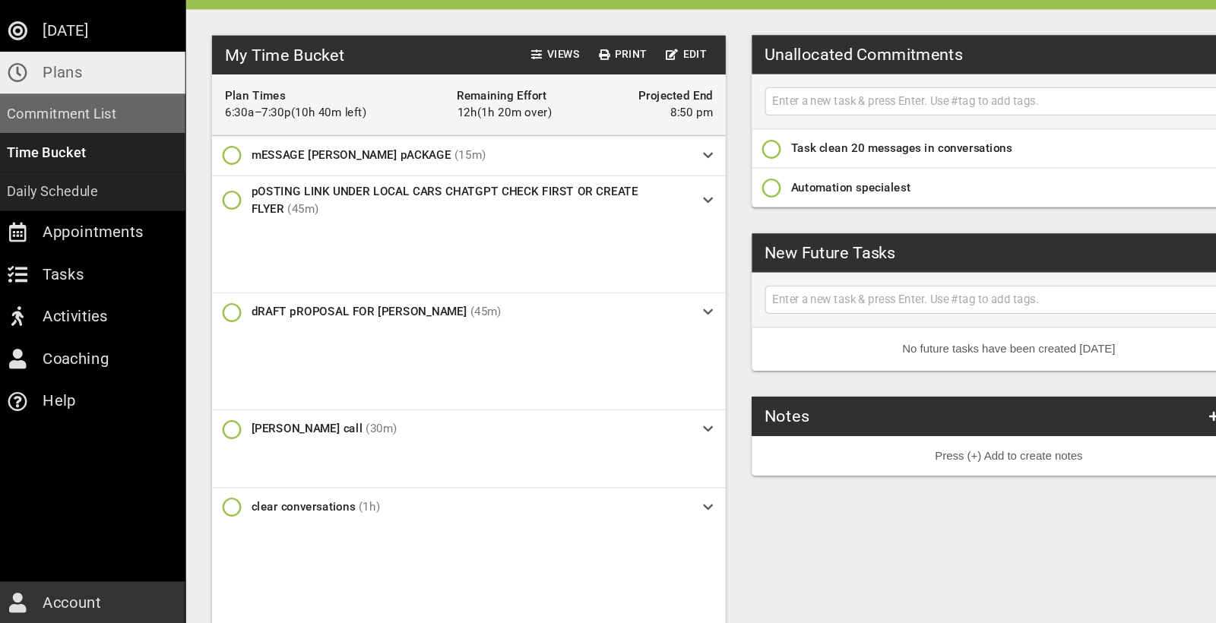
click at [62, 135] on p "Commitment List" at bounding box center [66, 145] width 103 height 21
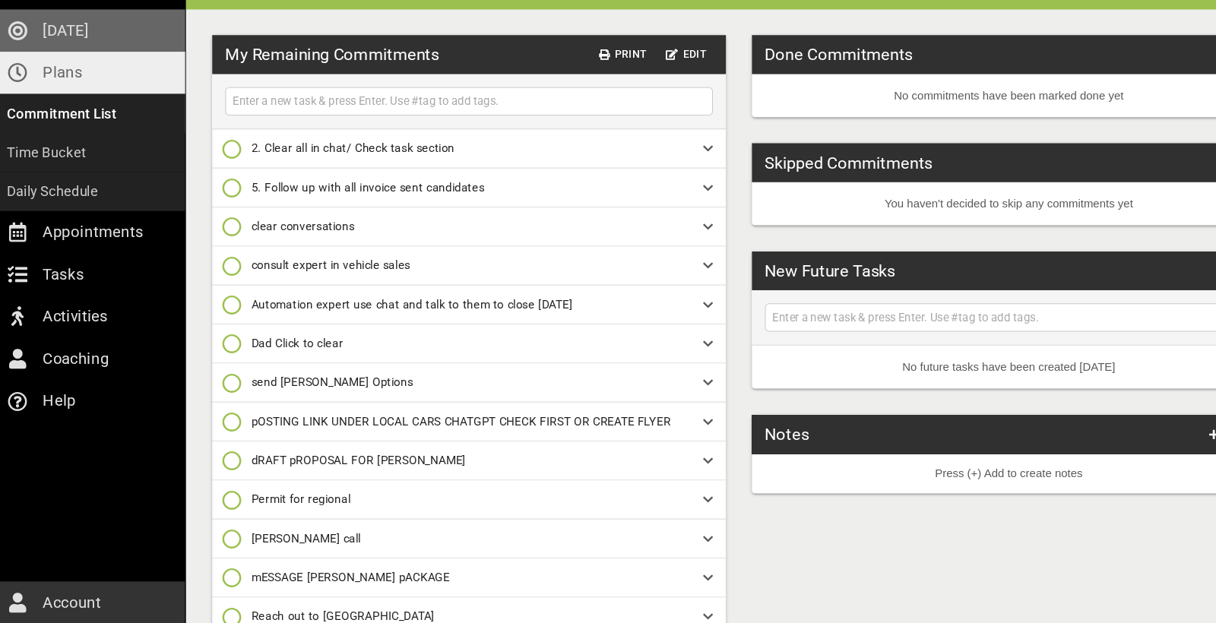
click at [66, 56] on p "[DATE]" at bounding box center [70, 68] width 43 height 24
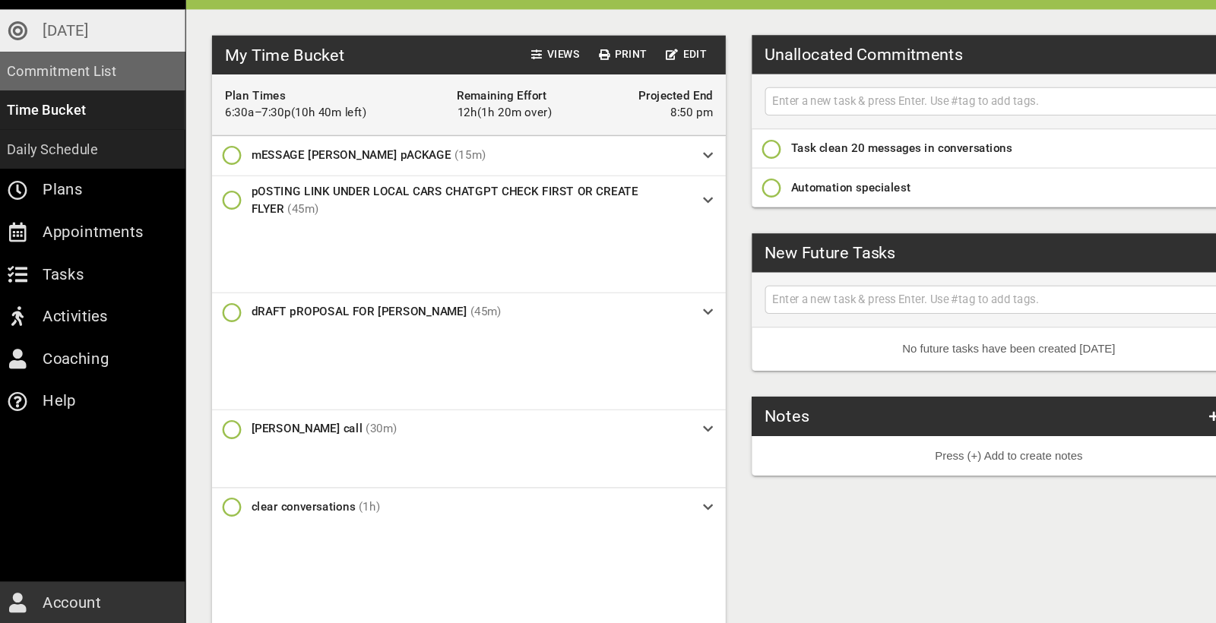
click at [69, 96] on p "Commitment List" at bounding box center [66, 106] width 103 height 21
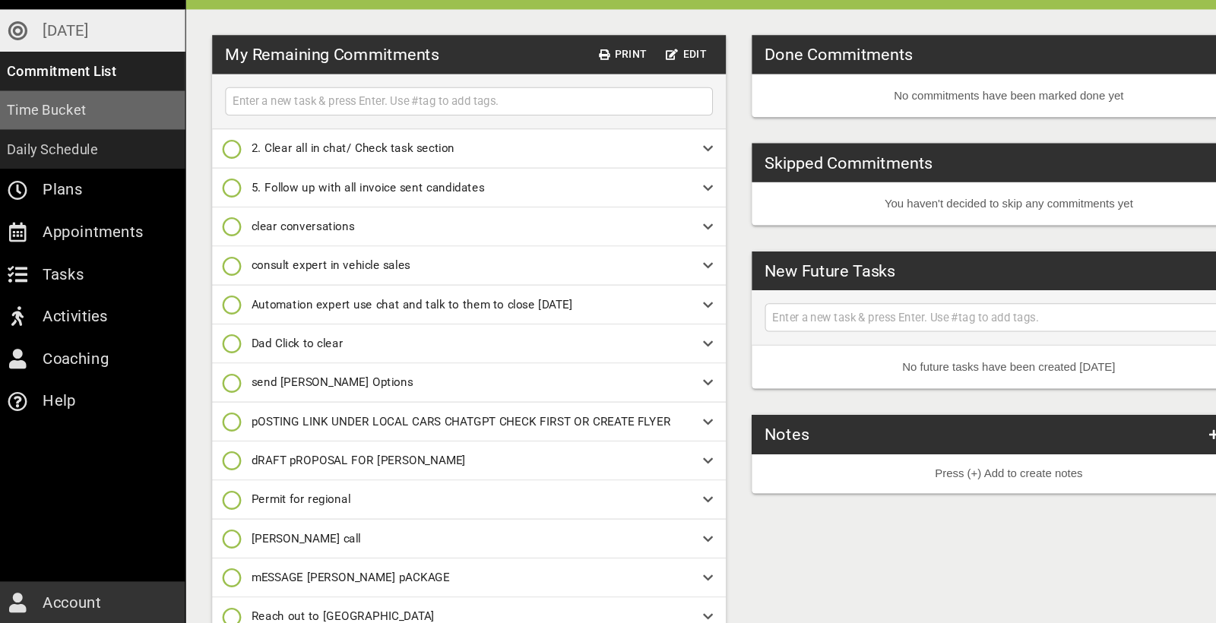
click at [68, 132] on p "Time Bucket" at bounding box center [52, 142] width 74 height 21
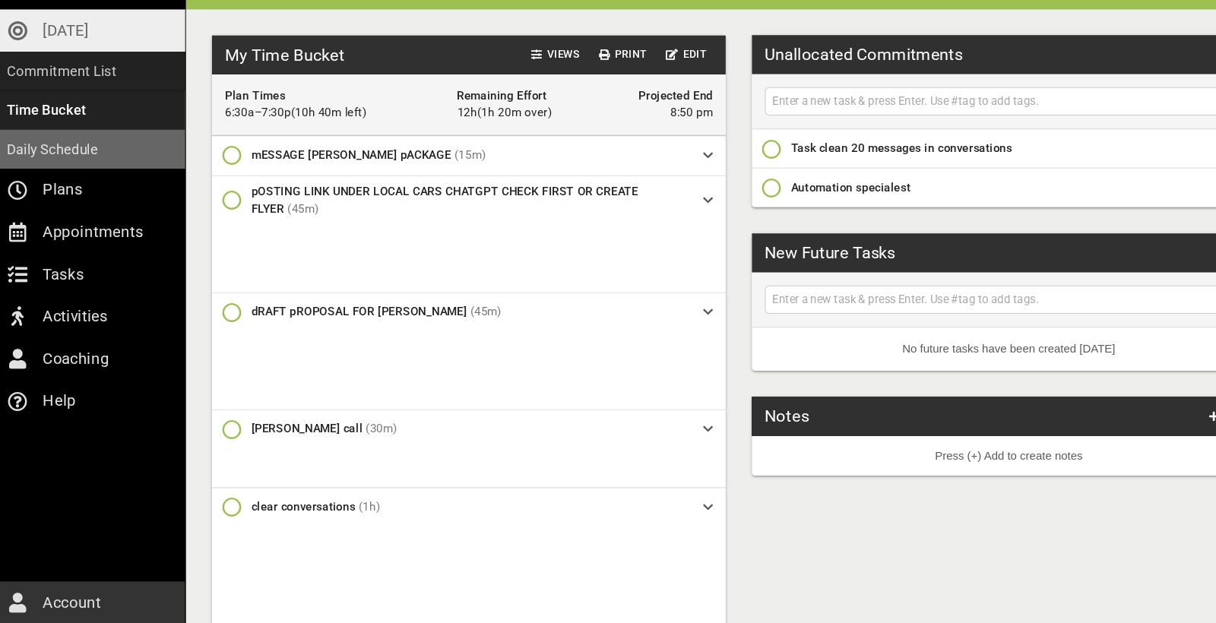
click at [62, 169] on p "Daily Schedule" at bounding box center [57, 179] width 85 height 21
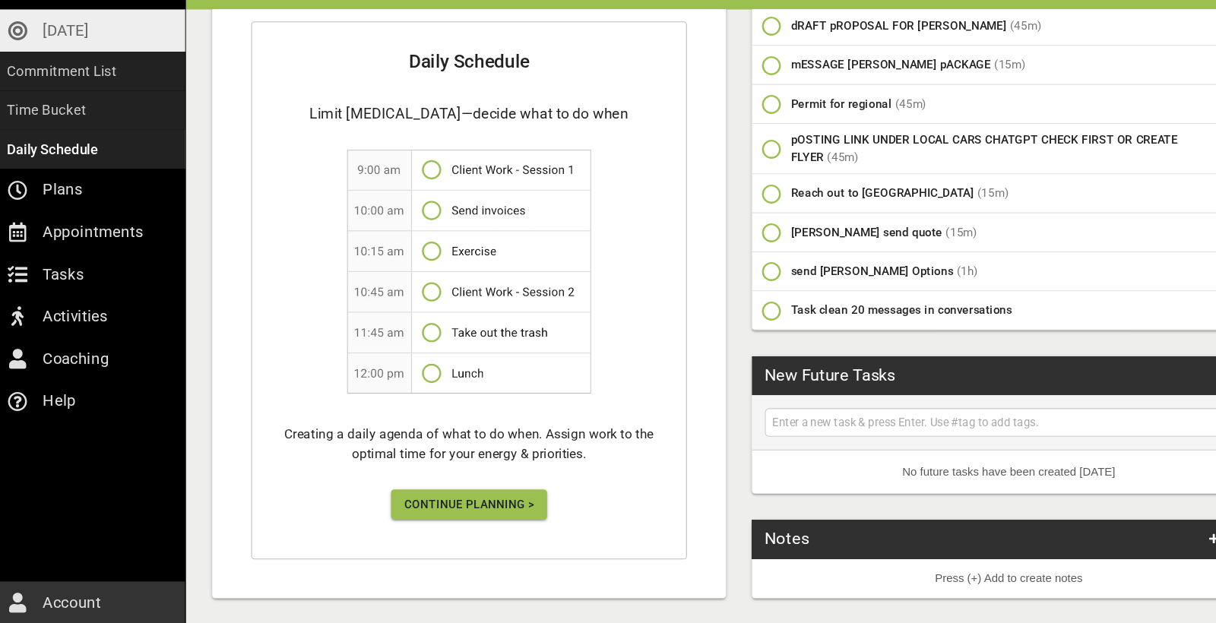
scroll to position [406, 0]
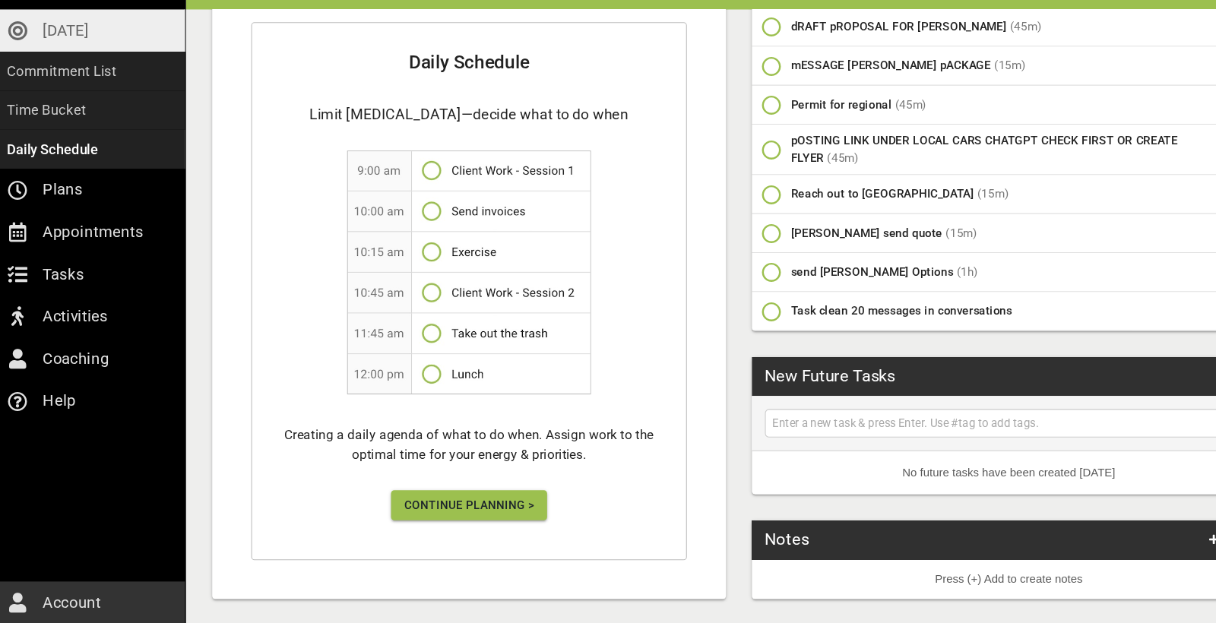
click at [444, 503] on span "Continue Planning >" at bounding box center [447, 512] width 122 height 19
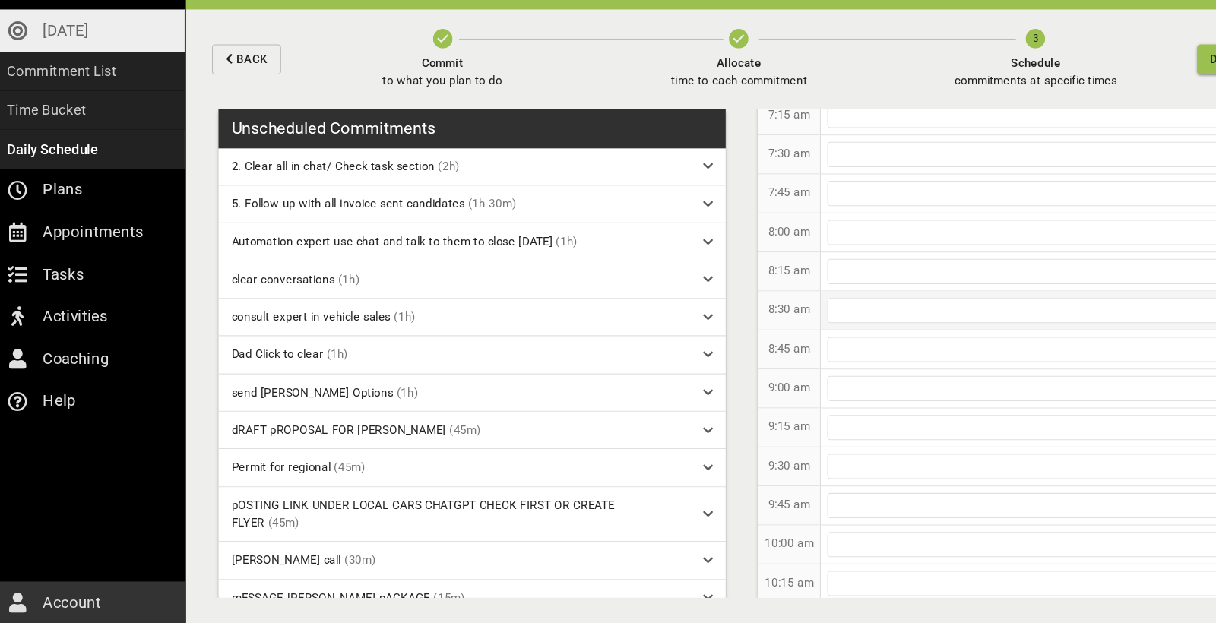
scroll to position [168, 0]
click at [676, 345] on div at bounding box center [984, 357] width 404 height 24
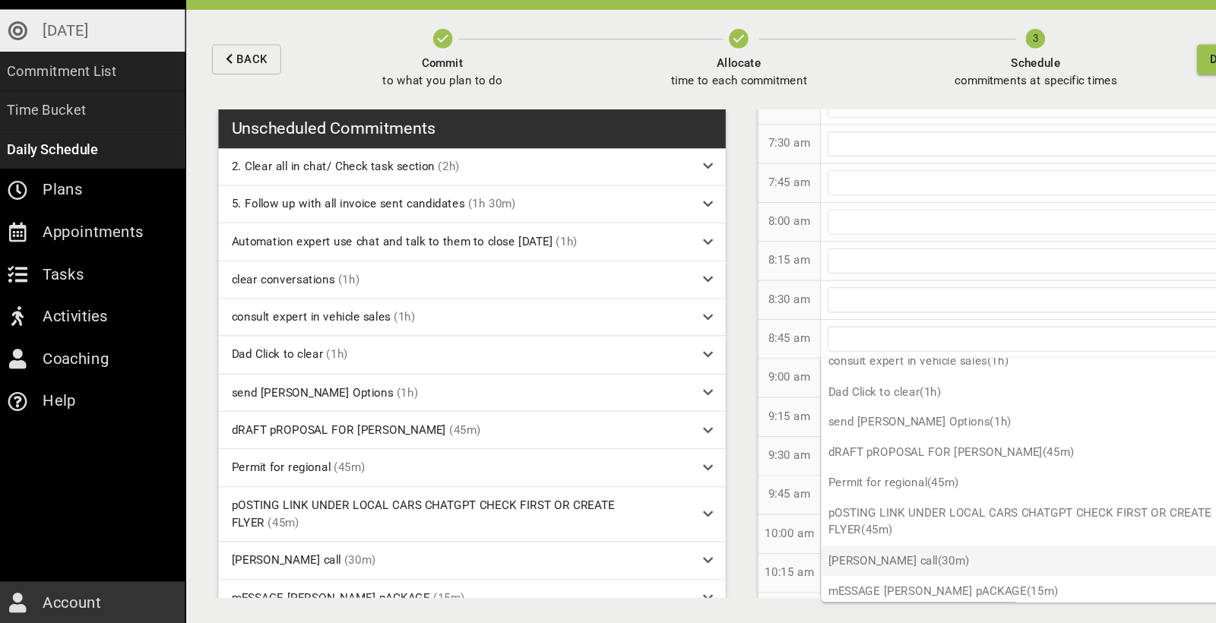
scroll to position [105, 0]
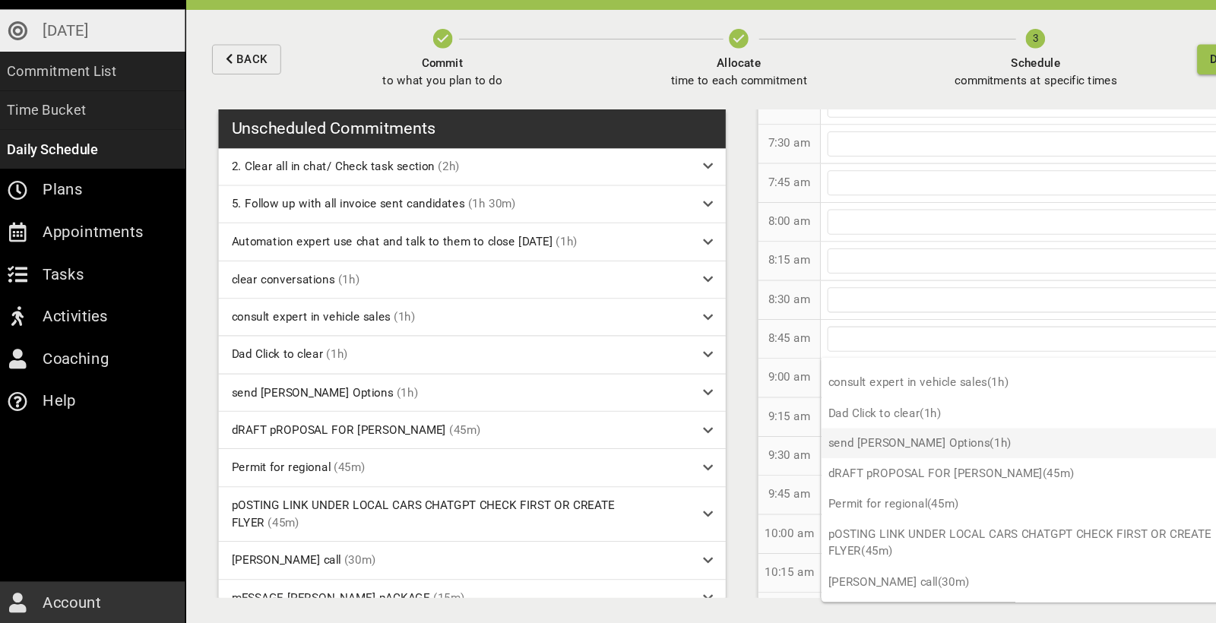
click at [676, 440] on p "send [PERSON_NAME] Options (1h)" at bounding box center [984, 454] width 415 height 28
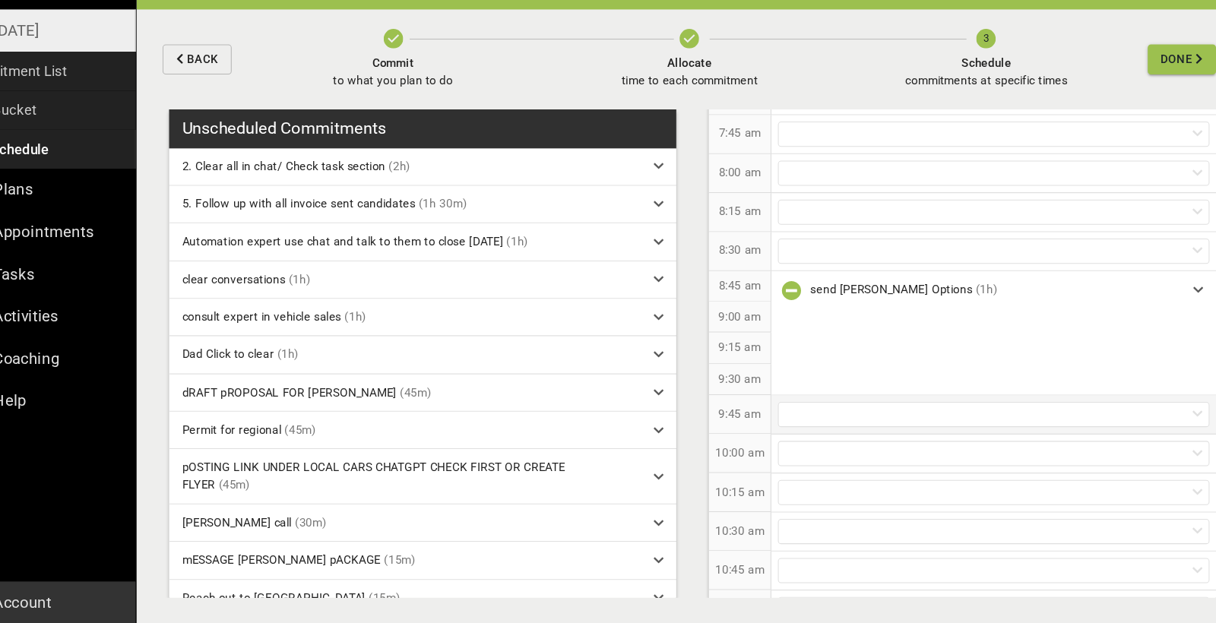
scroll to position [217, 0]
click at [676, 413] on div at bounding box center [984, 425] width 404 height 24
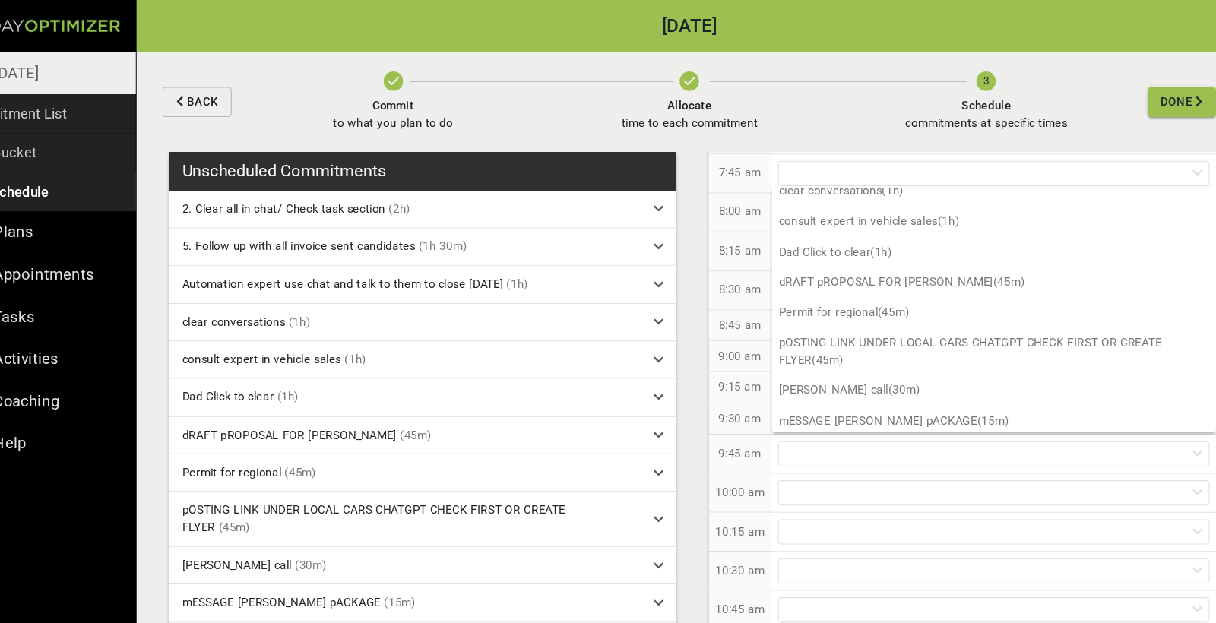
scroll to position [97, 0]
click at [676, 280] on p "Permit for regional (45m)" at bounding box center [984, 291] width 415 height 28
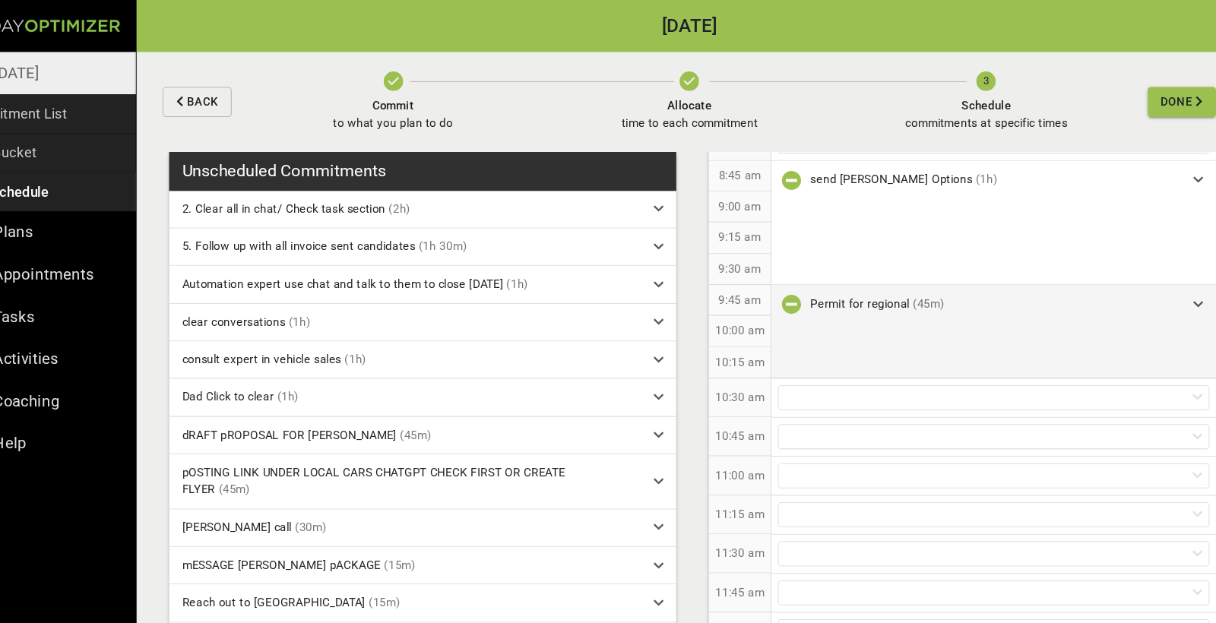
scroll to position [381, 0]
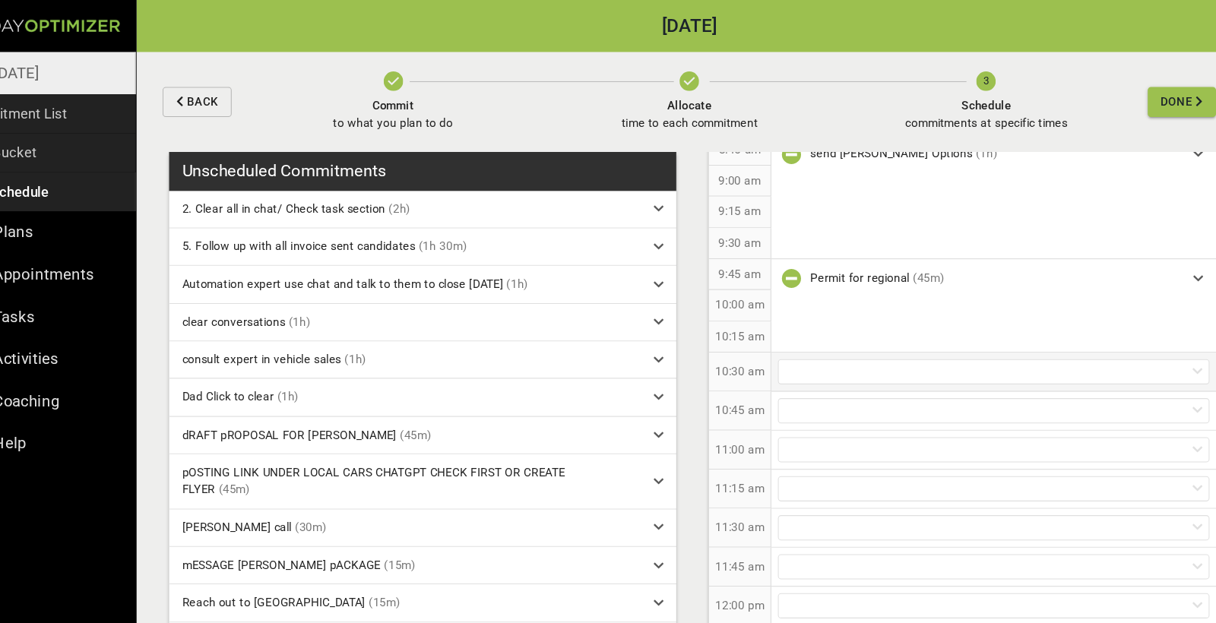
click at [676, 342] on div at bounding box center [984, 348] width 404 height 24
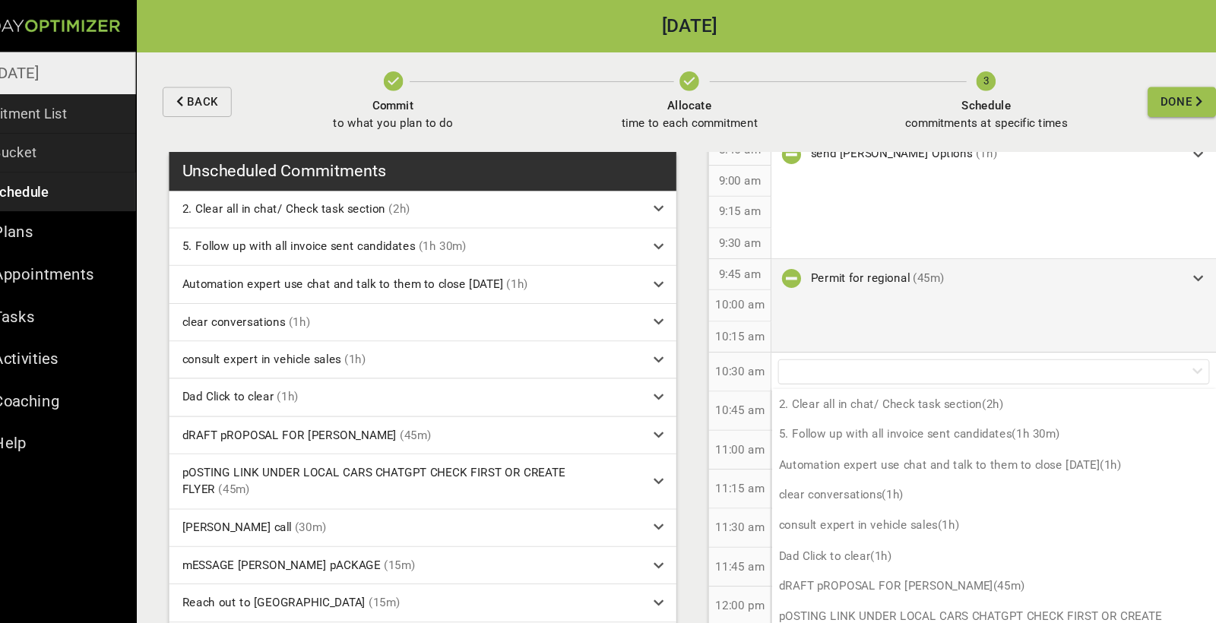
click at [676, 255] on icon "button" at bounding box center [794, 261] width 18 height 18
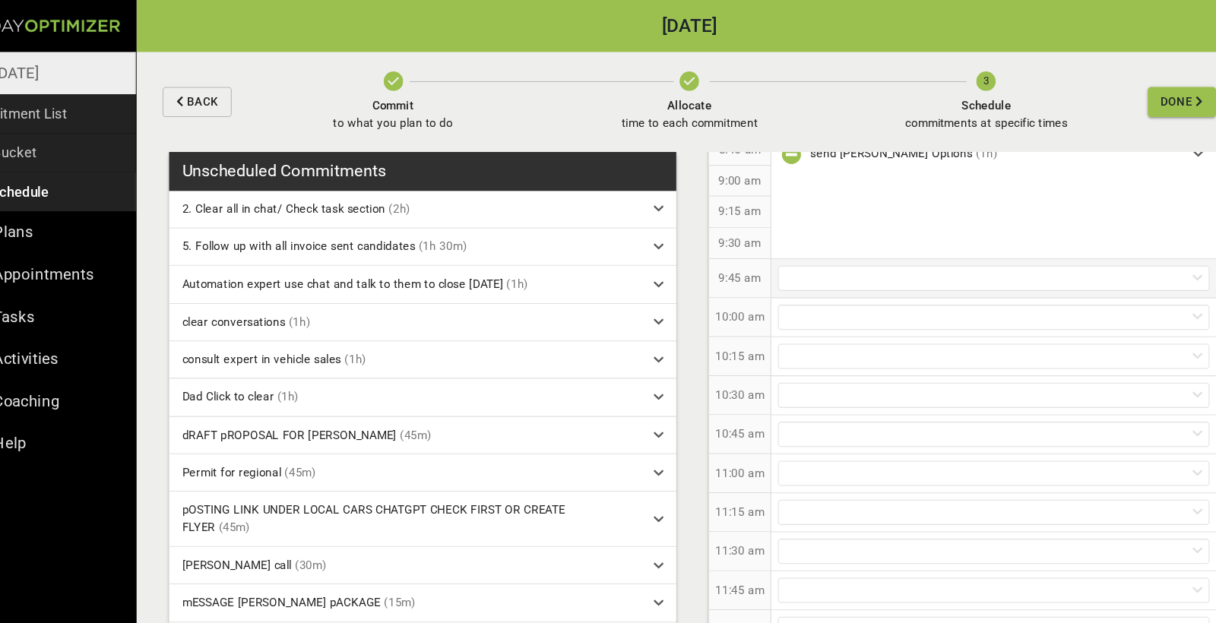
click at [676, 254] on div at bounding box center [984, 261] width 404 height 24
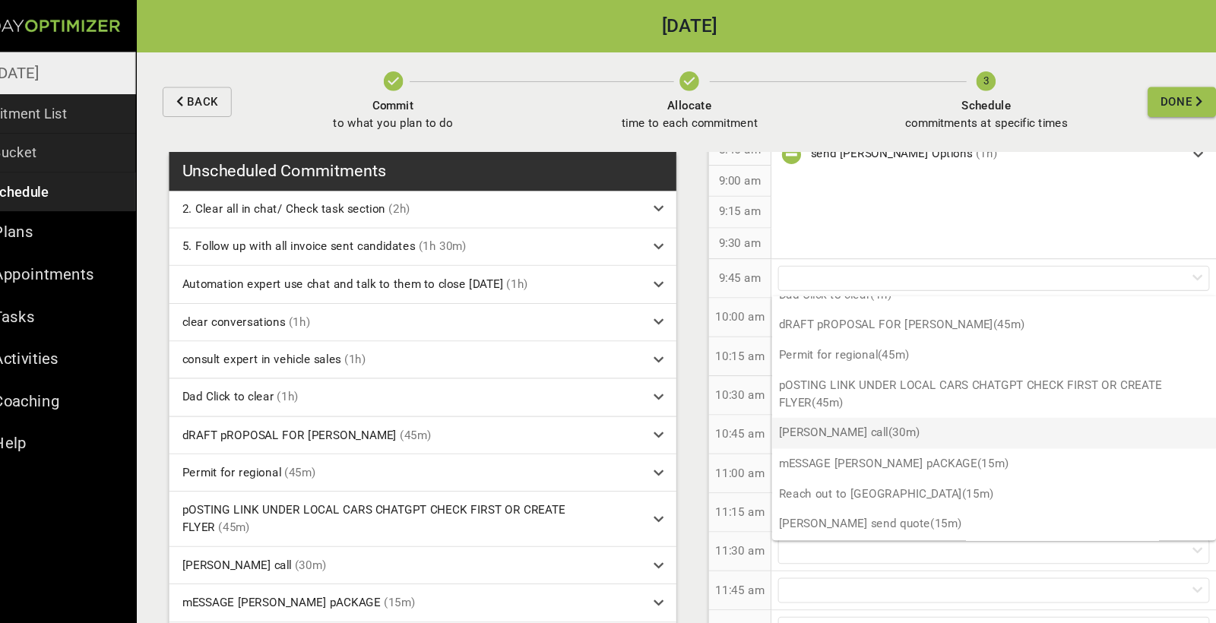
scroll to position [154, 0]
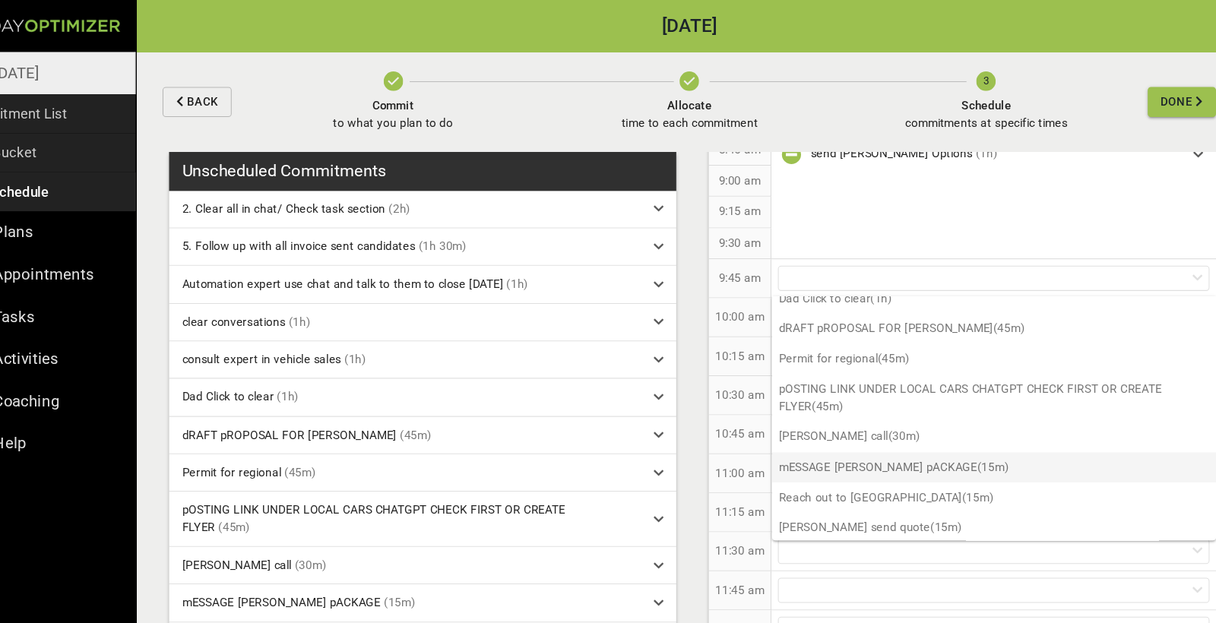
click at [676, 426] on p "mESSAGE [PERSON_NAME] pACKAGE (15m)" at bounding box center [984, 437] width 415 height 28
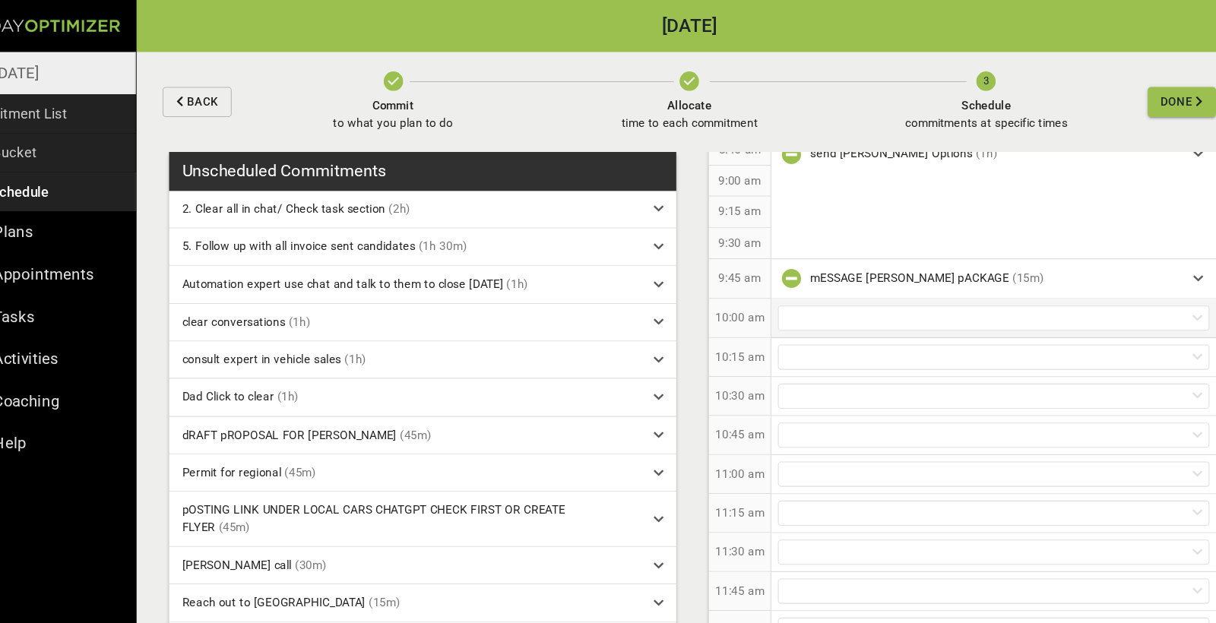
click at [676, 294] on div at bounding box center [984, 298] width 404 height 24
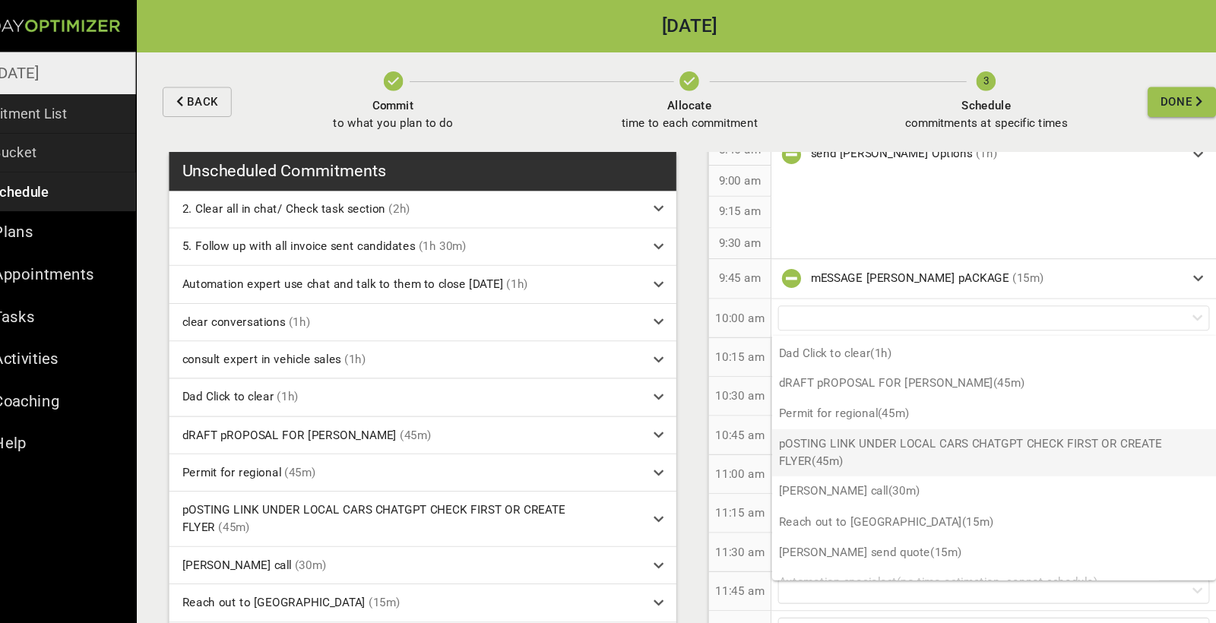
scroll to position [137, 0]
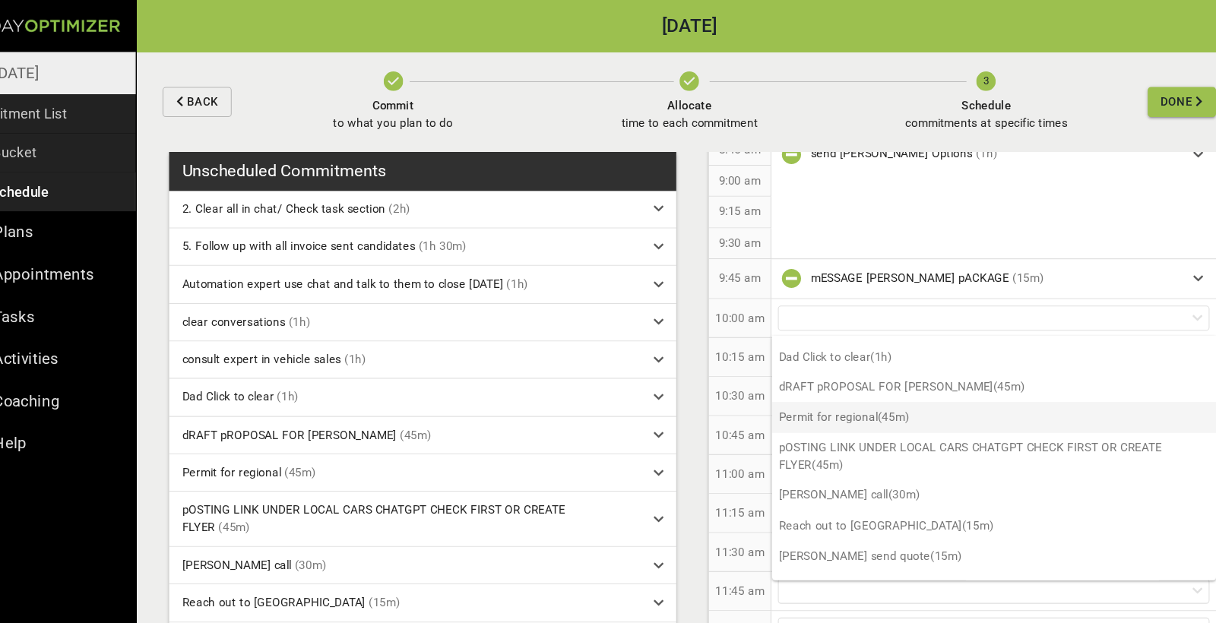
click at [676, 385] on p "Permit for regional (45m)" at bounding box center [984, 390] width 415 height 28
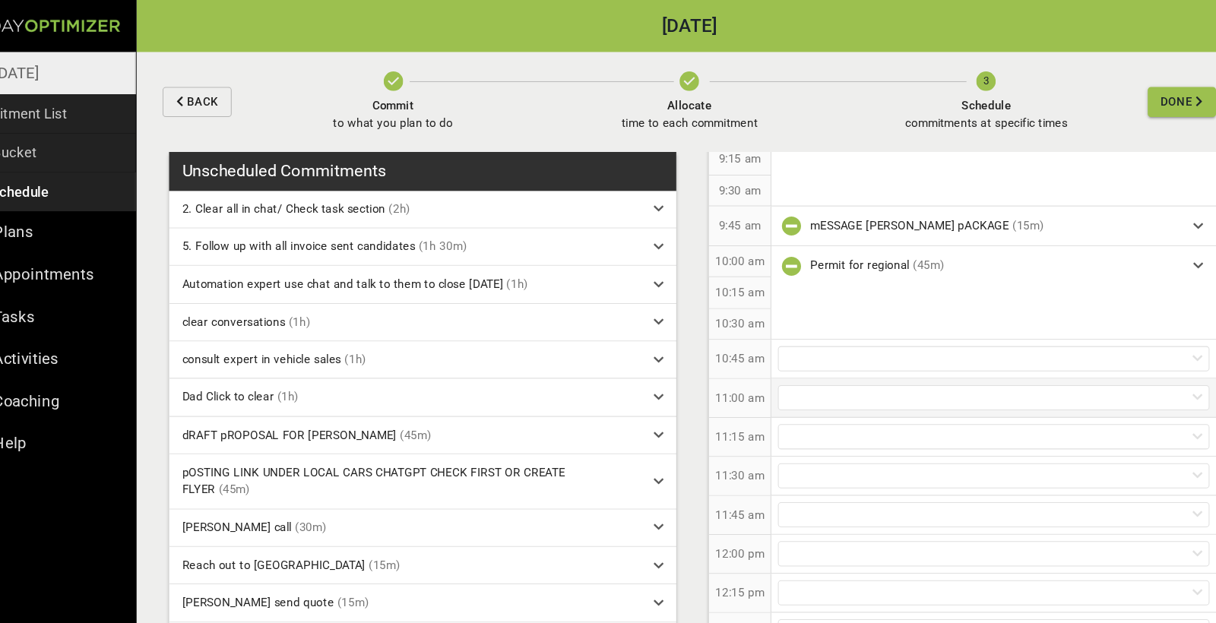
scroll to position [457, 0]
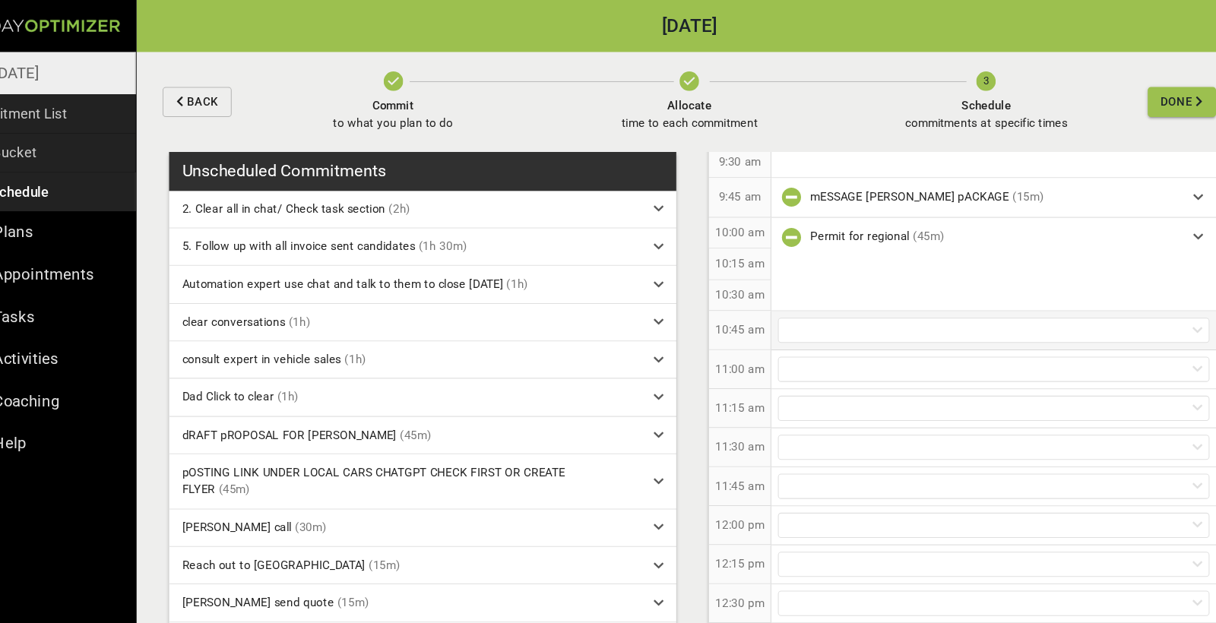
click at [676, 307] on div at bounding box center [984, 309] width 404 height 24
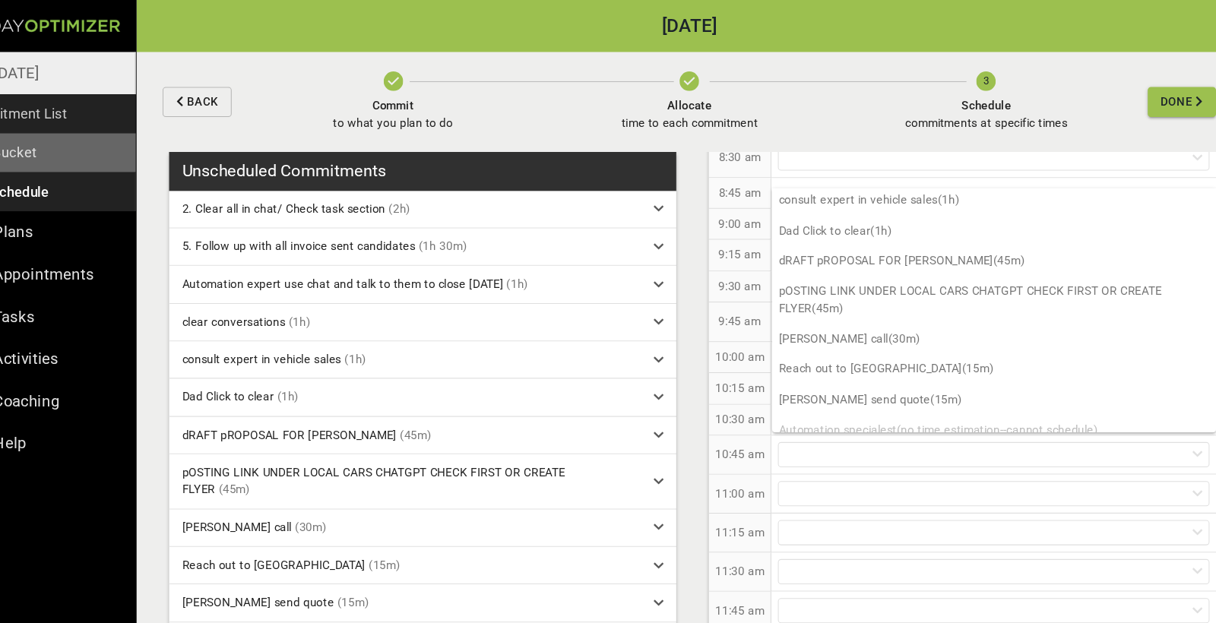
scroll to position [106, 0]
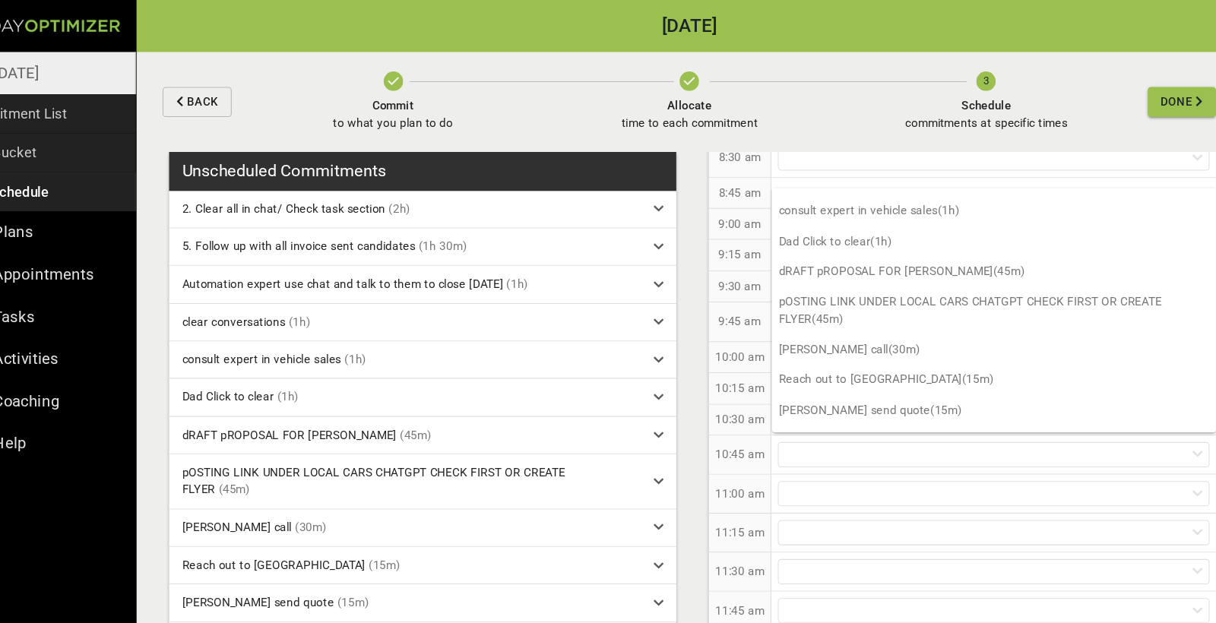
click at [676, 296] on p "9:45 am" at bounding box center [747, 301] width 40 height 16
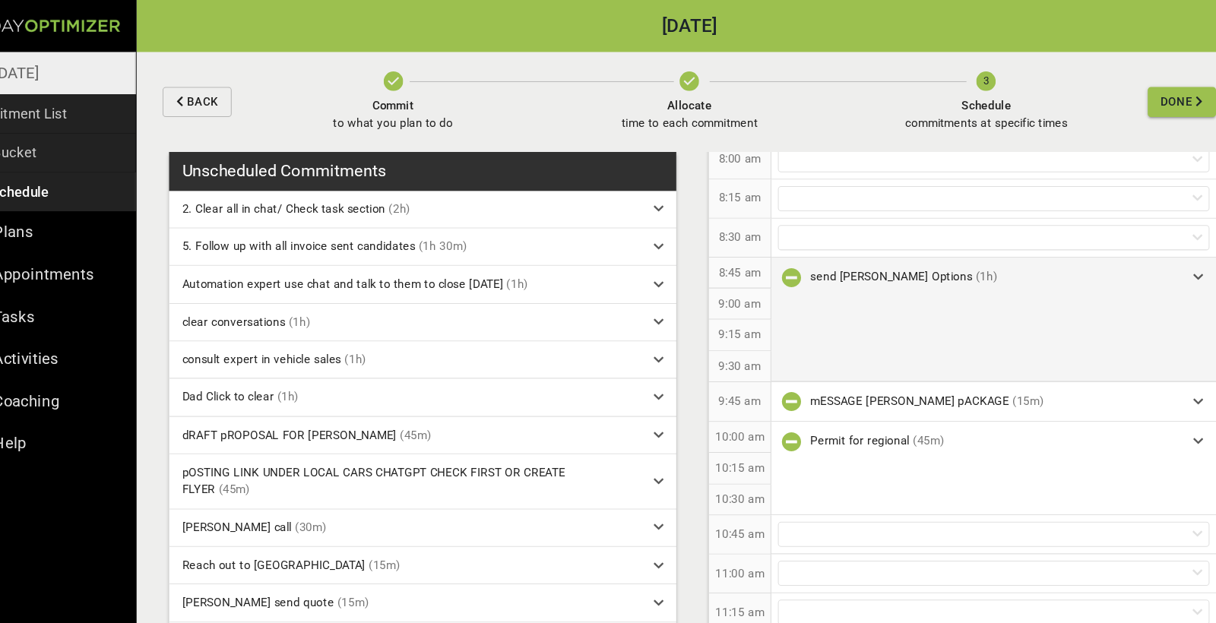
scroll to position [252, 0]
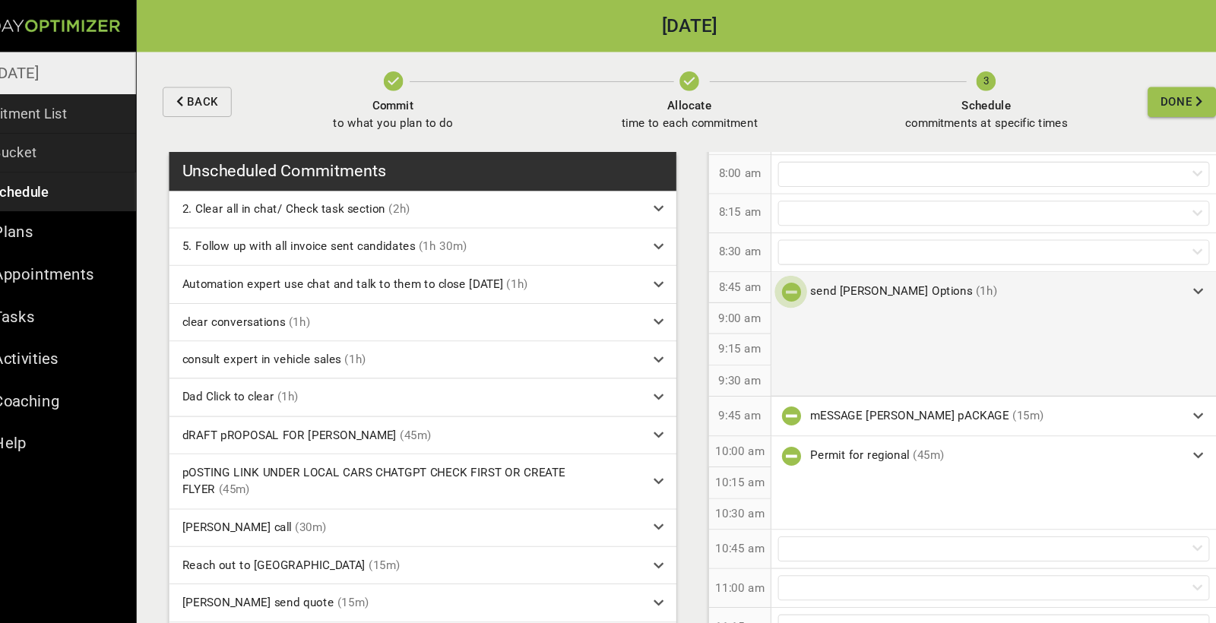
click at [676, 268] on icon "button" at bounding box center [794, 273] width 18 height 18
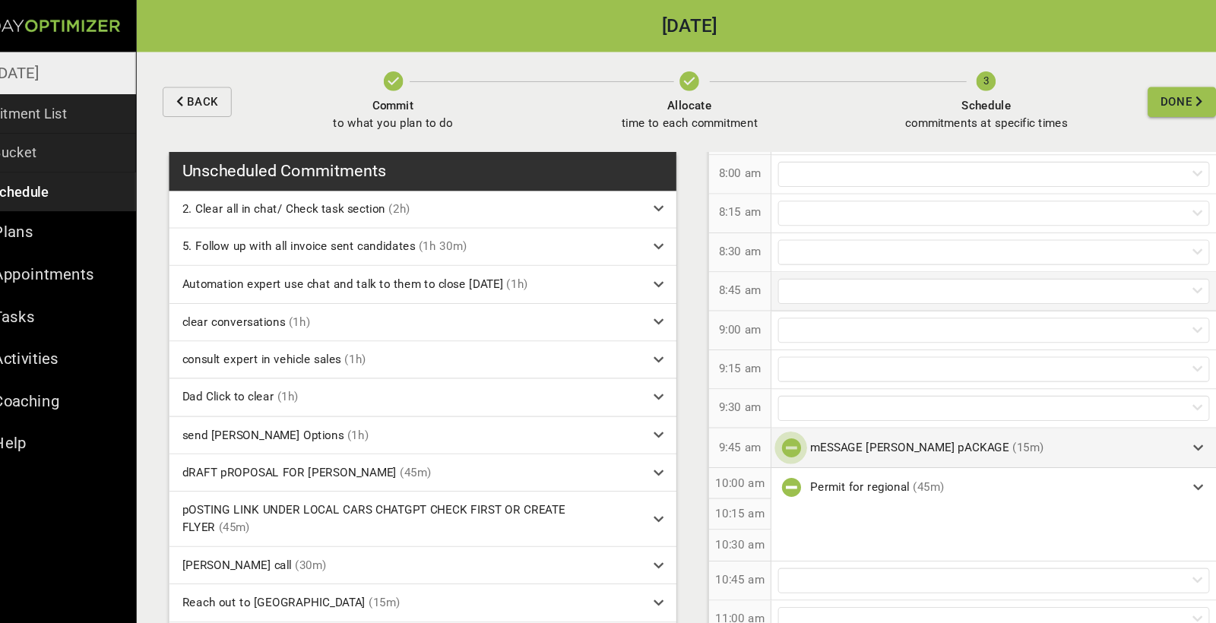
click at [676, 419] on icon "button" at bounding box center [794, 419] width 18 height 18
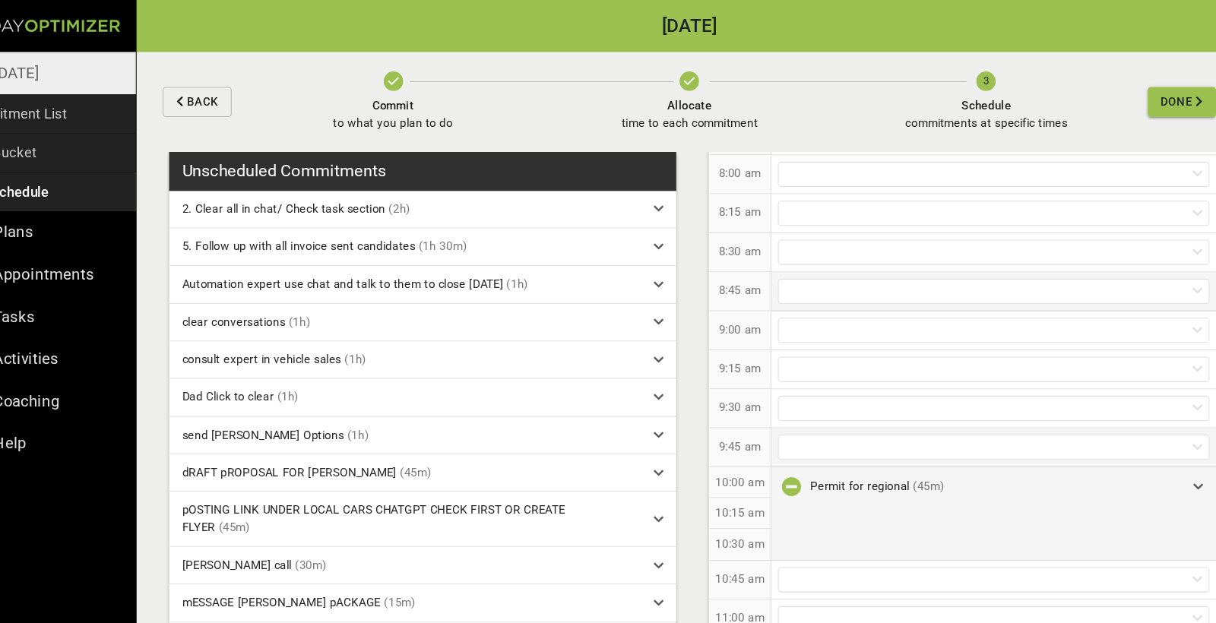
click at [676, 455] on icon "button" at bounding box center [794, 455] width 18 height 18
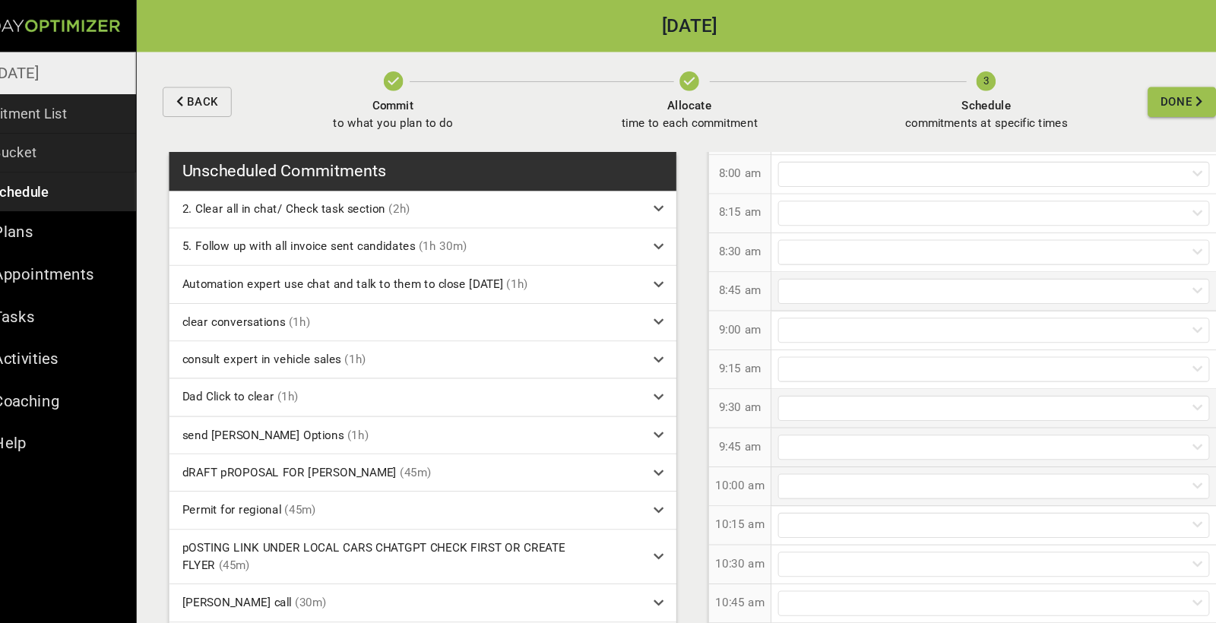
click at [676, 381] on div at bounding box center [984, 382] width 404 height 24
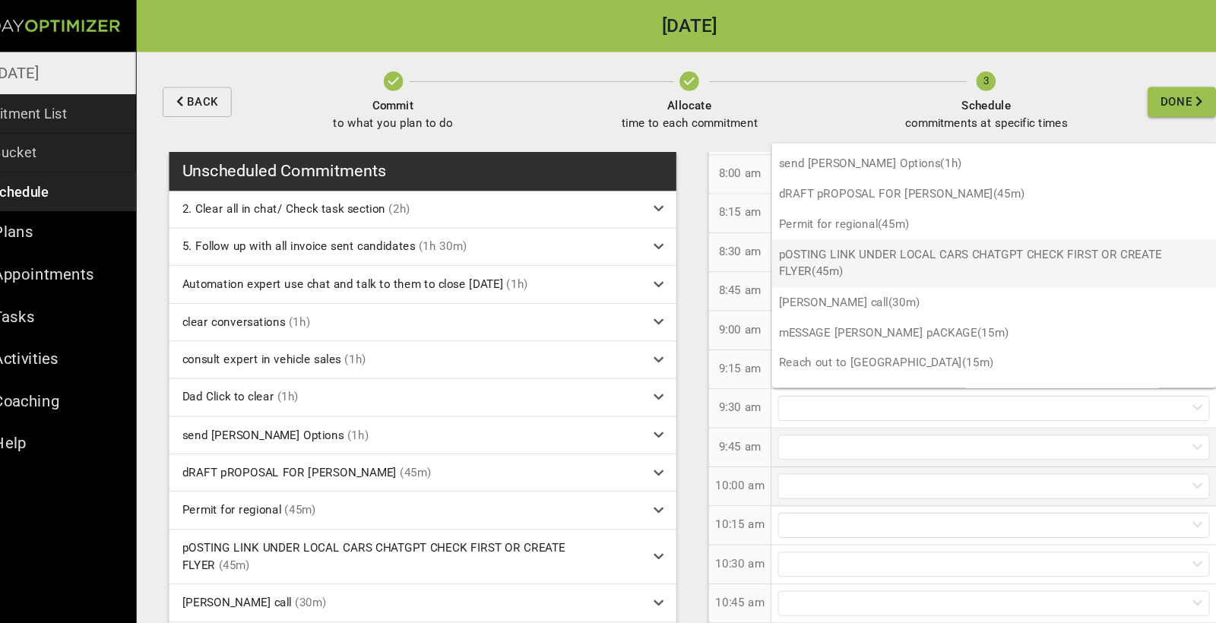
scroll to position [190, 0]
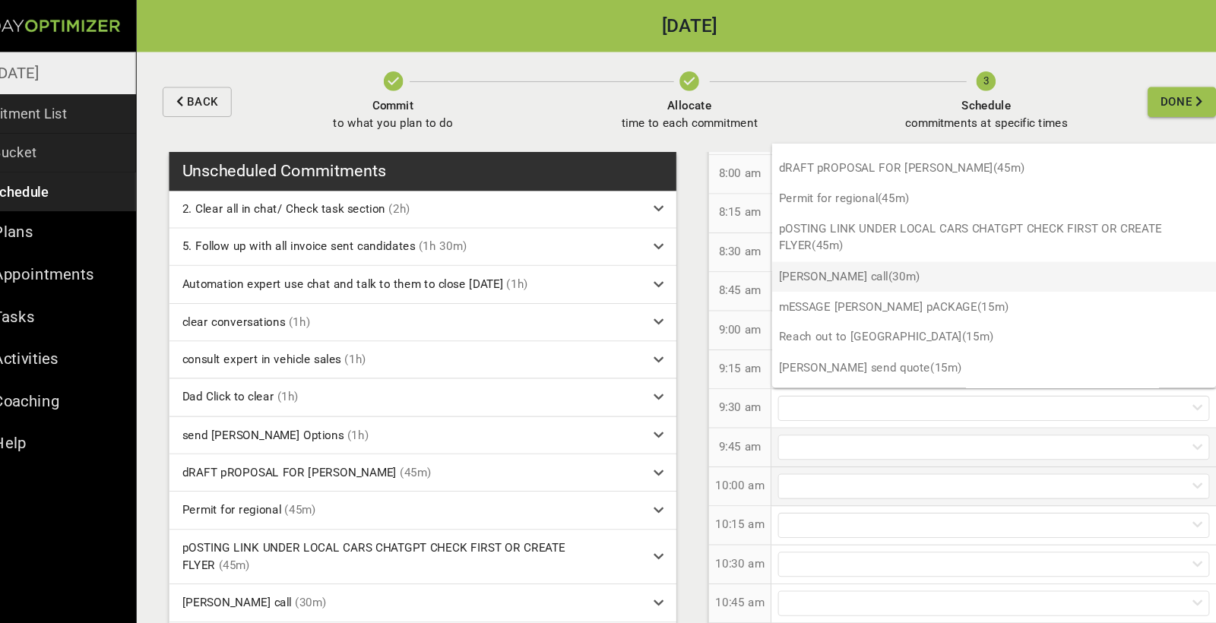
click at [676, 254] on p "[PERSON_NAME] call (30m)" at bounding box center [984, 259] width 415 height 28
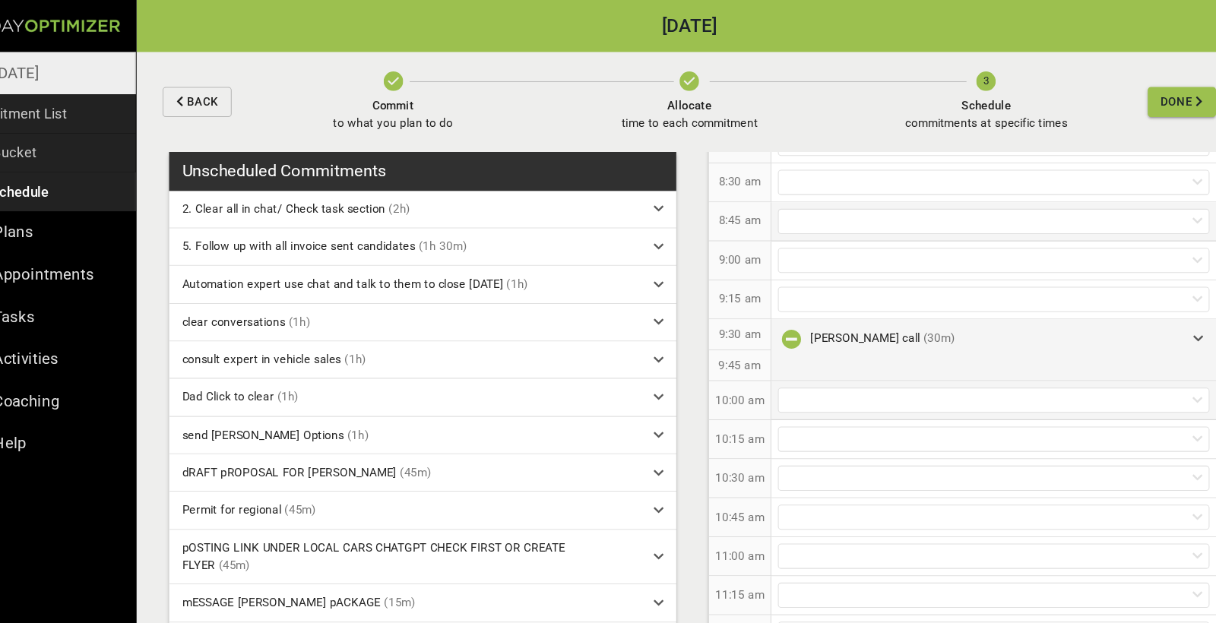
scroll to position [327, 0]
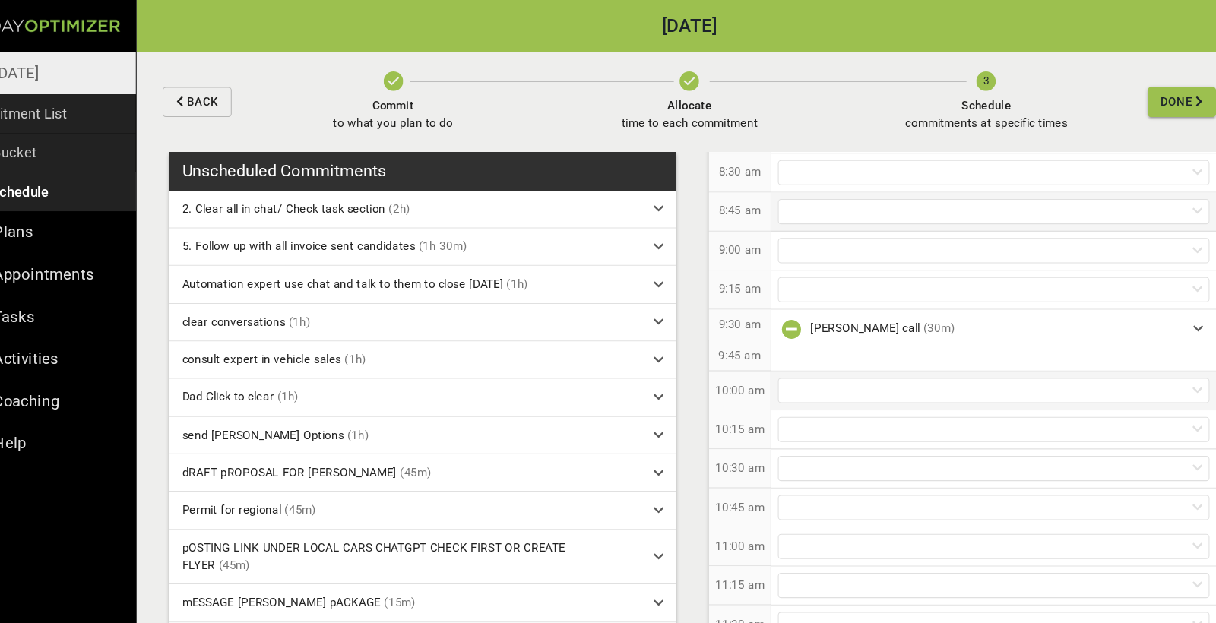
click at [676, 362] on div at bounding box center [984, 365] width 404 height 24
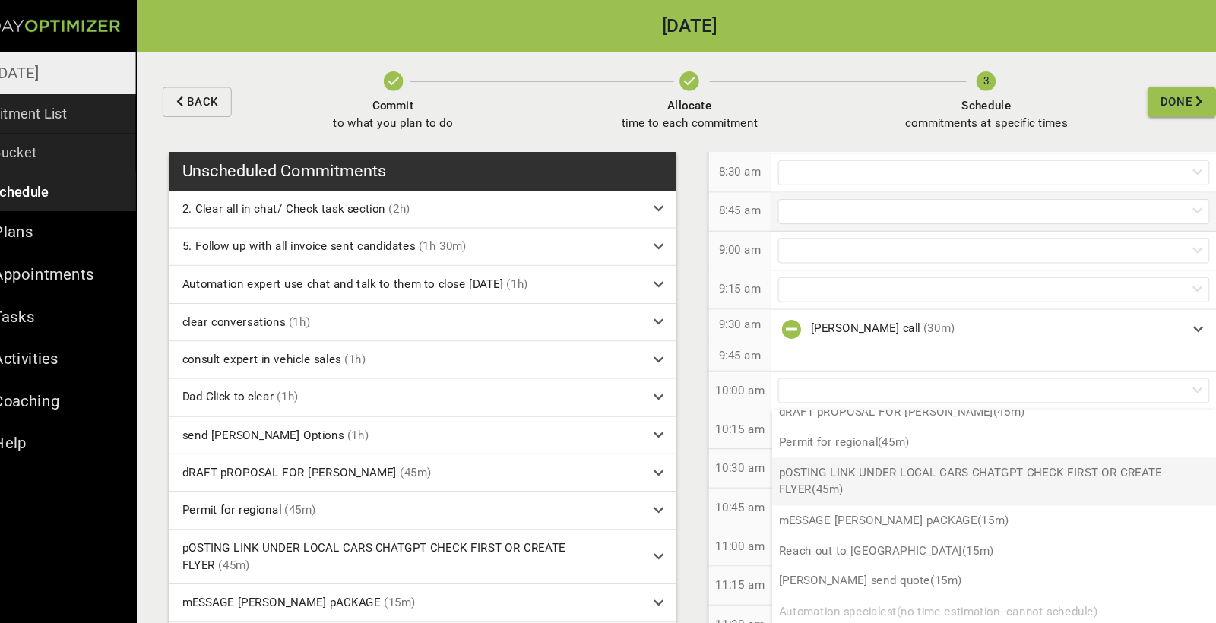
scroll to position [210, 0]
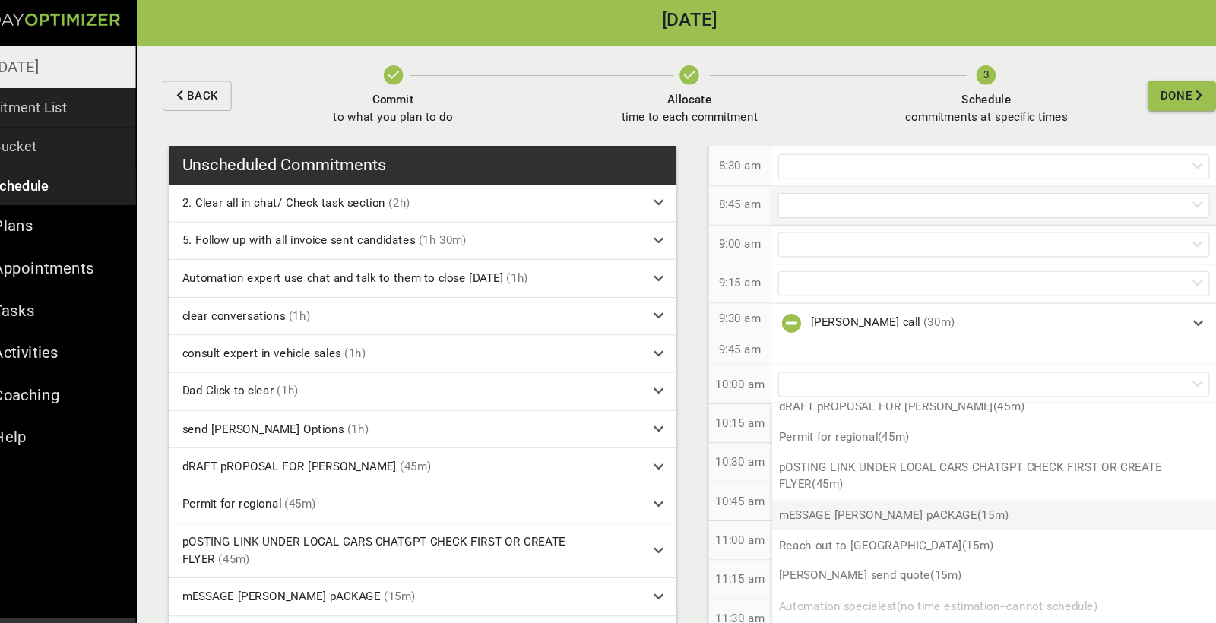
click at [676, 474] on p "mESSAGE [PERSON_NAME] pACKAGE (15m)" at bounding box center [984, 487] width 415 height 28
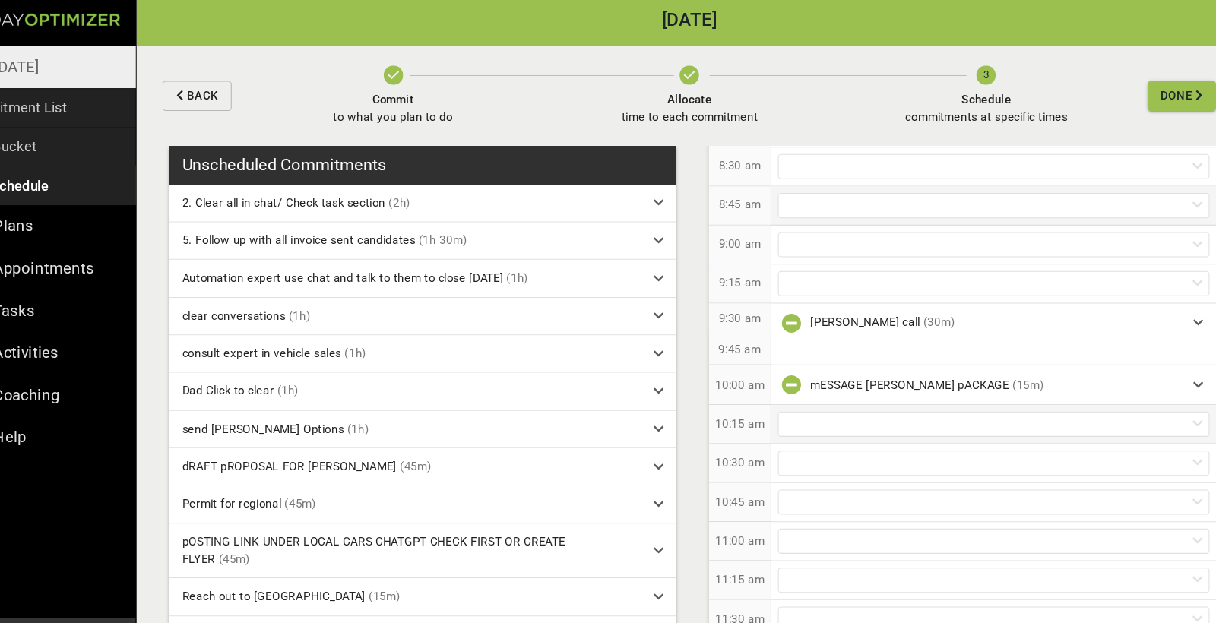
click at [676, 394] on div at bounding box center [984, 403] width 404 height 24
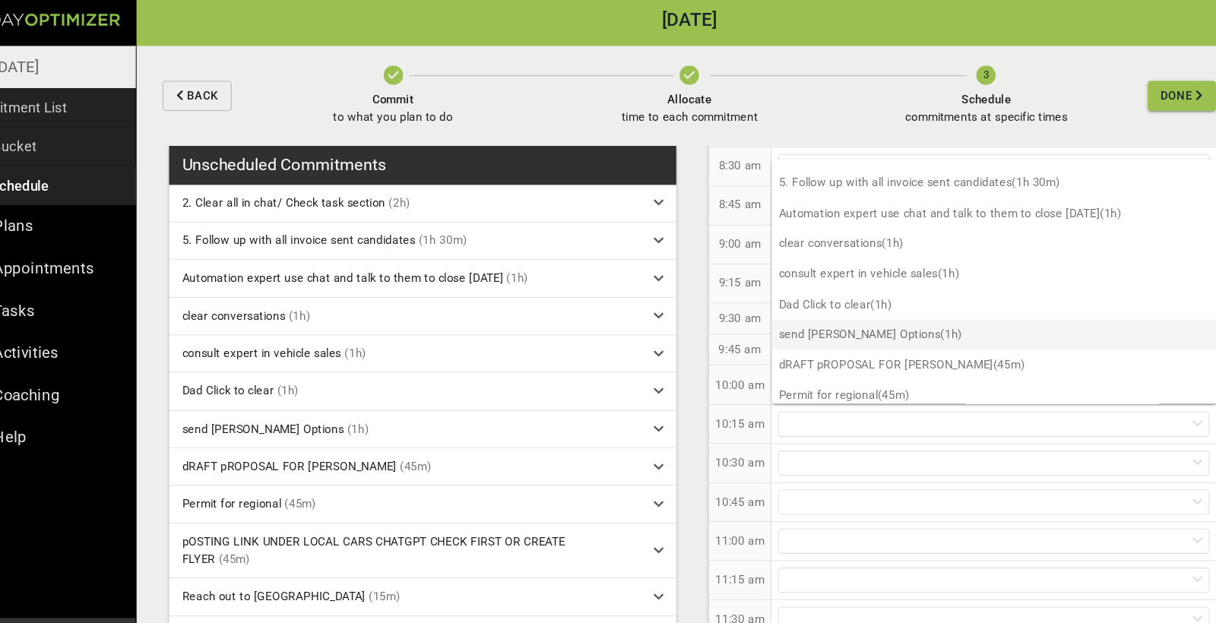
scroll to position [27, 0]
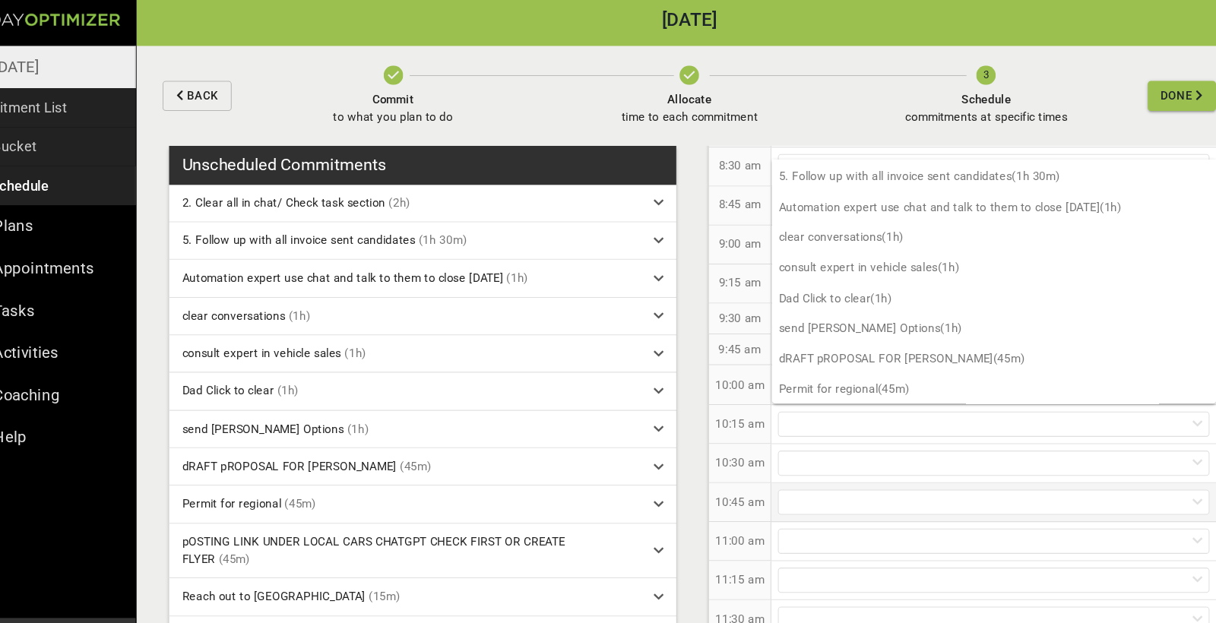
click at [676, 457] on div at bounding box center [984, 475] width 416 height 36
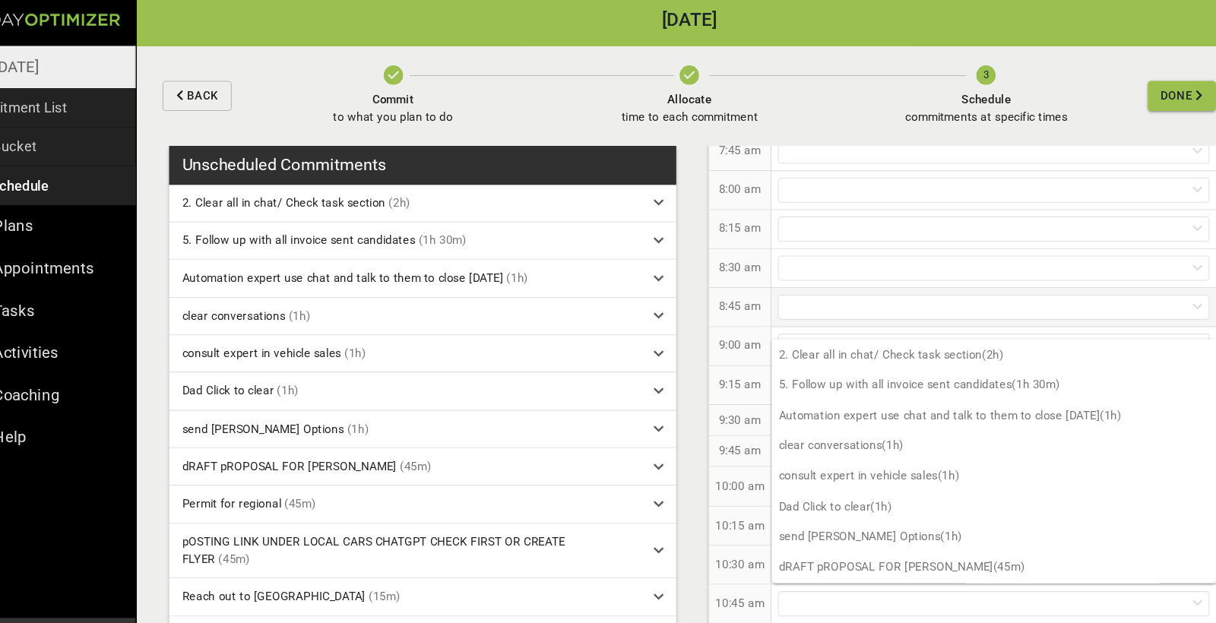
scroll to position [230, 0]
click at [676, 277] on div "8:45 am" at bounding box center [746, 295] width 59 height 36
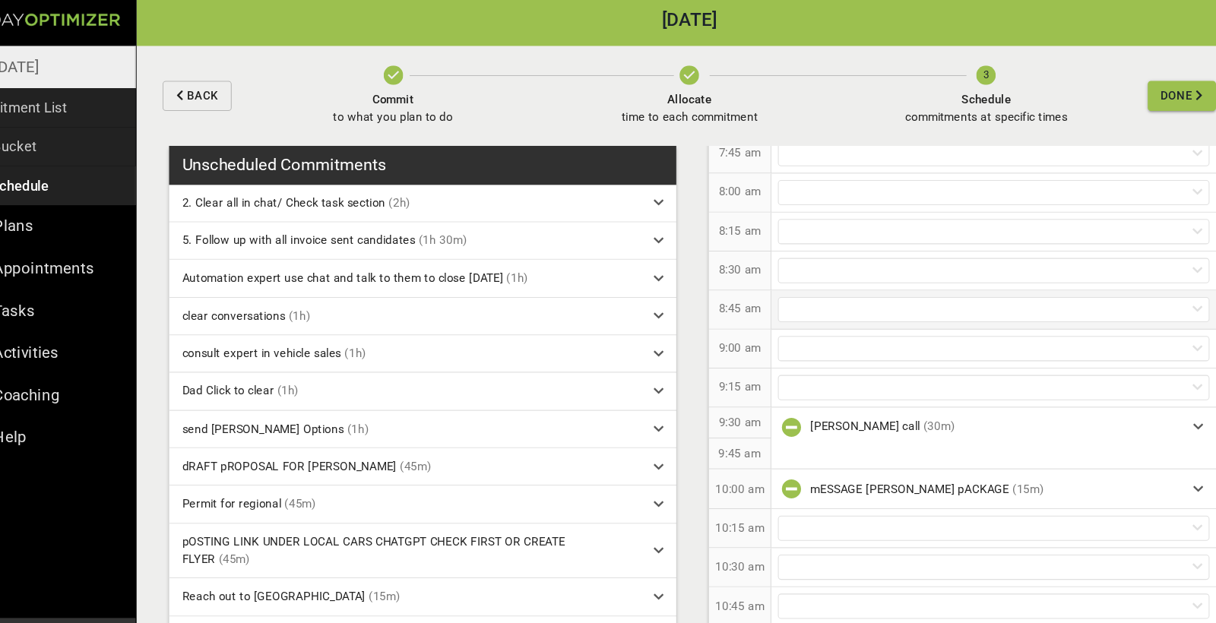
click at [676, 283] on div at bounding box center [984, 295] width 404 height 24
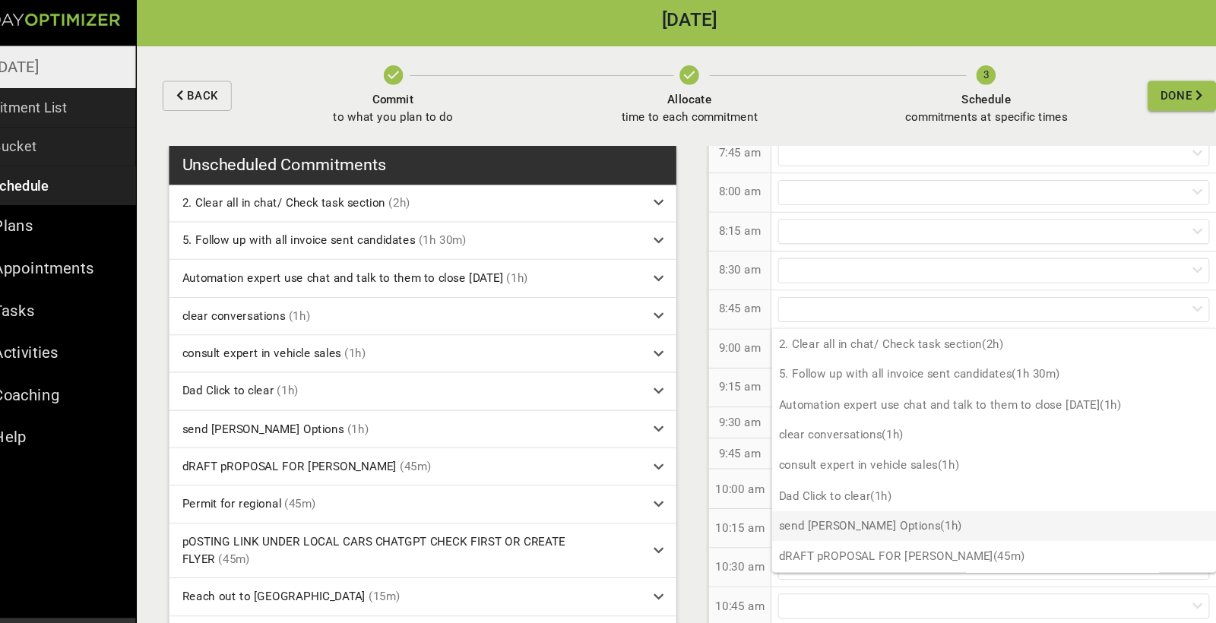
click at [676, 483] on p "send [PERSON_NAME] Options (1h)" at bounding box center [984, 497] width 415 height 28
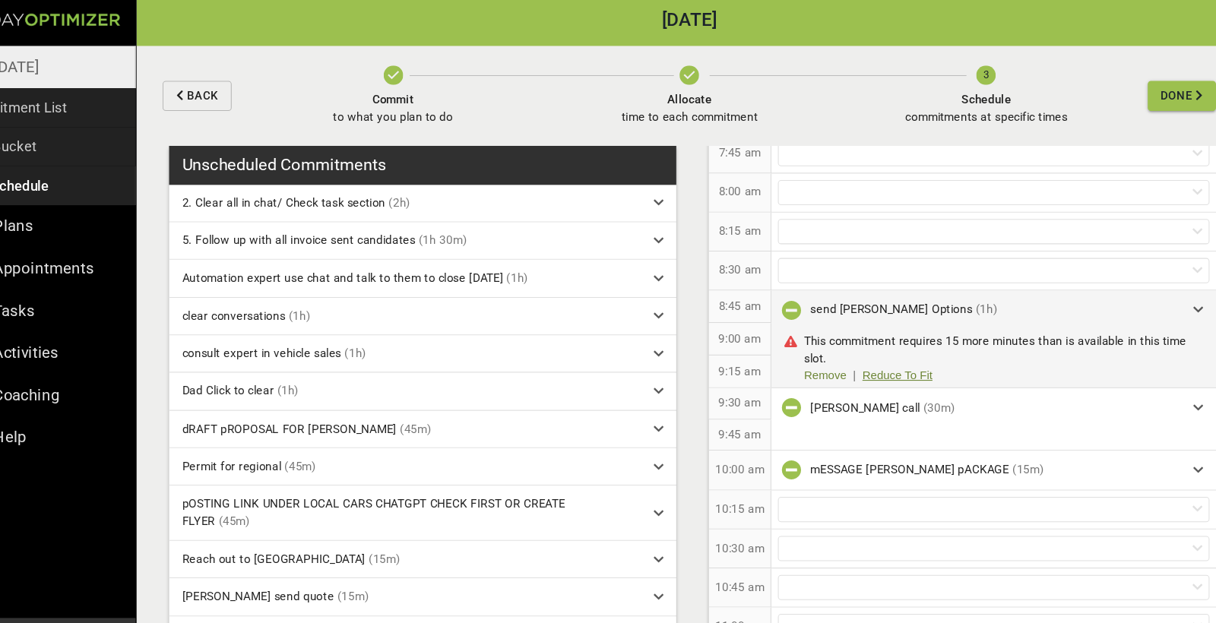
click at [676, 349] on link "Reduce To Fit" at bounding box center [893, 357] width 65 height 16
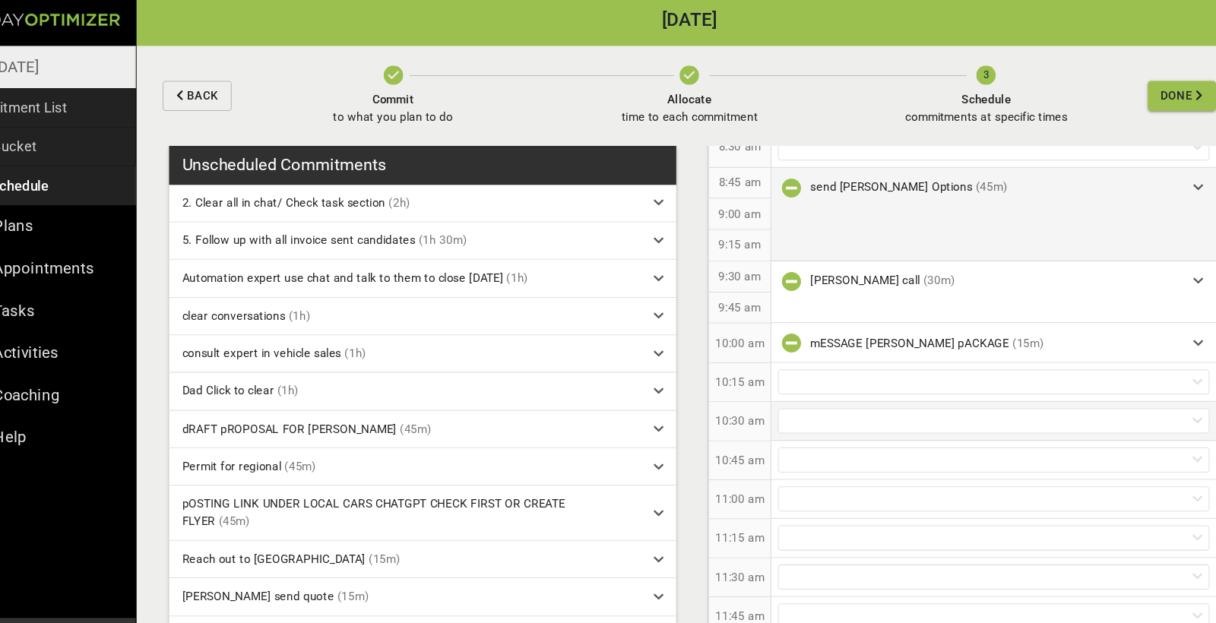
scroll to position [346, 0]
click at [676, 351] on div at bounding box center [984, 362] width 404 height 24
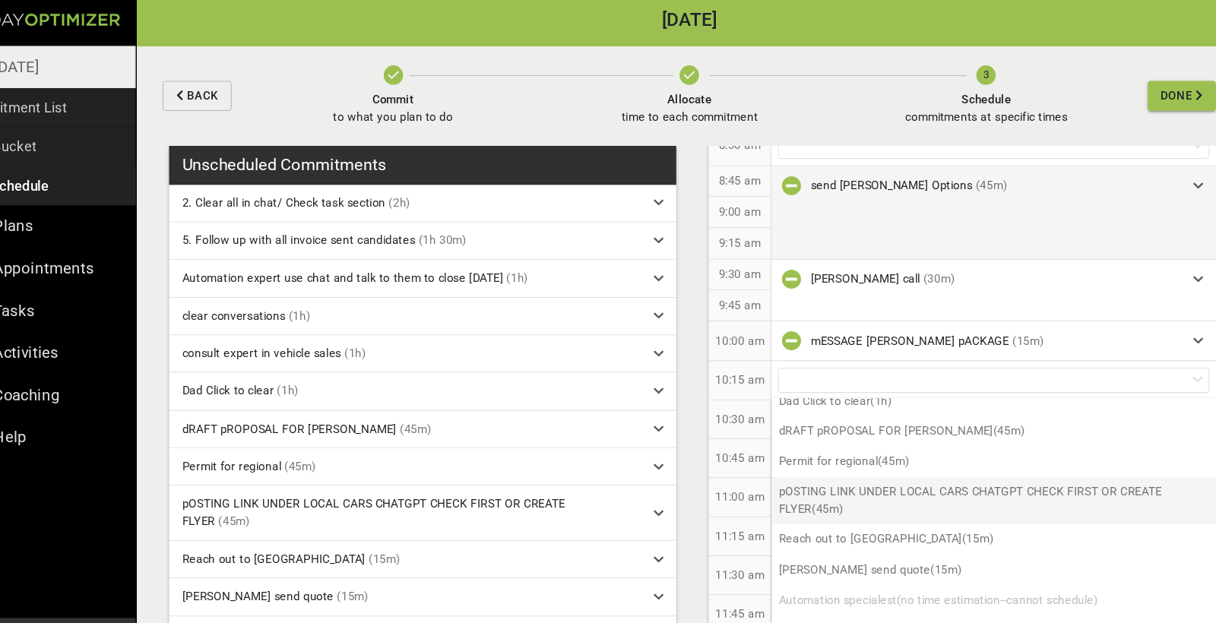
scroll to position [154, 0]
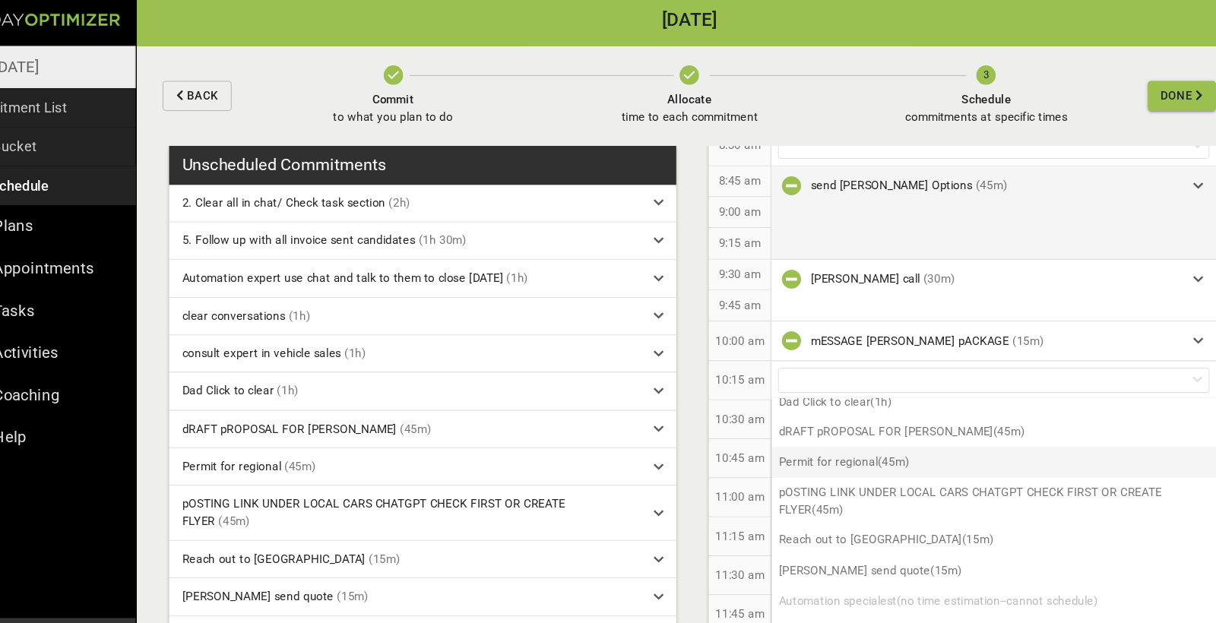
click at [676, 435] on p "Permit for regional (45m)" at bounding box center [984, 437] width 415 height 28
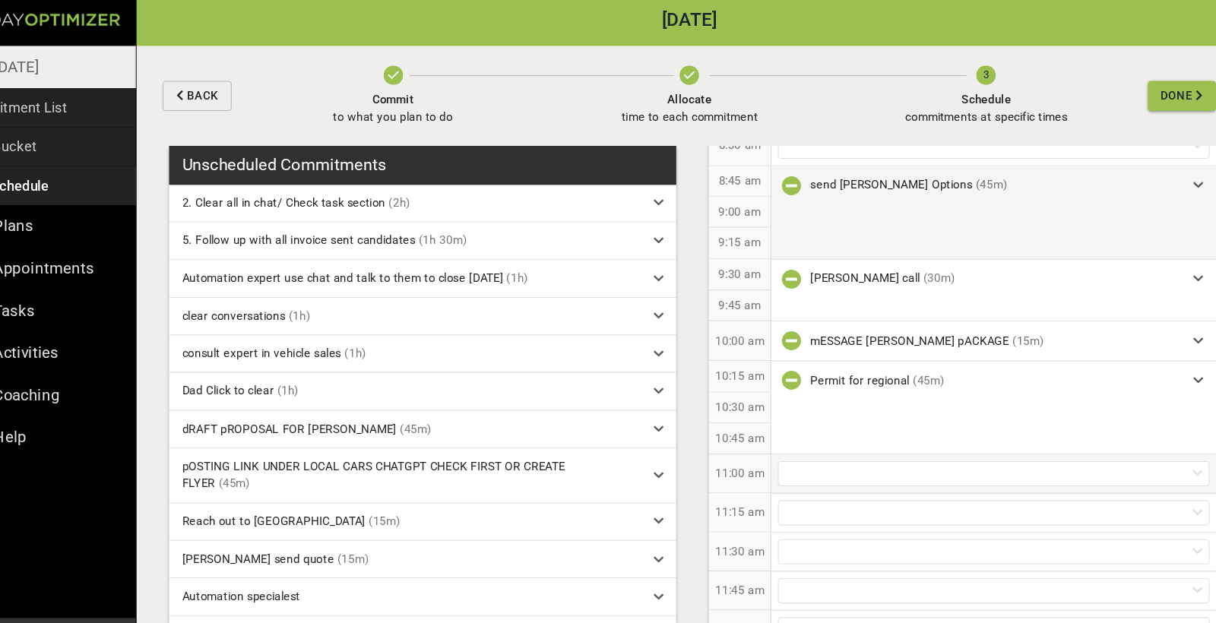
click at [676, 440] on div at bounding box center [984, 449] width 404 height 24
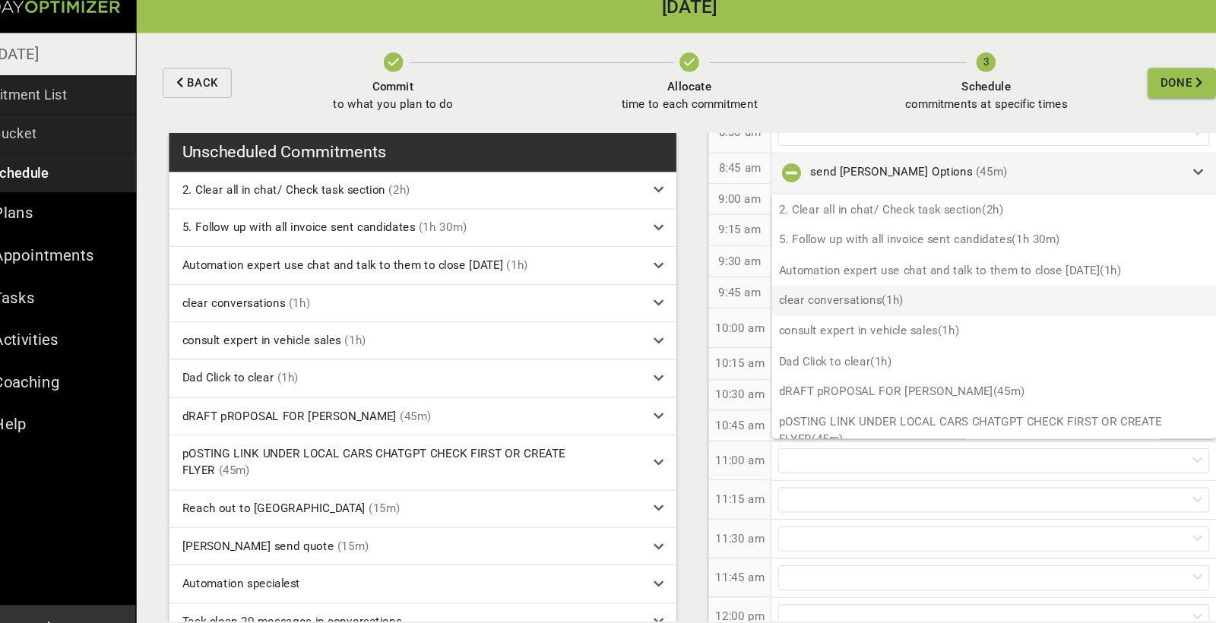
scroll to position [0, 0]
click at [676, 200] on p "2. Clear all in chat/ Check task section (2h)" at bounding box center [984, 214] width 415 height 28
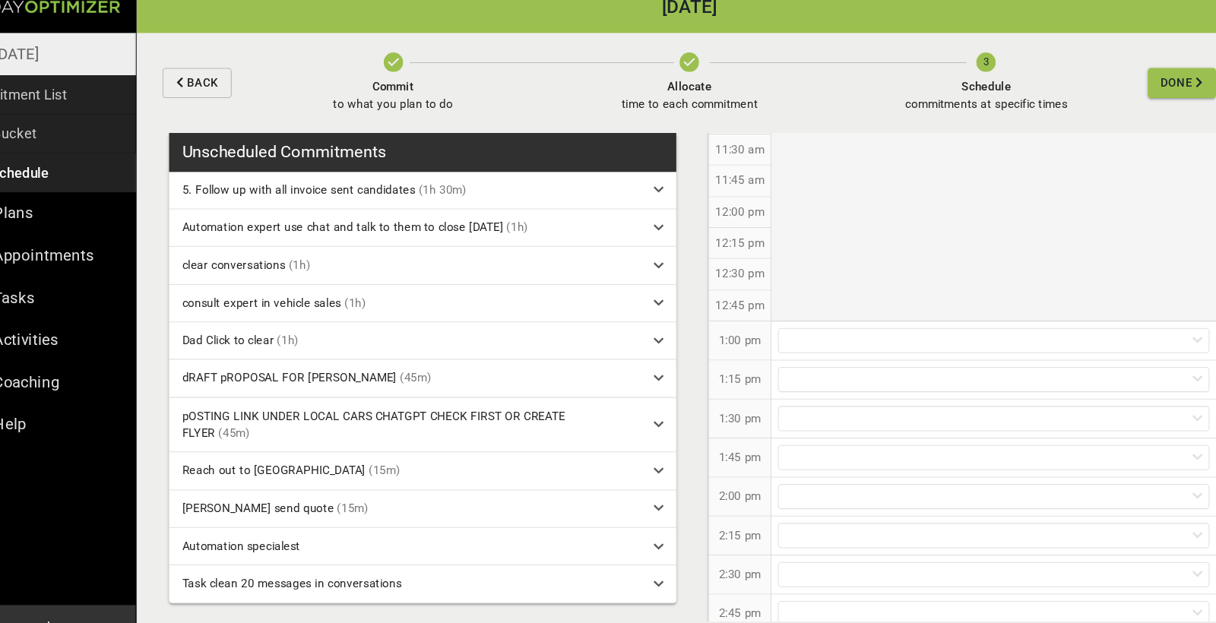
scroll to position [635, 0]
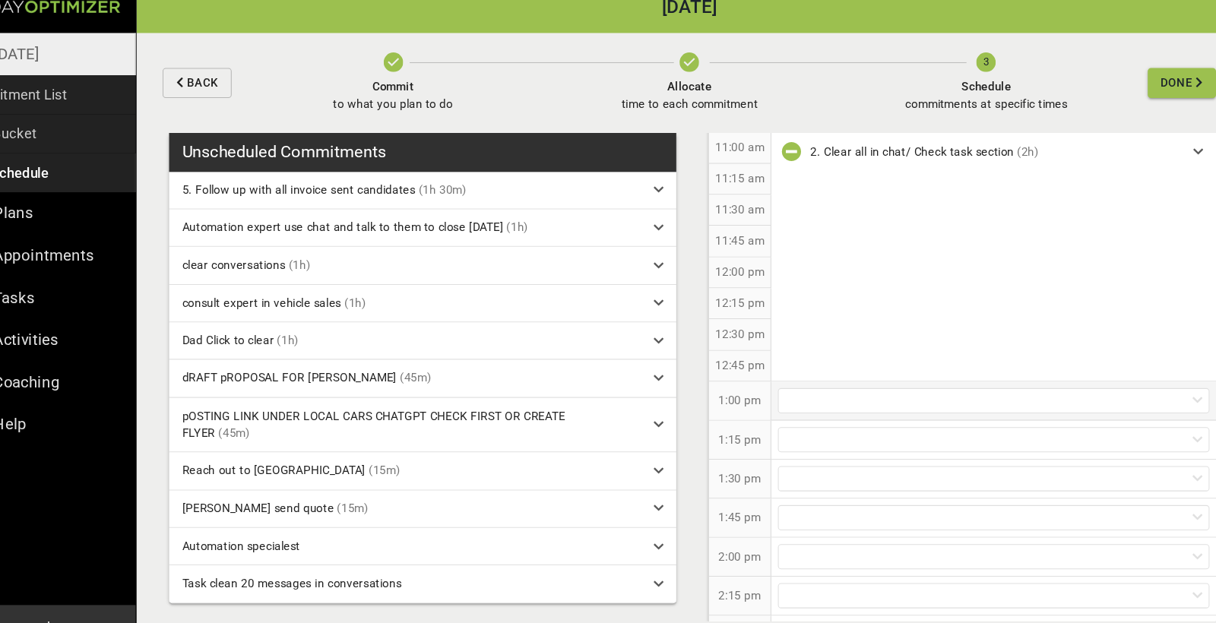
click at [676, 381] on div at bounding box center [984, 393] width 404 height 24
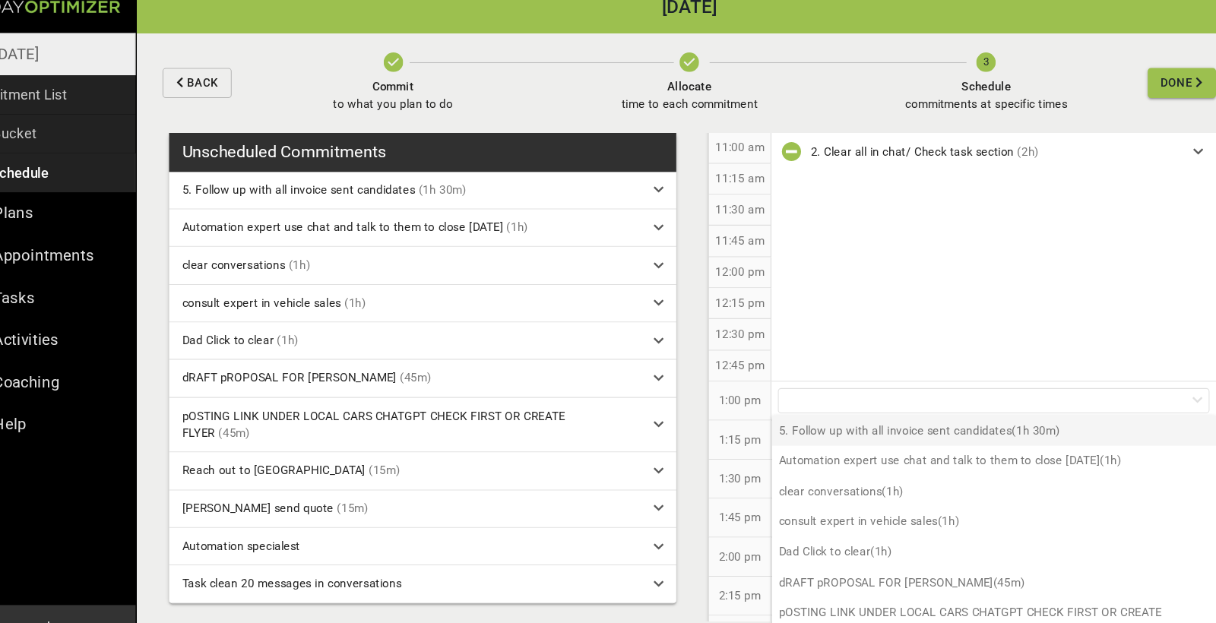
click at [676, 410] on p "5. Follow up with all invoice sent candidates (1h 30m)" at bounding box center [984, 421] width 415 height 28
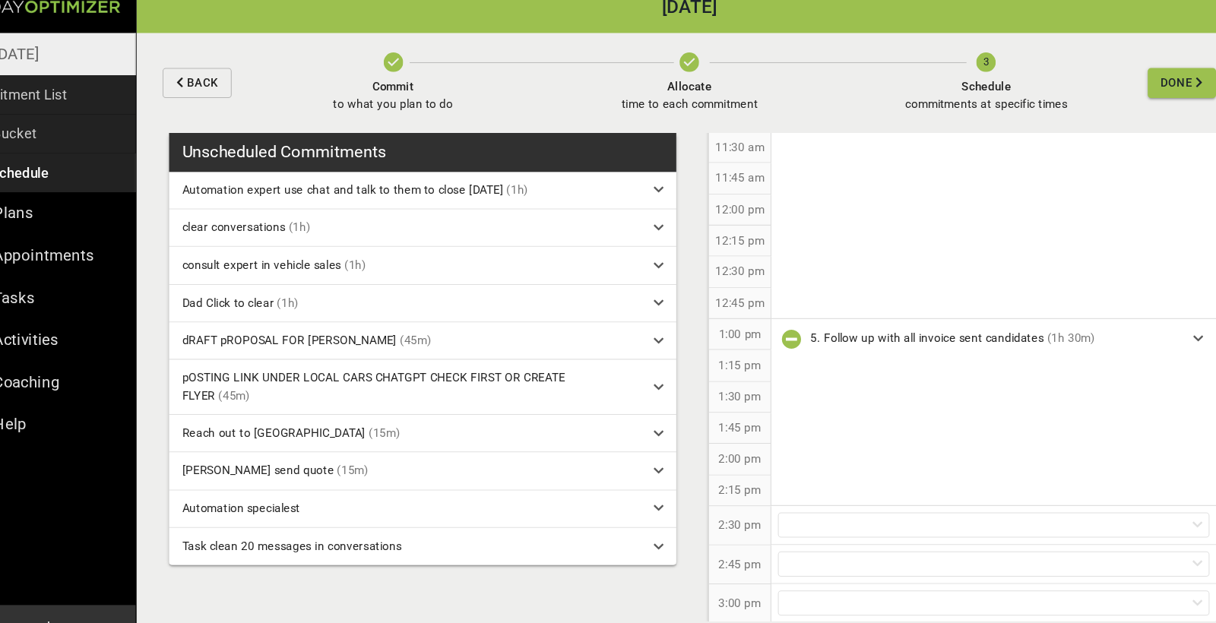
scroll to position [758, 0]
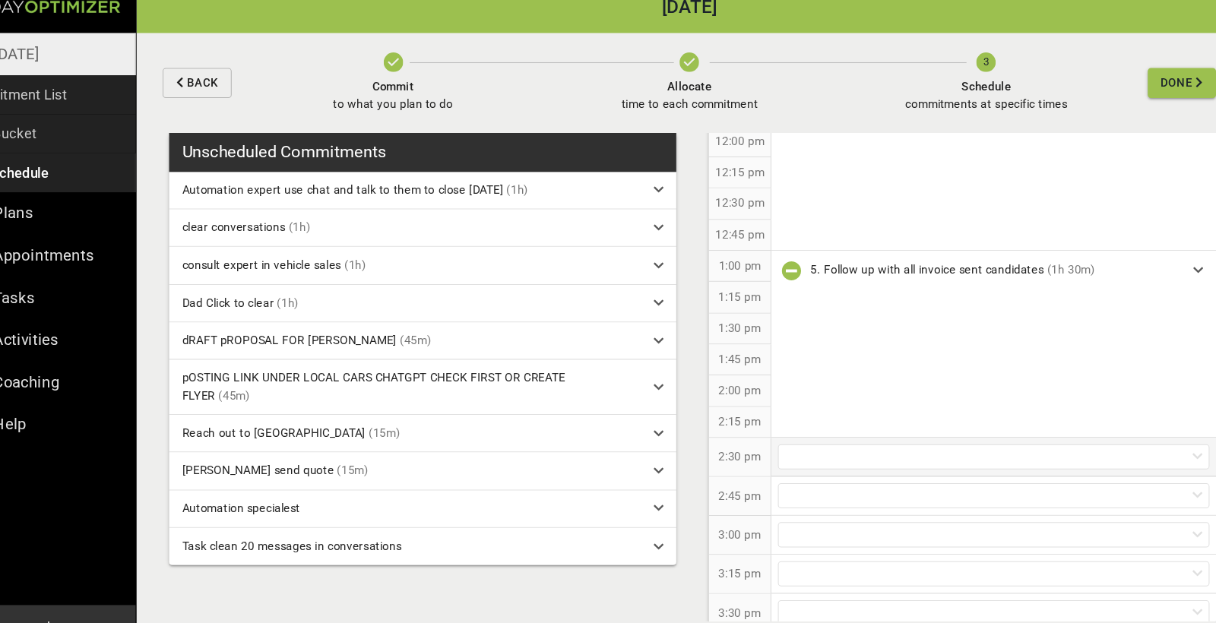
click at [676, 433] on div at bounding box center [984, 445] width 404 height 24
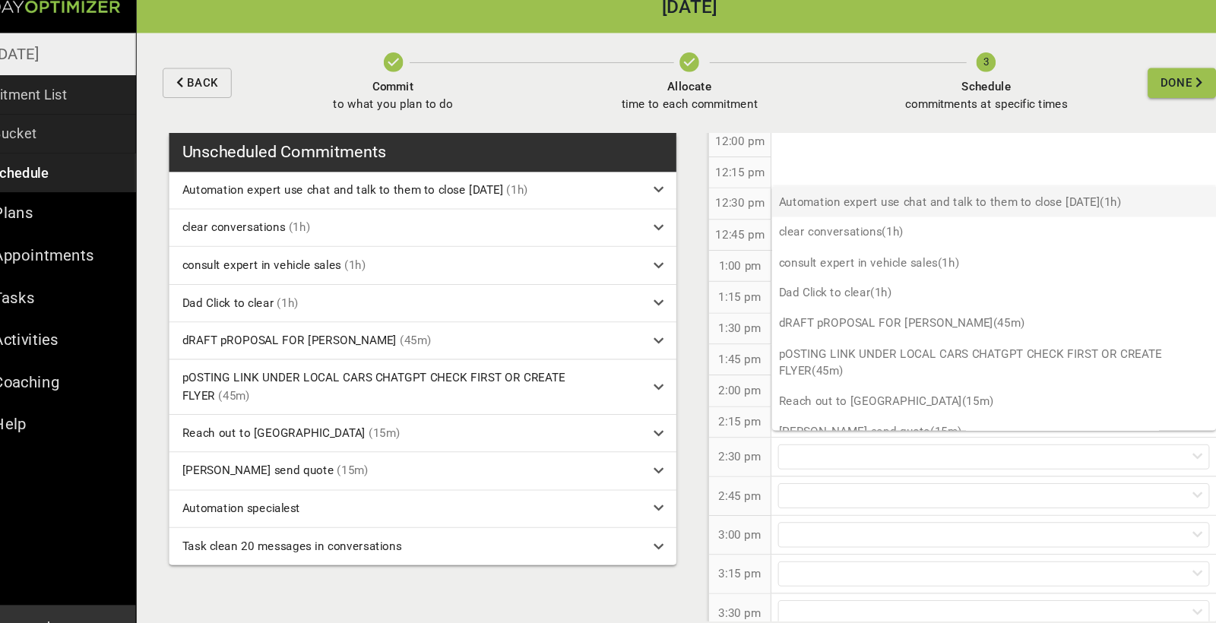
click at [676, 196] on p "Automation expert use chat and talk to them to close [DATE] (1h)" at bounding box center [984, 206] width 415 height 28
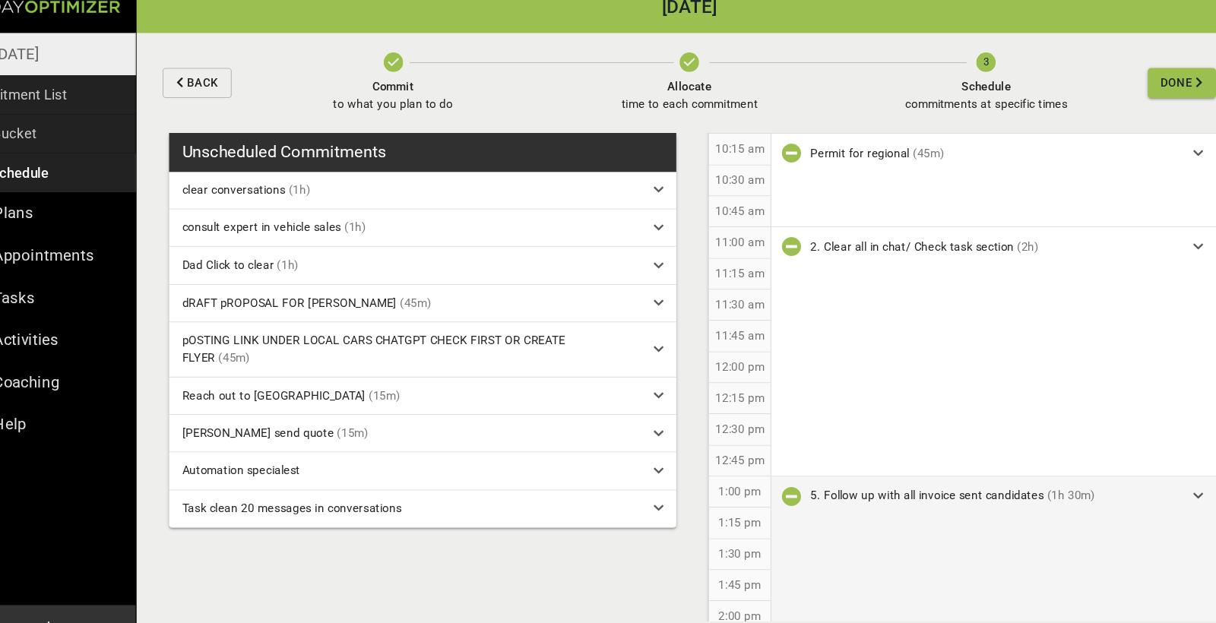
scroll to position [548, 0]
click at [676, 471] on icon "button" at bounding box center [794, 480] width 18 height 18
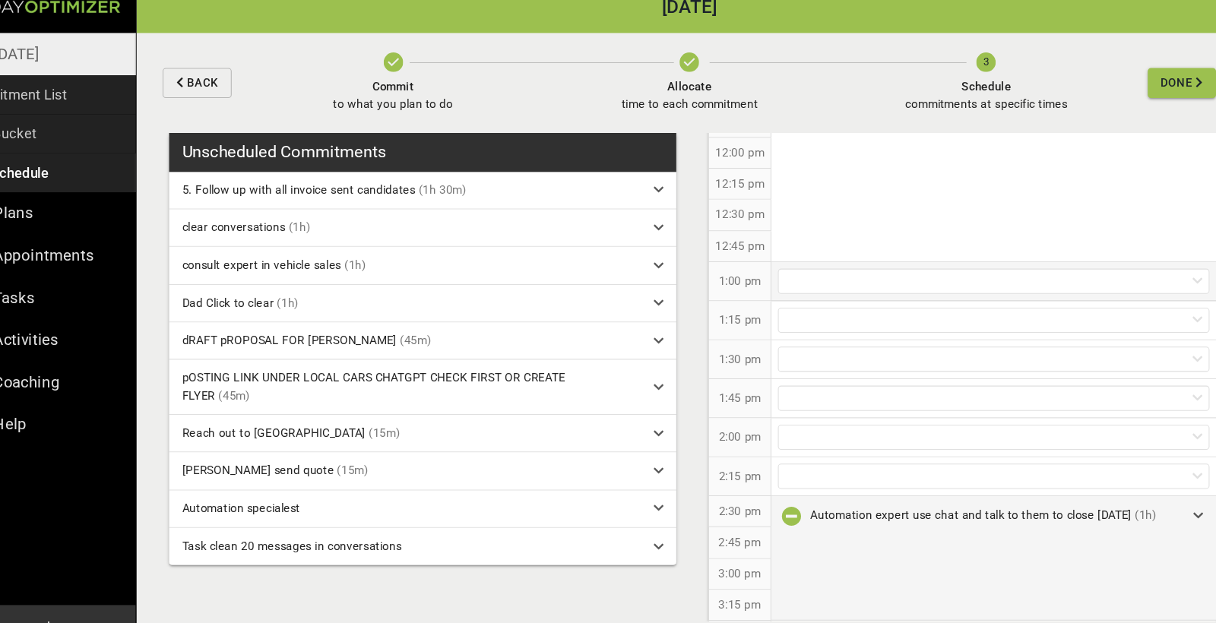
scroll to position [748, 0]
click at [676, 490] on icon "button" at bounding box center [794, 499] width 18 height 18
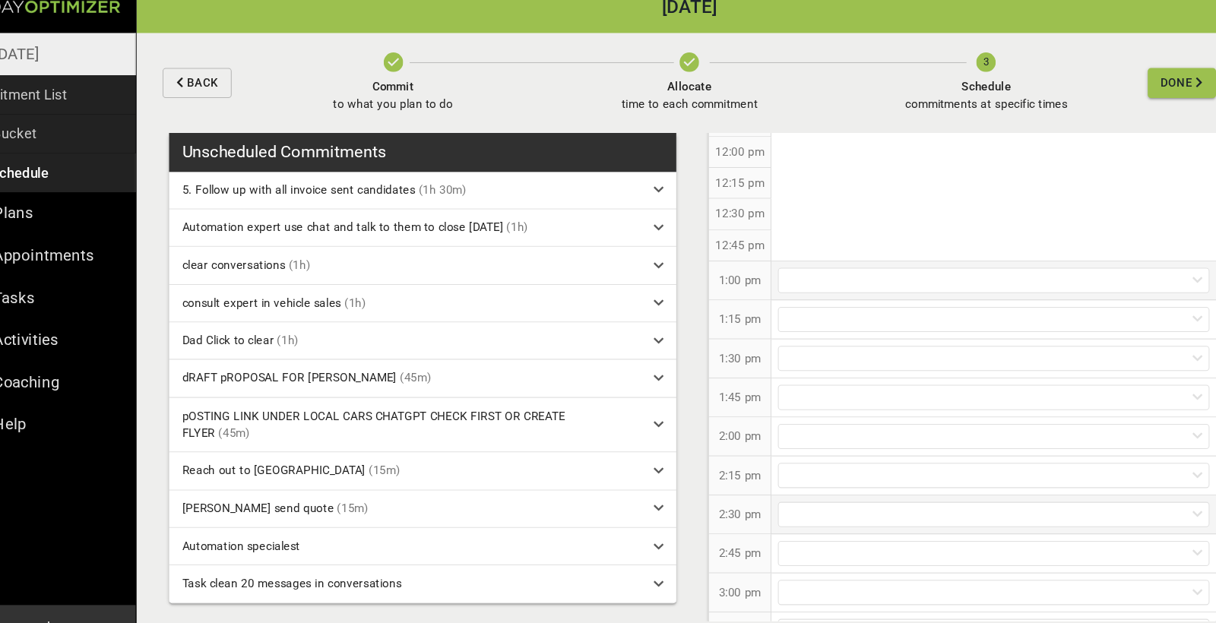
click at [676, 268] on div at bounding box center [984, 280] width 404 height 24
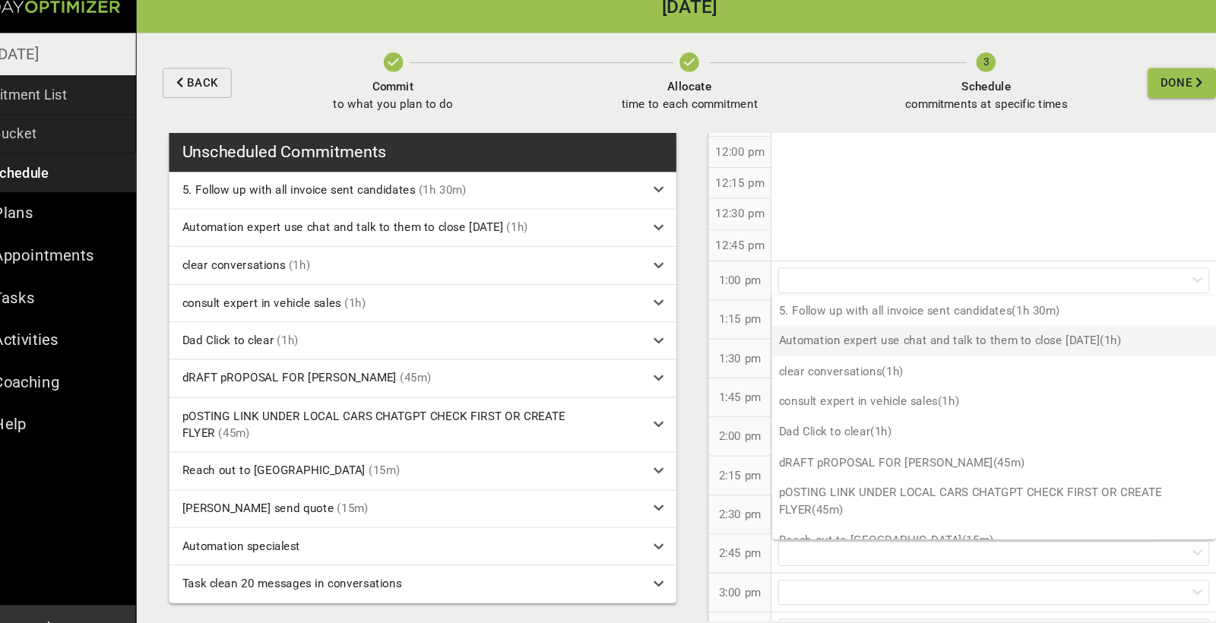
click at [676, 324] on p "Automation expert use chat and talk to them to close [DATE] (1h)" at bounding box center [984, 336] width 415 height 28
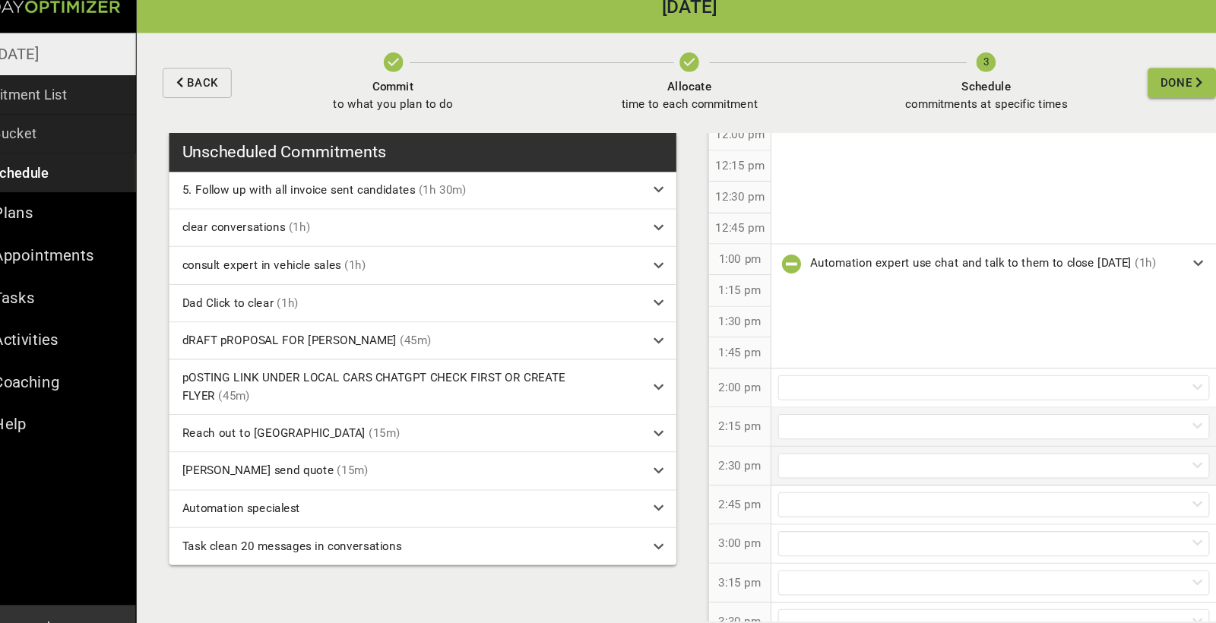
scroll to position [773, 0]
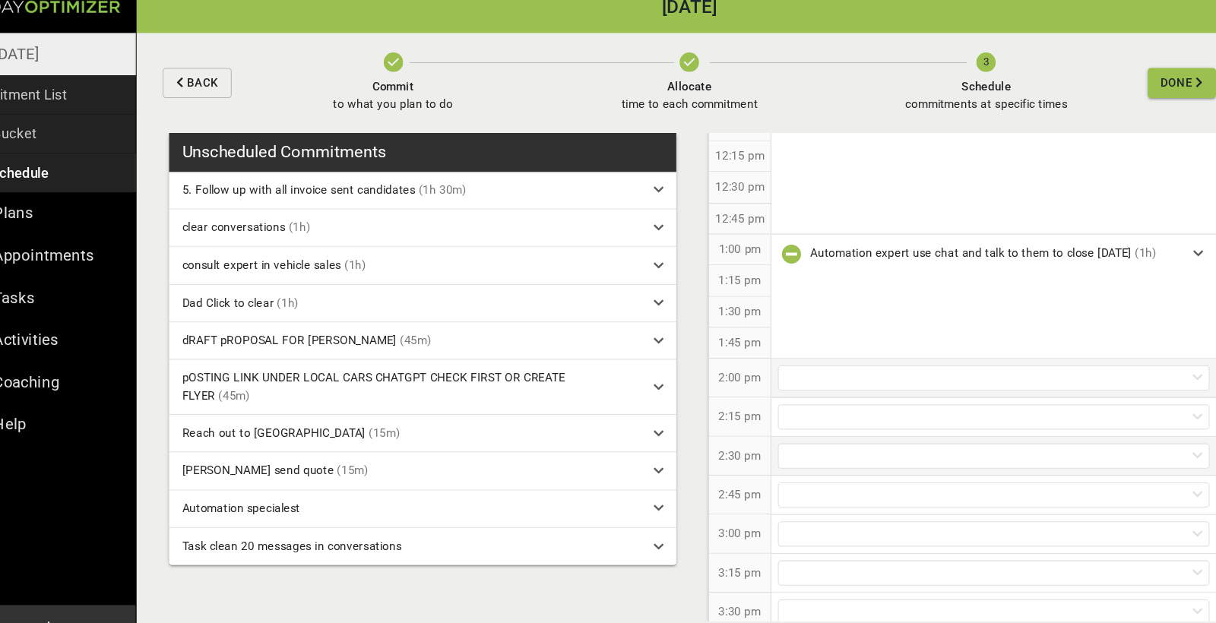
click at [676, 359] on div at bounding box center [984, 371] width 404 height 24
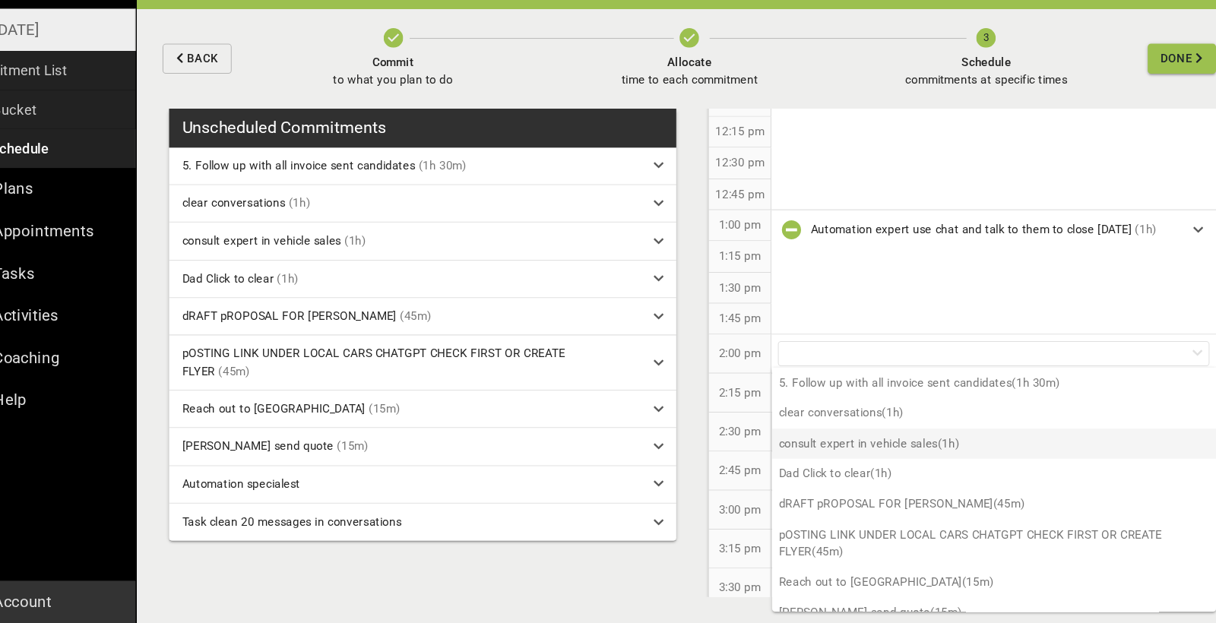
scroll to position [0, 0]
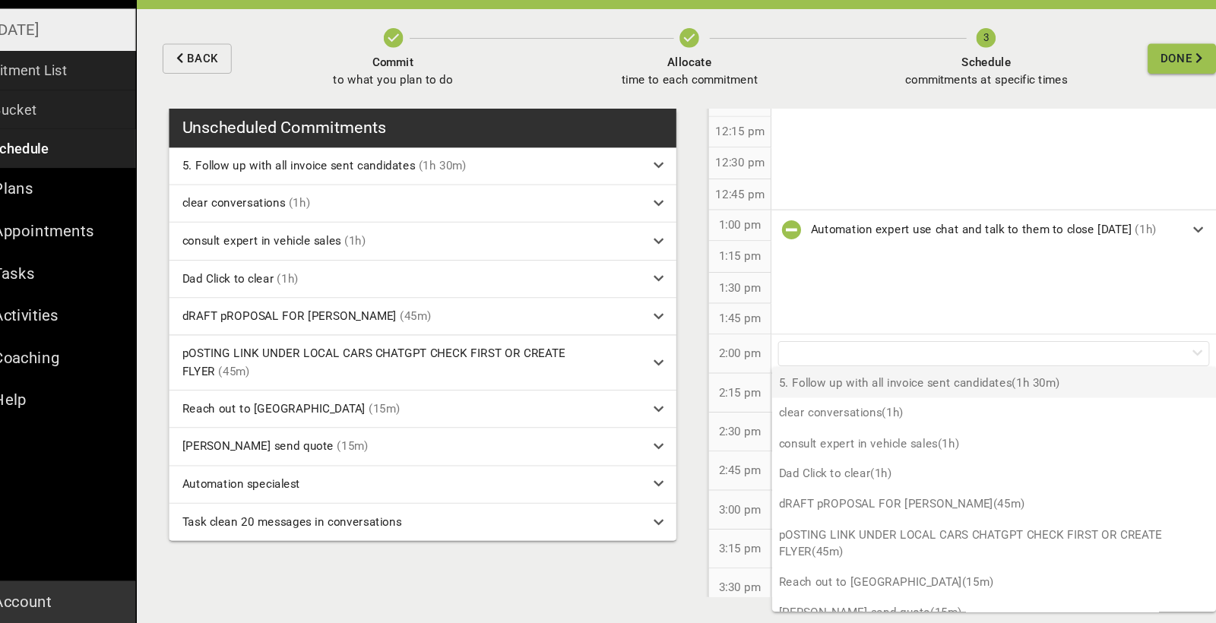
click at [676, 385] on p "5. Follow up with all invoice sent candidates (1h 30m)" at bounding box center [984, 399] width 415 height 28
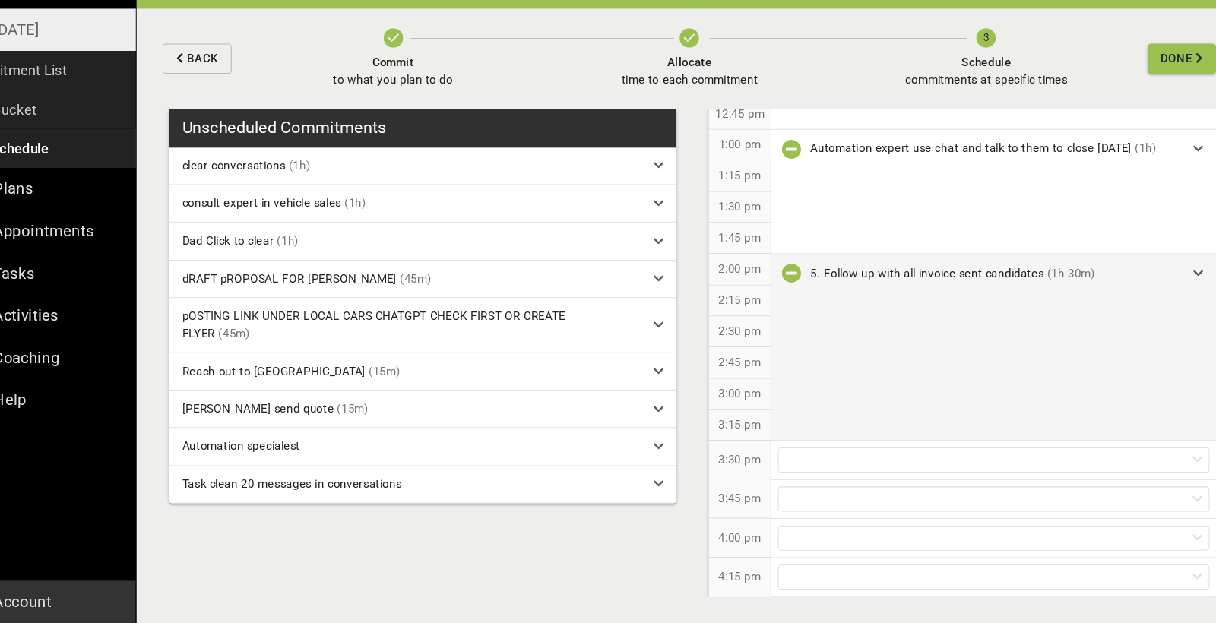
scroll to position [885, 0]
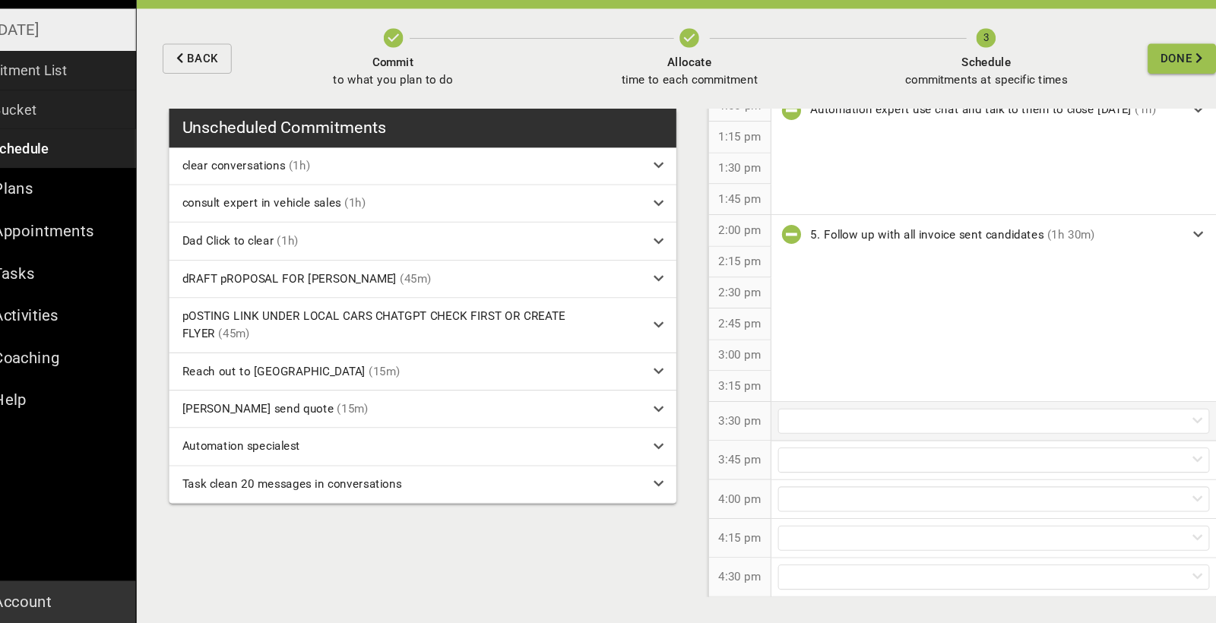
click at [676, 423] on div at bounding box center [984, 435] width 404 height 24
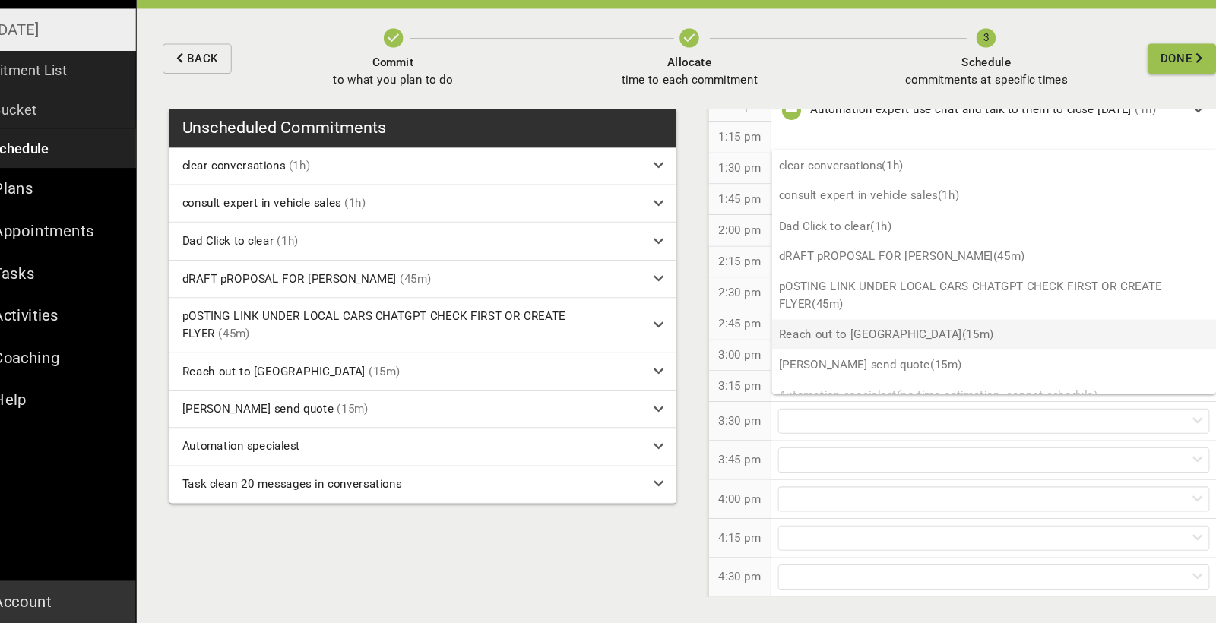
scroll to position [0, 0]
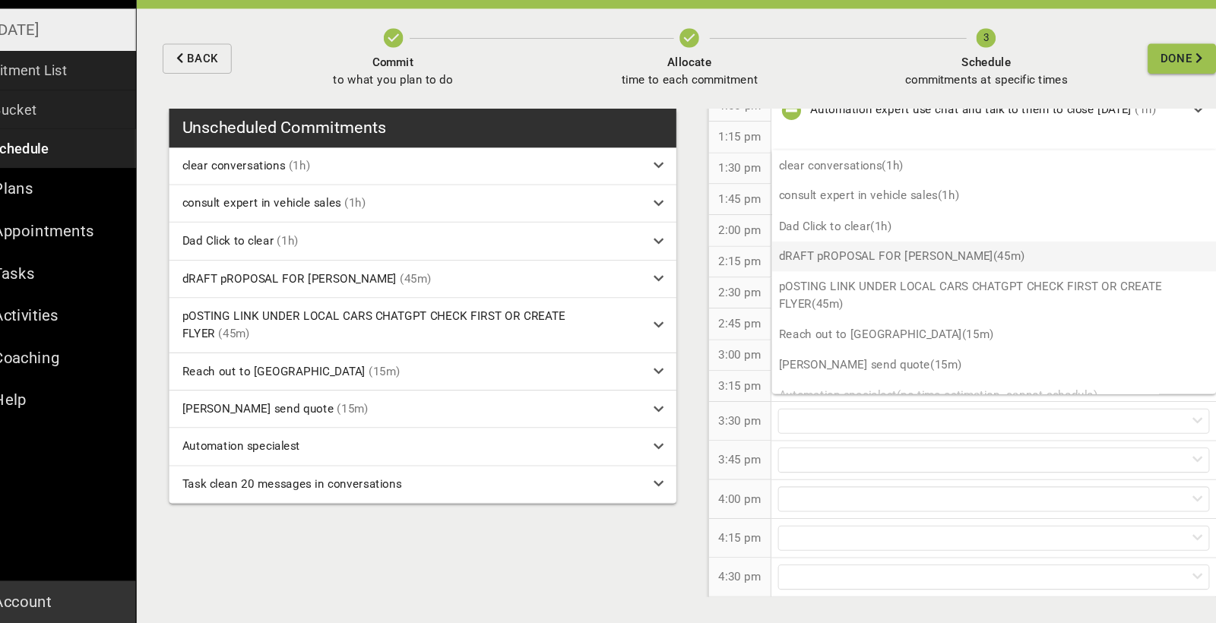
click at [676, 266] on p "dRAFT pROPOSAL FOR [PERSON_NAME] (45m)" at bounding box center [984, 280] width 415 height 28
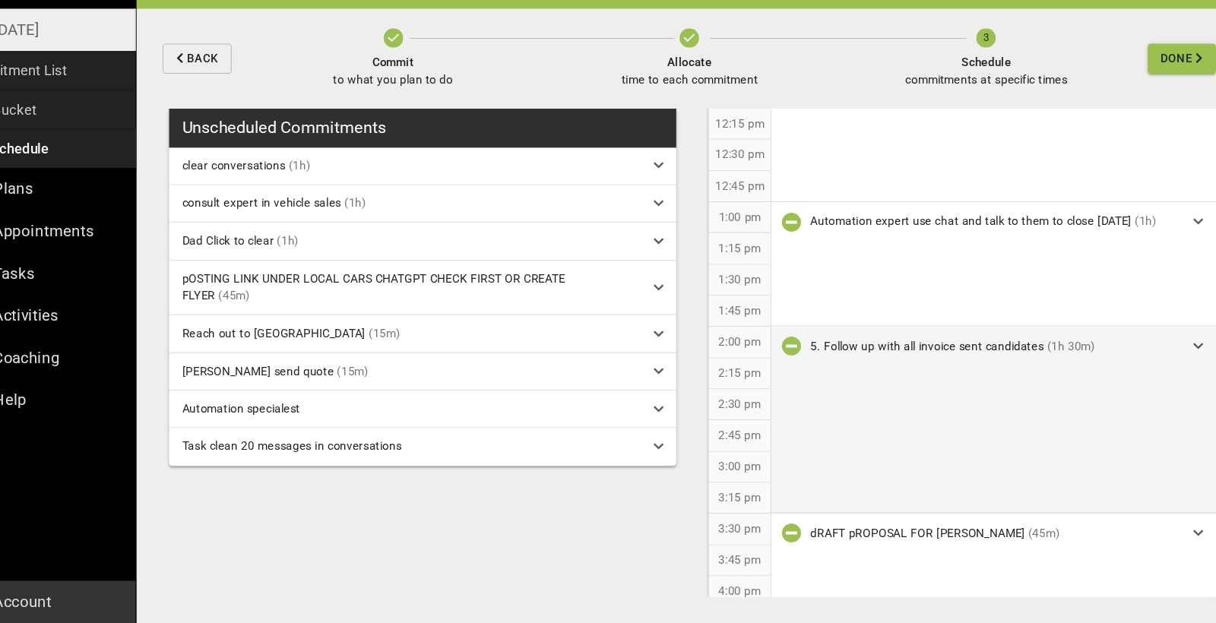
scroll to position [777, 0]
click at [676, 358] on icon "button" at bounding box center [794, 367] width 18 height 18
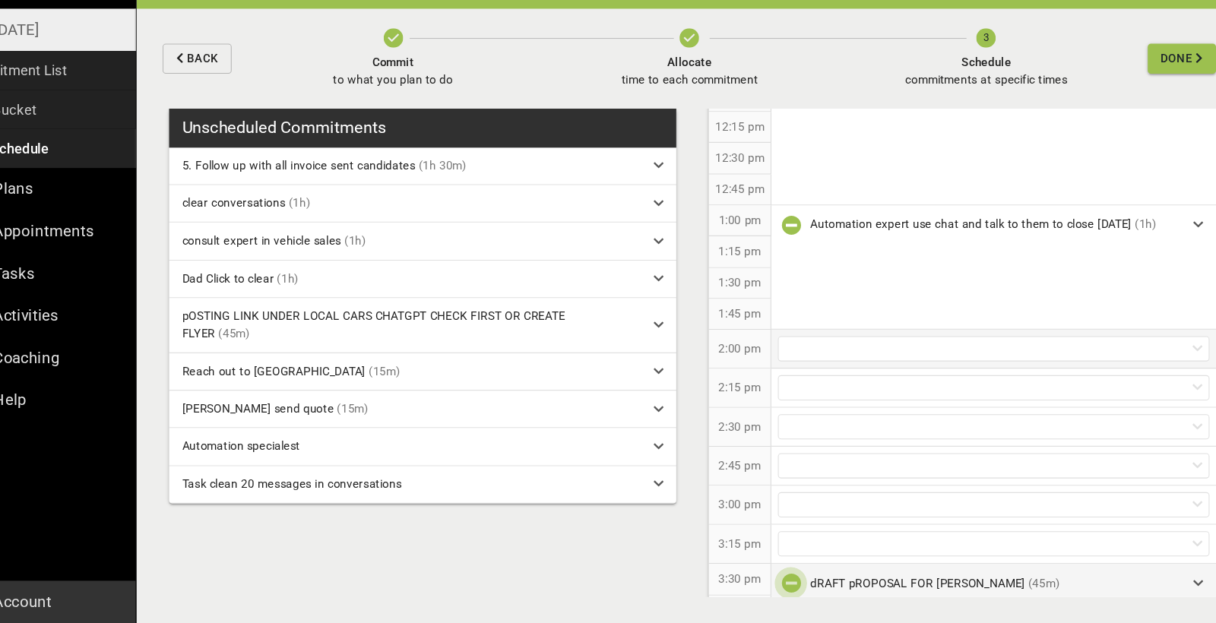
click at [676, 577] on icon "button" at bounding box center [794, 586] width 18 height 18
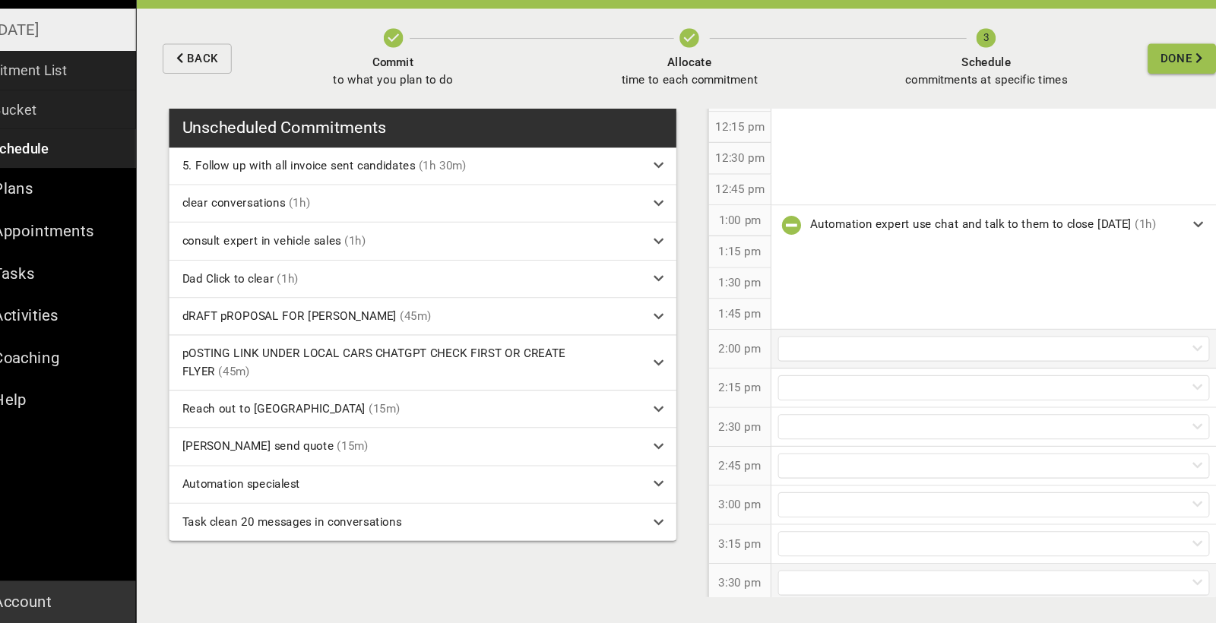
click at [676, 355] on div at bounding box center [984, 367] width 404 height 24
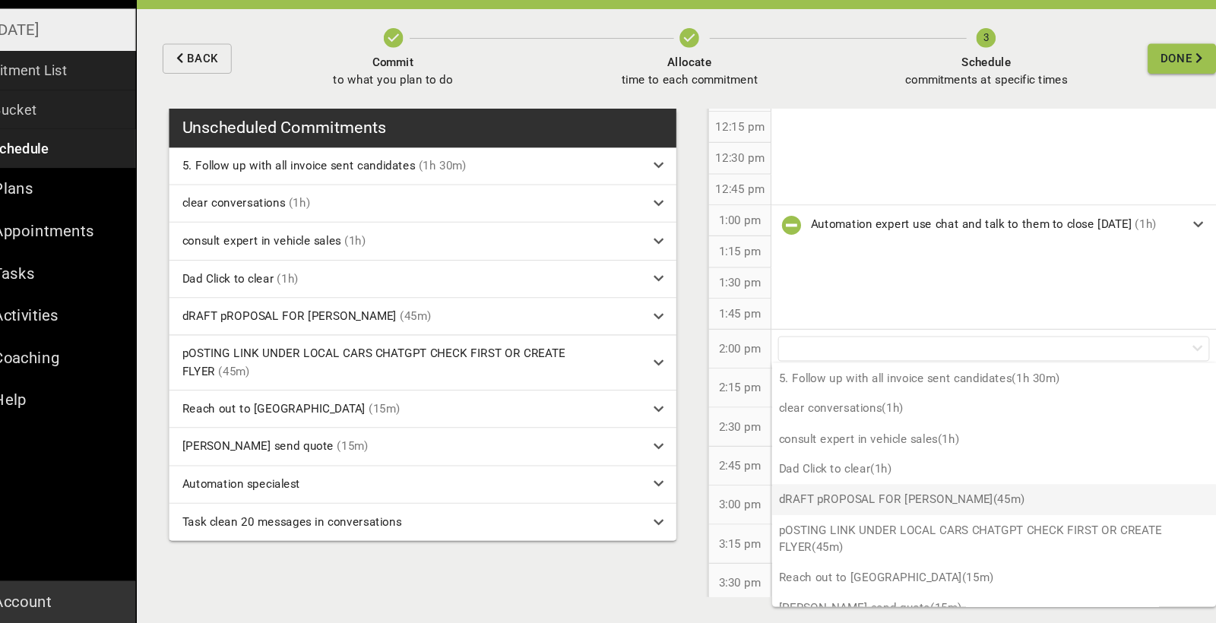
click at [676, 493] on p "dRAFT pROPOSAL FOR [PERSON_NAME] (45m)" at bounding box center [984, 507] width 415 height 28
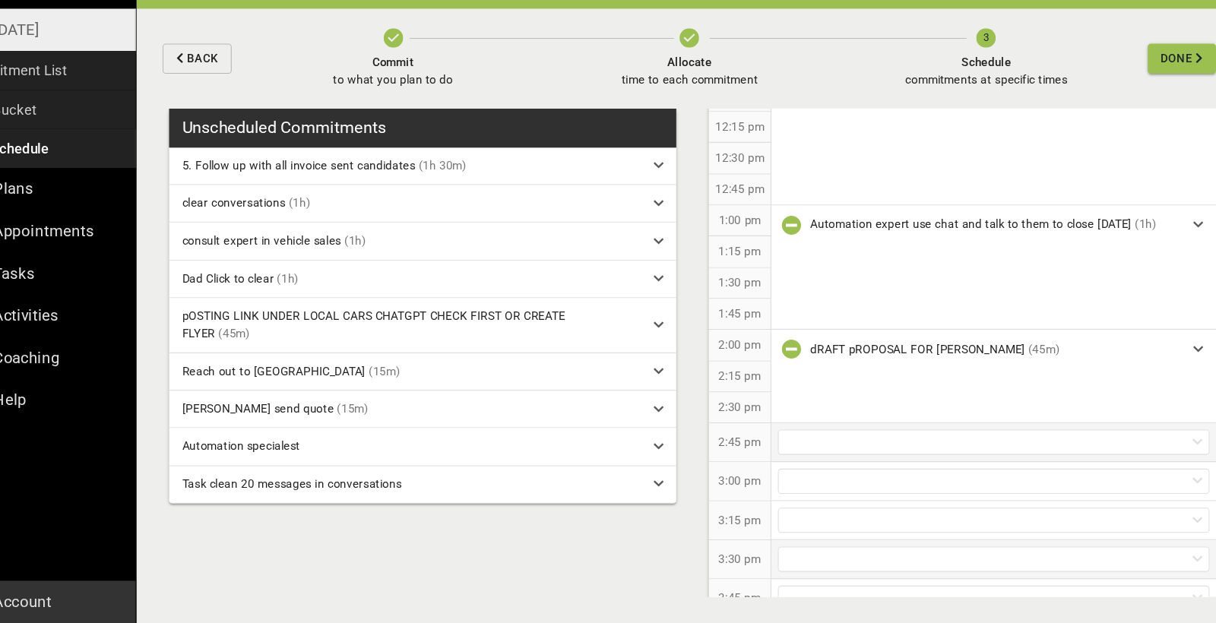
click at [676, 442] on div at bounding box center [984, 454] width 404 height 24
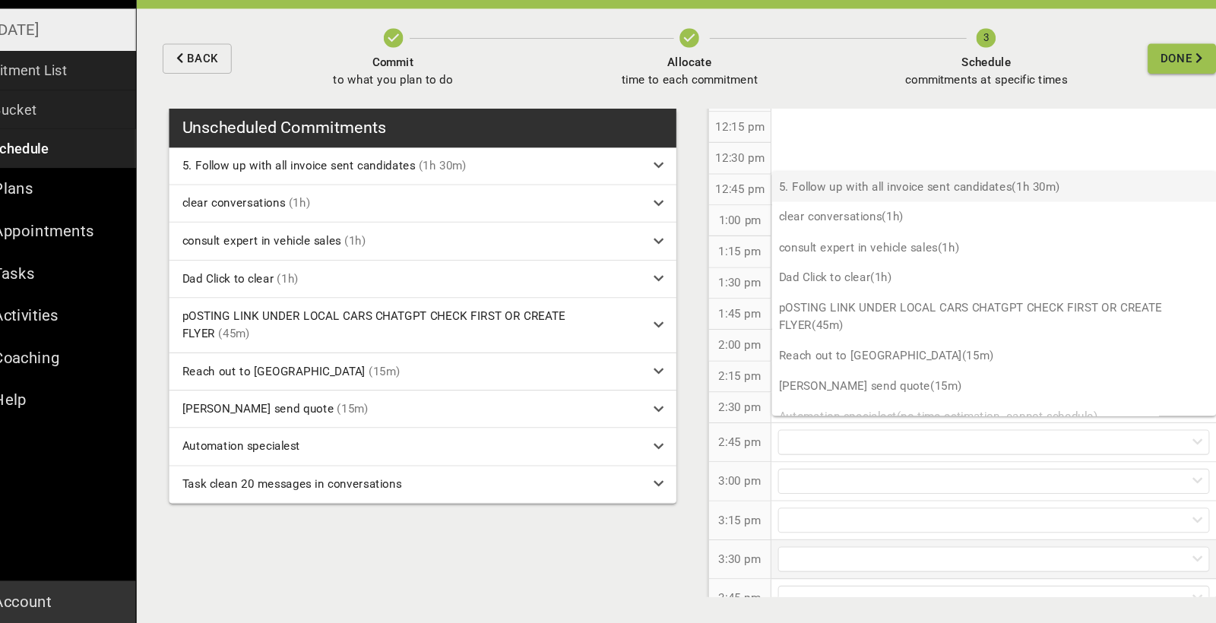
click at [676, 201] on p "5. Follow up with all invoice sent candidates (1h 30m)" at bounding box center [984, 215] width 415 height 28
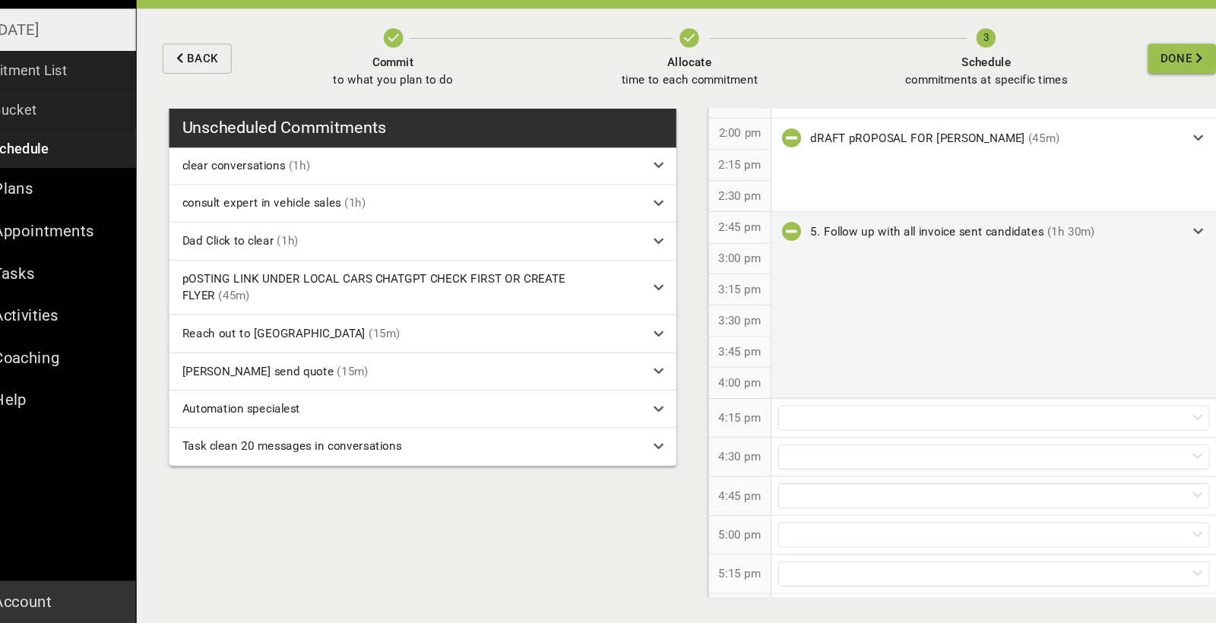
scroll to position [980, 0]
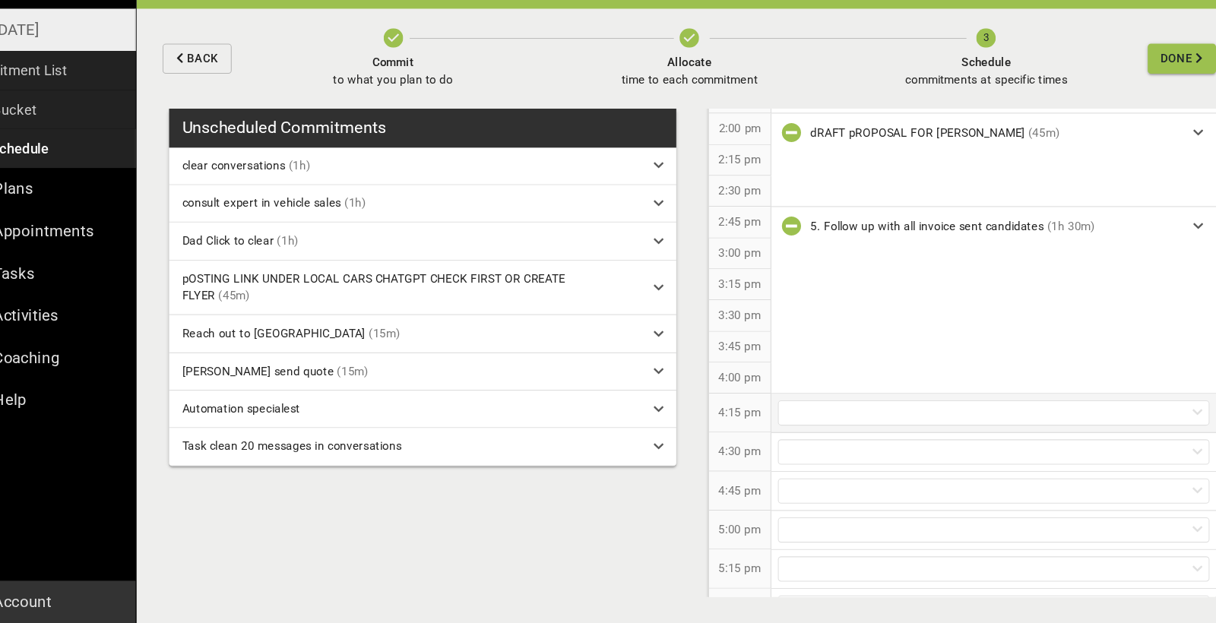
click at [676, 415] on div at bounding box center [984, 427] width 404 height 24
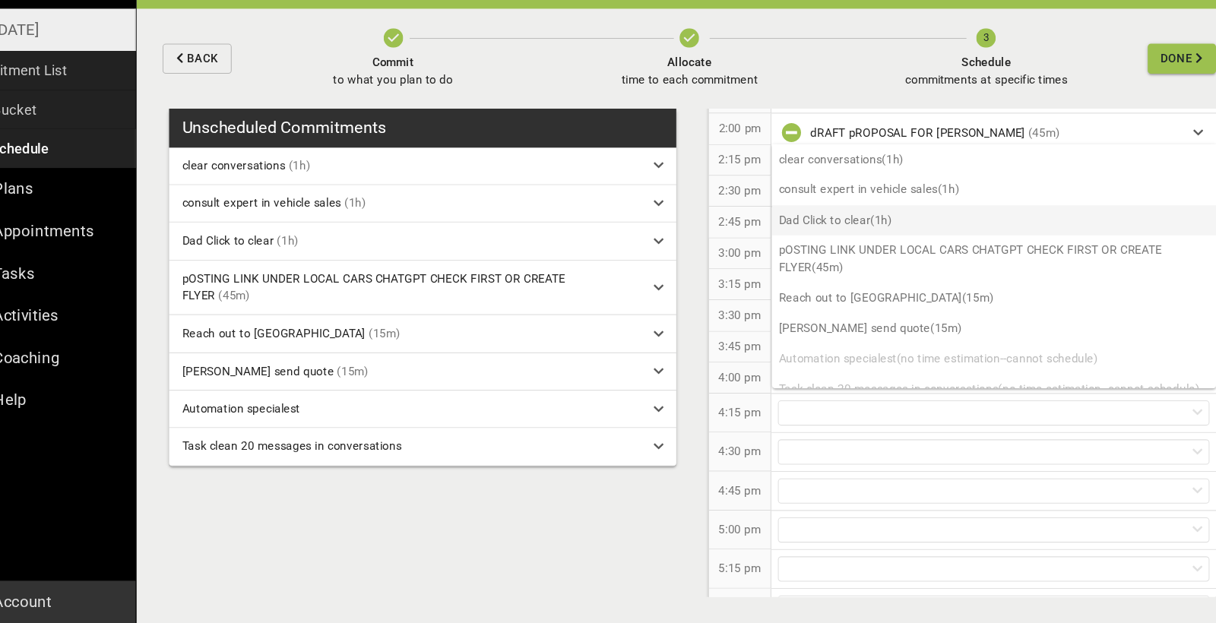
click at [676, 233] on p "Dad Click to clear (1h)" at bounding box center [984, 247] width 415 height 28
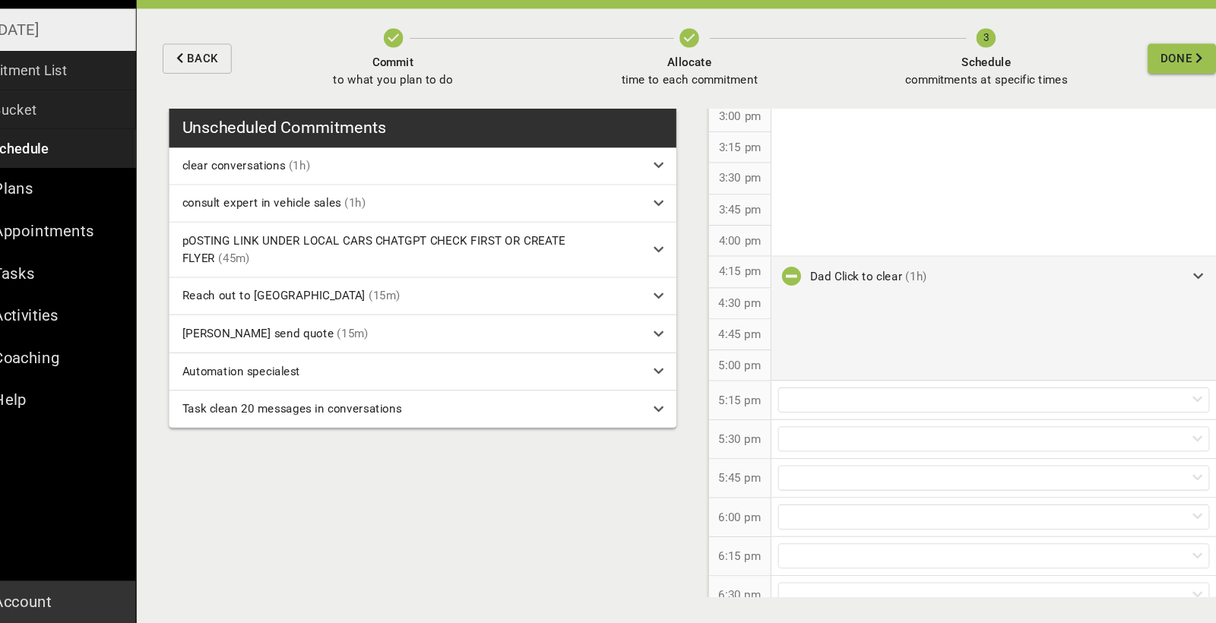
scroll to position [1119, 0]
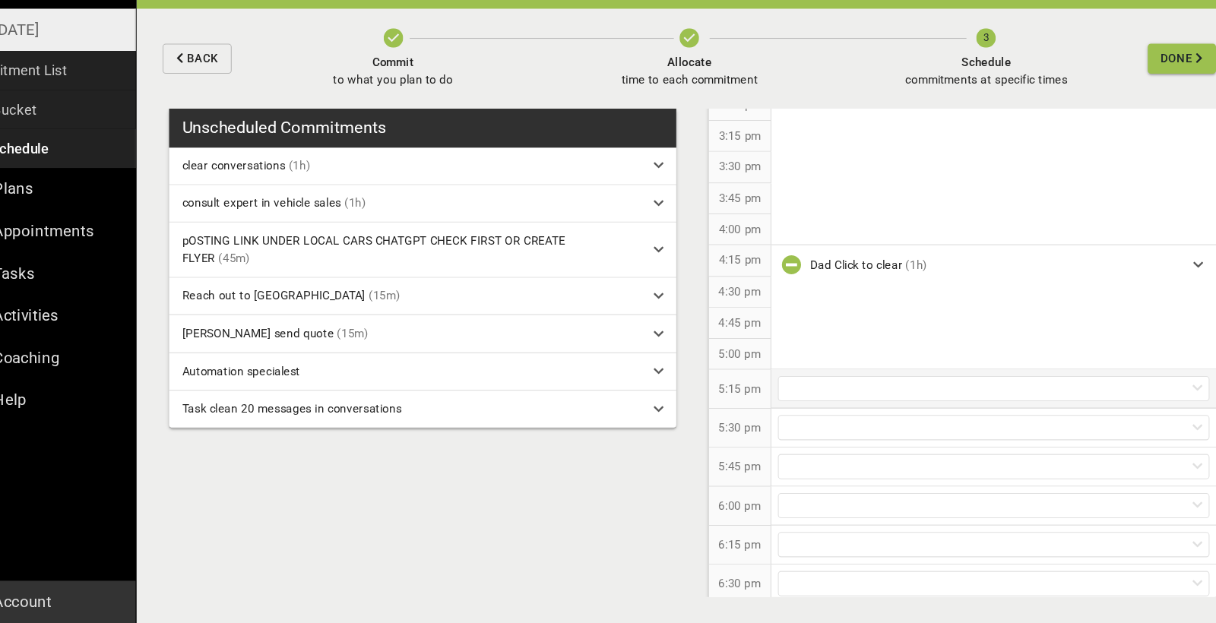
click at [676, 392] on div at bounding box center [984, 404] width 404 height 24
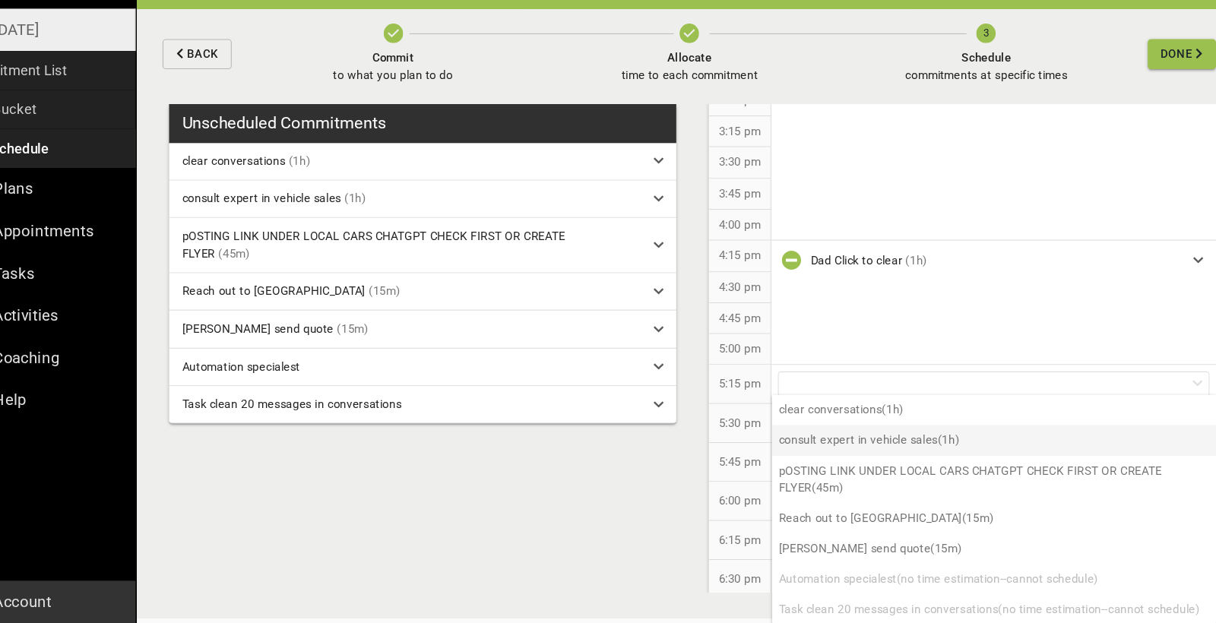
scroll to position [5, 0]
click at [676, 438] on p "consult expert in vehicle sales (1h)" at bounding box center [984, 452] width 415 height 28
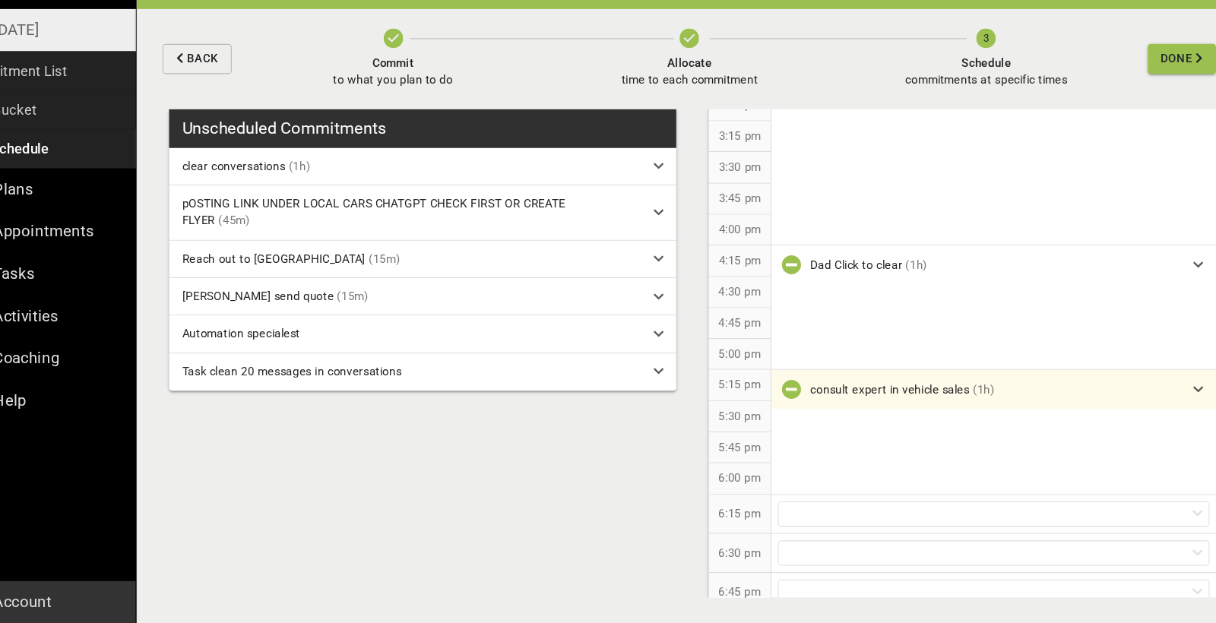
scroll to position [0, 0]
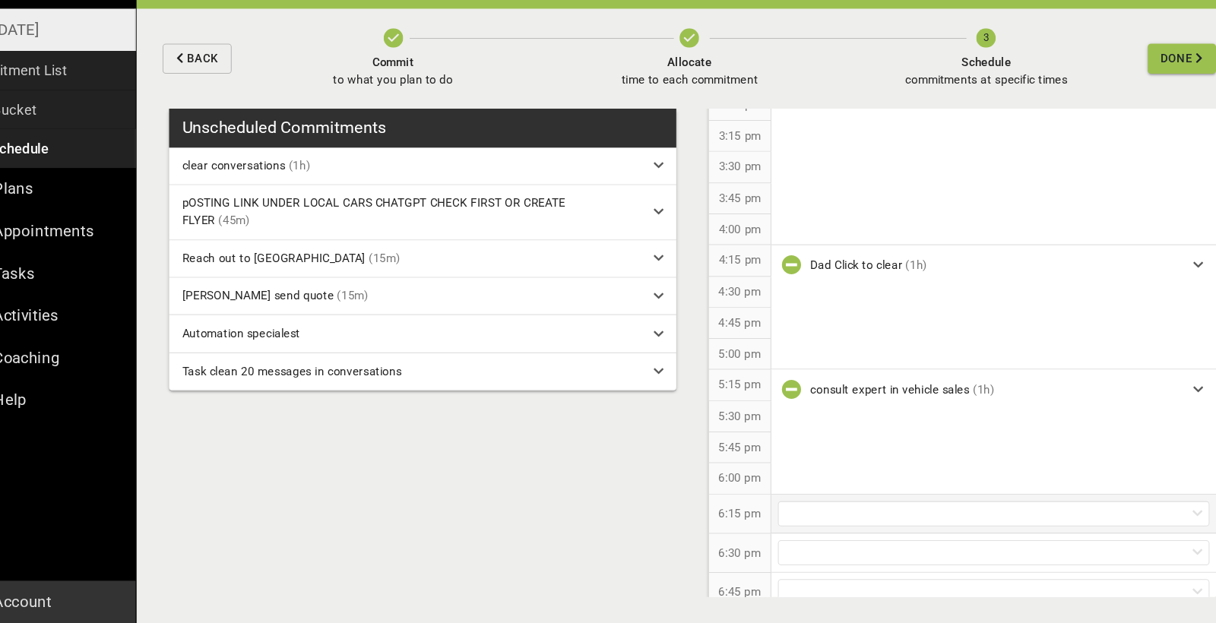
click at [676, 509] on div at bounding box center [984, 521] width 404 height 24
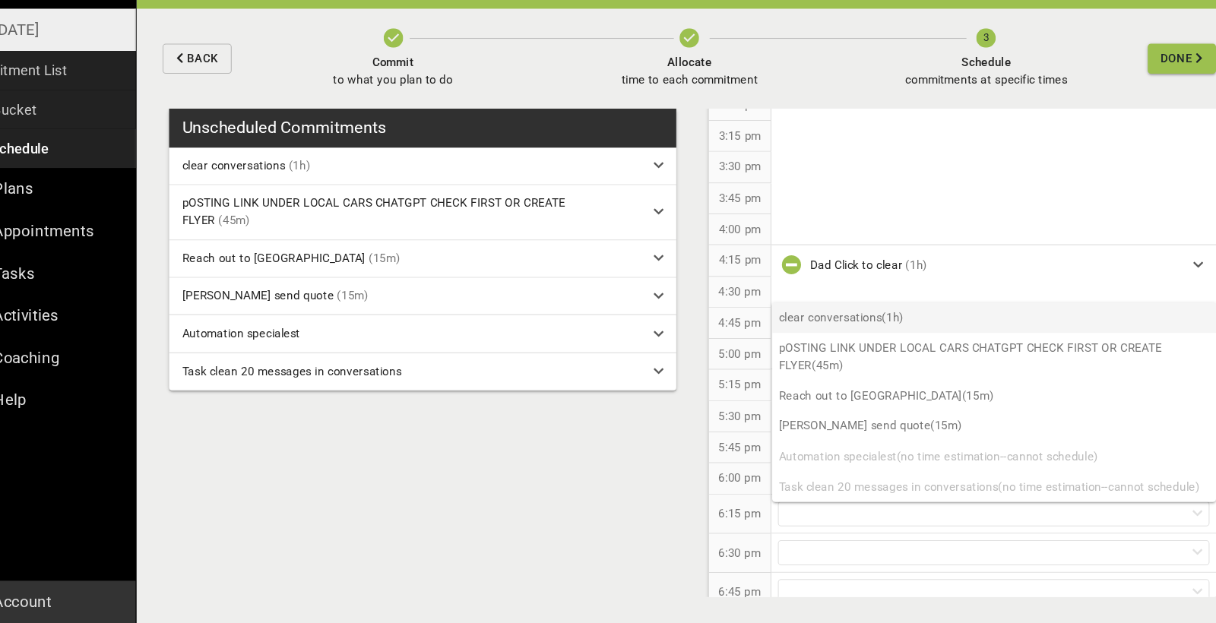
click at [676, 324] on p "clear conversations (1h)" at bounding box center [984, 338] width 415 height 28
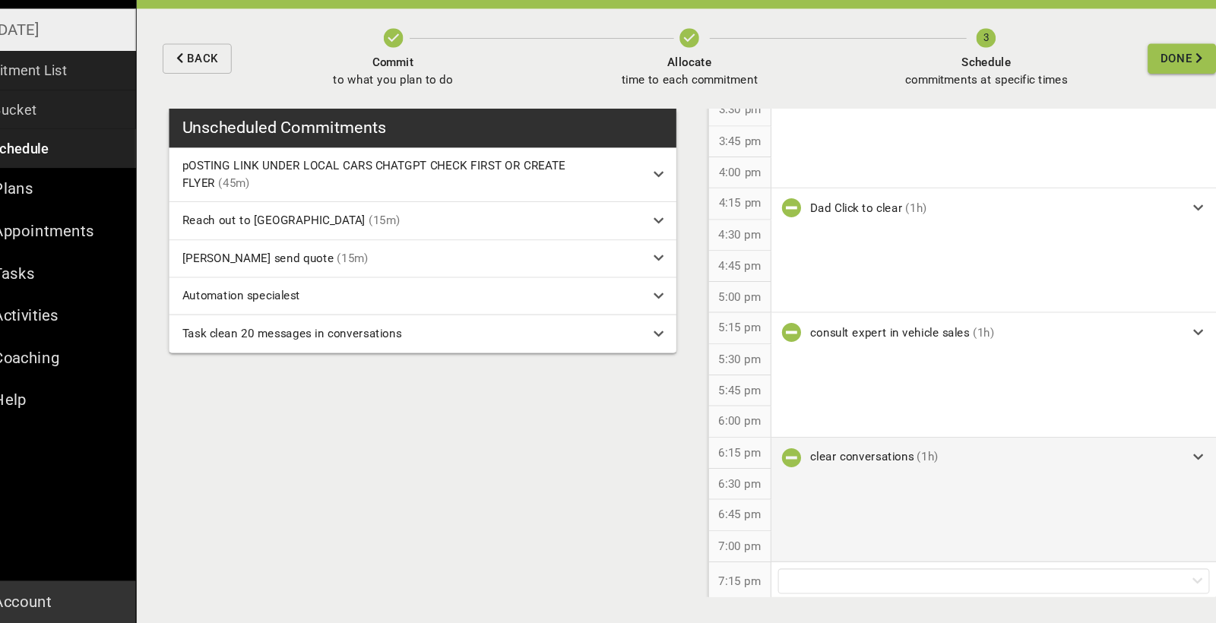
scroll to position [1171, 0]
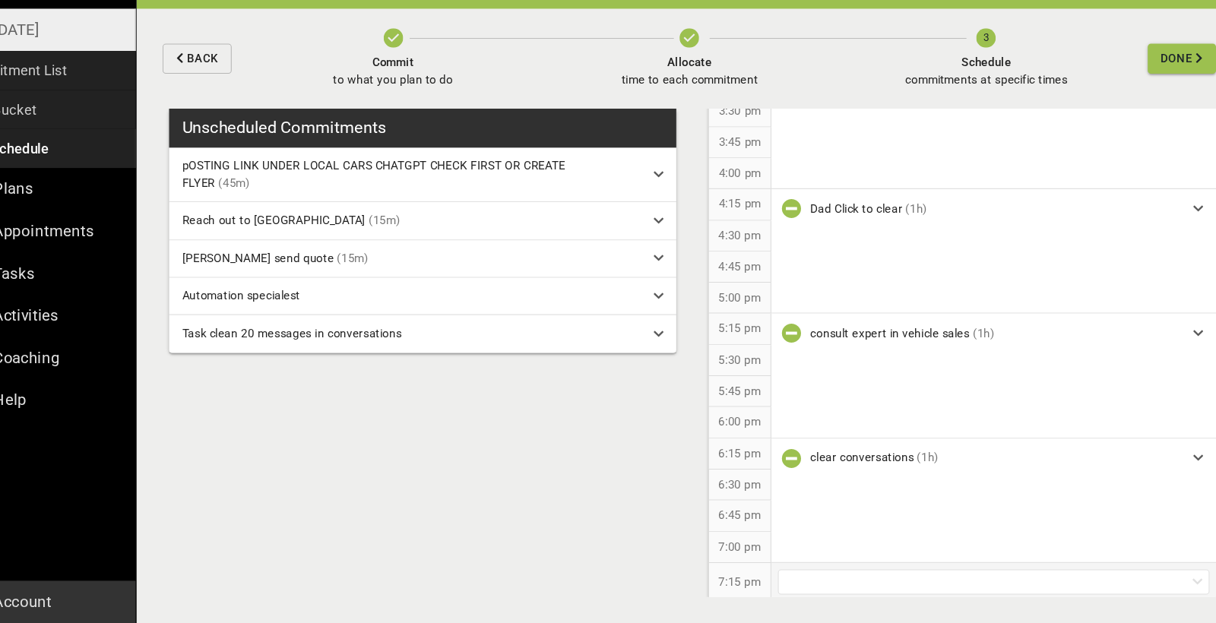
click at [676, 573] on div at bounding box center [984, 585] width 404 height 24
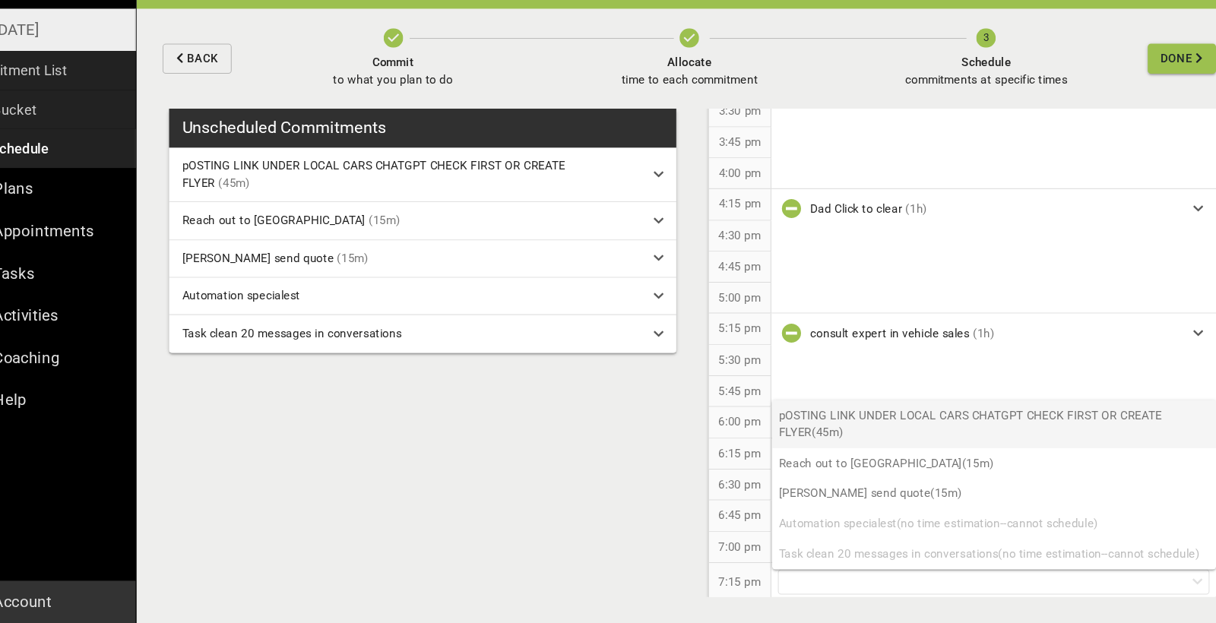
click at [676, 415] on p "pOSTING LINK UNDER LOCAL CARS CHATGPT CHECK FIRST OR CREATE FLYER (45m)" at bounding box center [984, 437] width 415 height 45
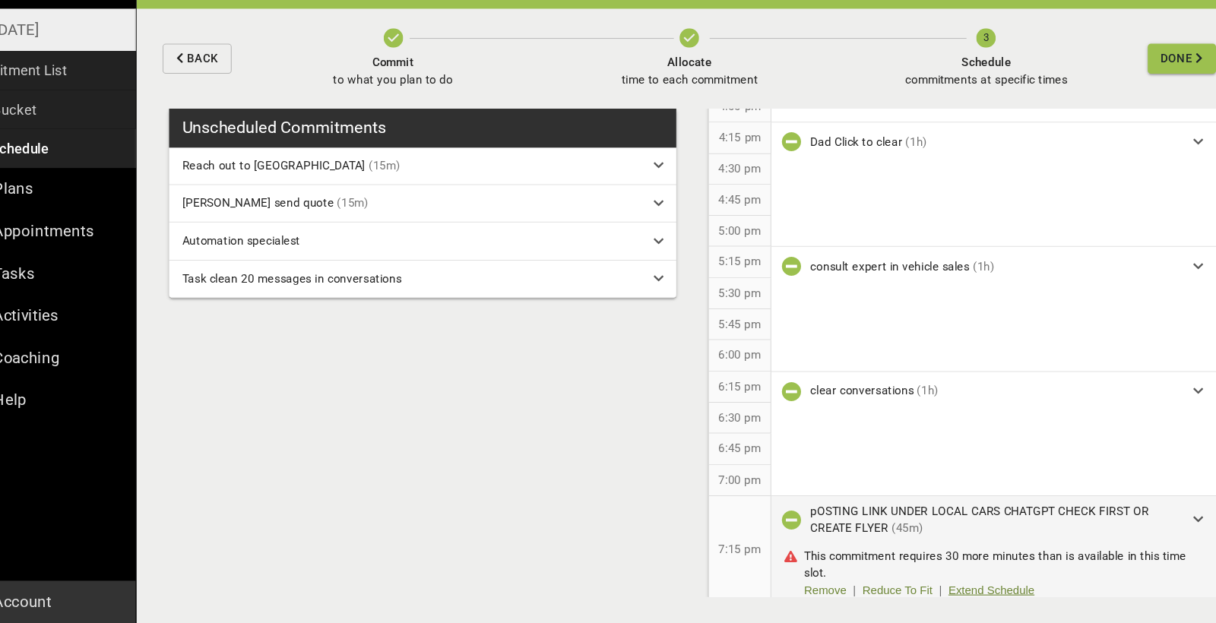
click at [676, 584] on link "Extend Schedule" at bounding box center [982, 592] width 81 height 16
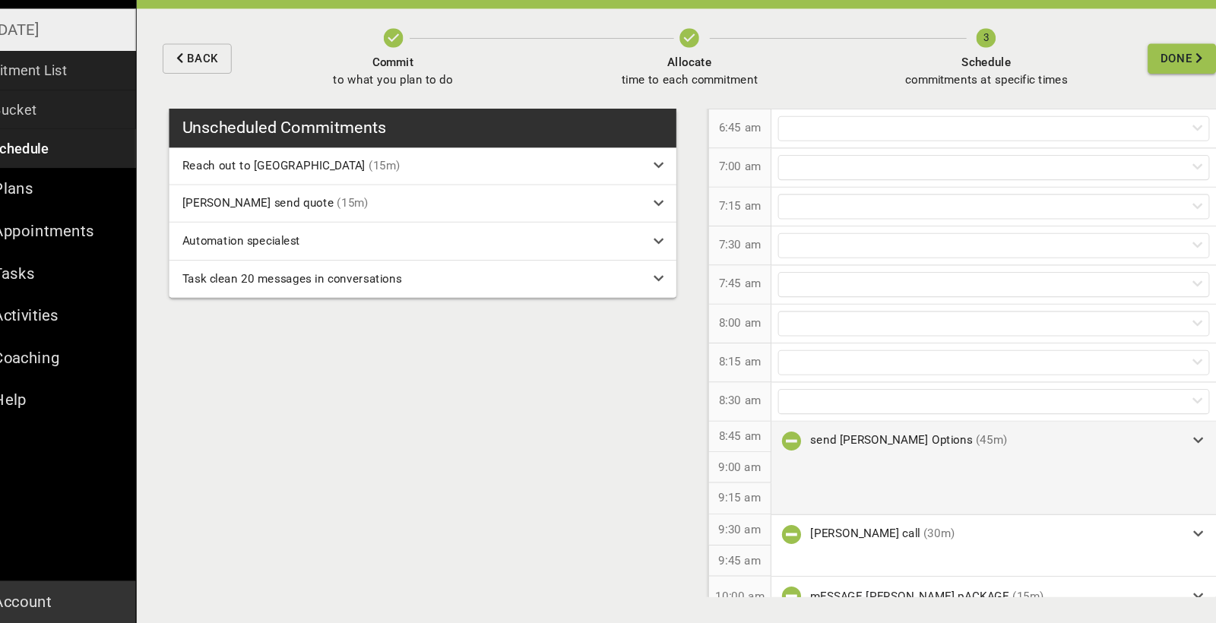
scroll to position [112, 0]
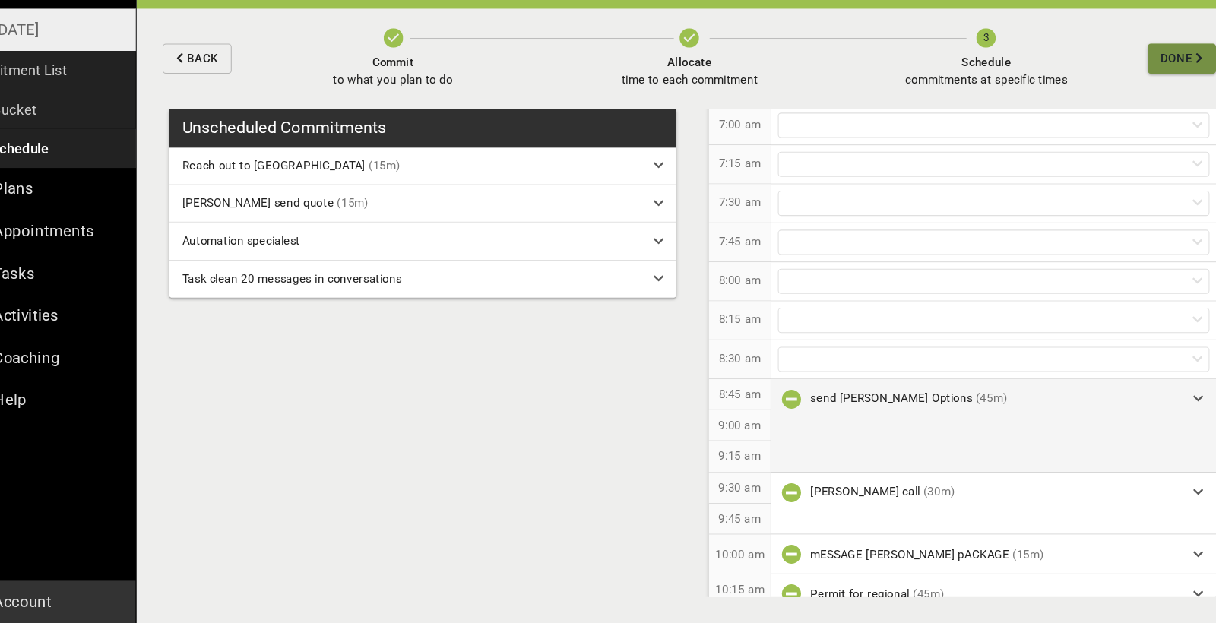
click at [676, 86] on span "Done" at bounding box center [1155, 95] width 30 height 19
